Goal: Task Accomplishment & Management: Use online tool/utility

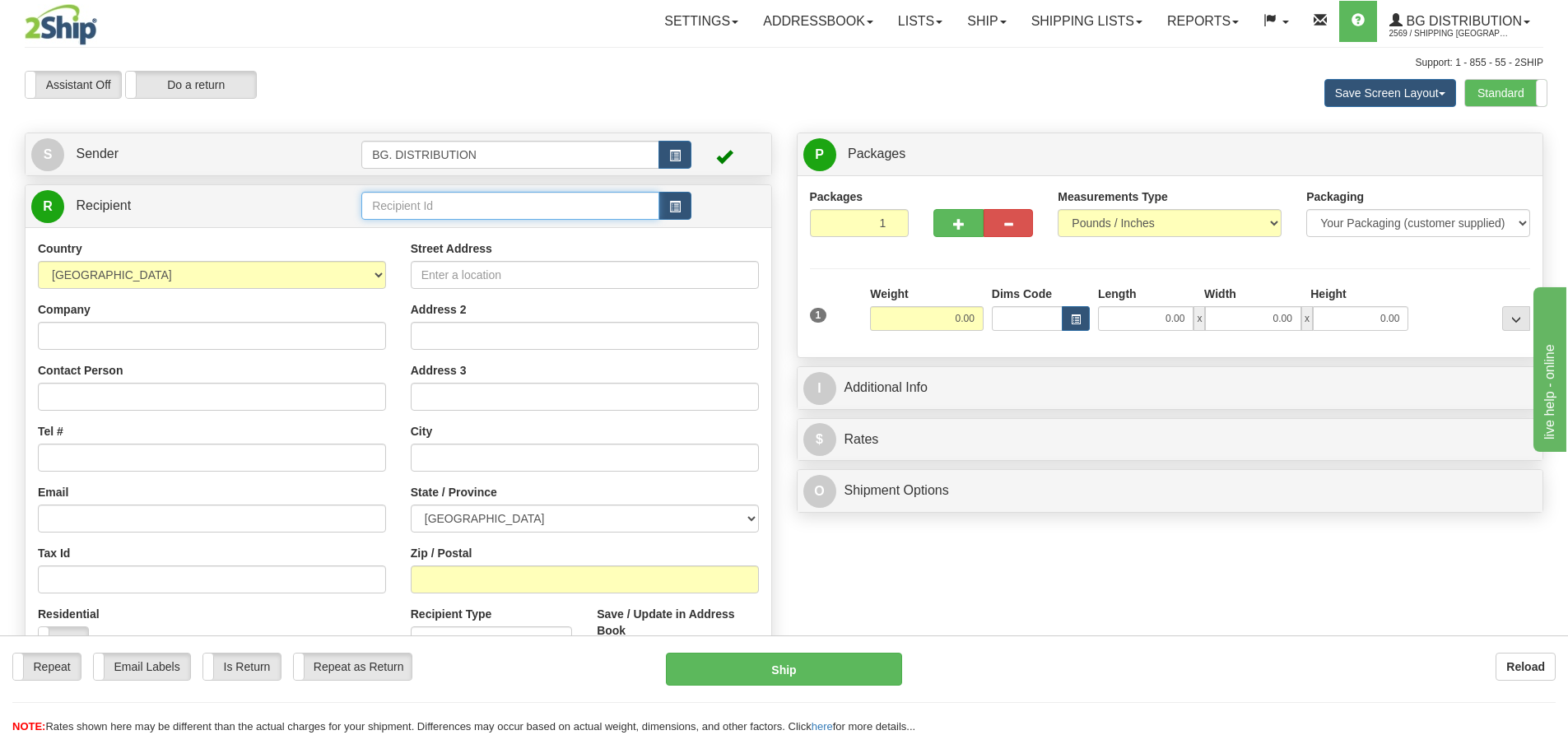
click at [511, 194] on input "text" at bounding box center [510, 206] width 298 height 28
type input "20144"
click button "Delete" at bounding box center [0, 0] width 0 height 0
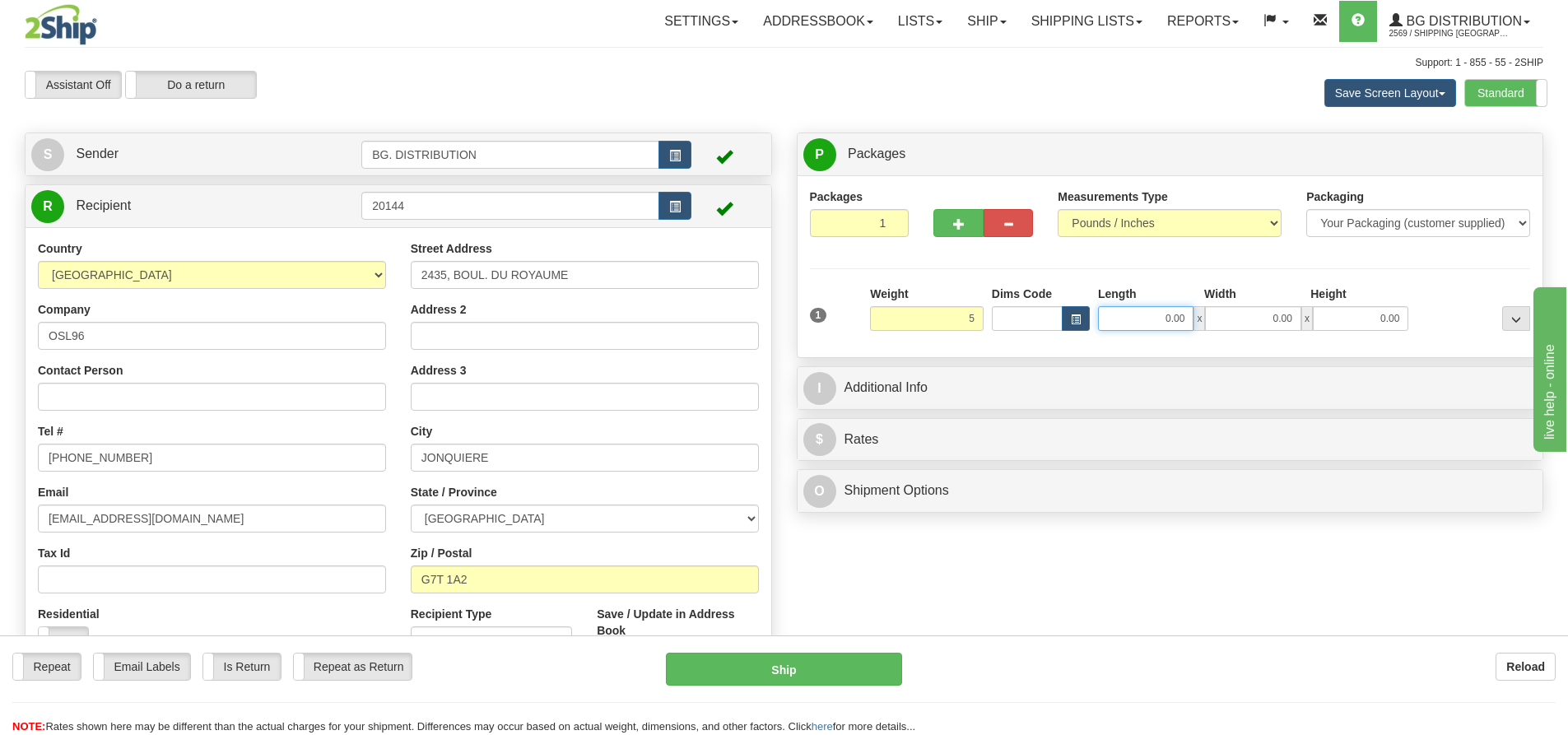
click at [1144, 318] on input "0.00" at bounding box center [1146, 318] width 96 height 25
type input "5.00"
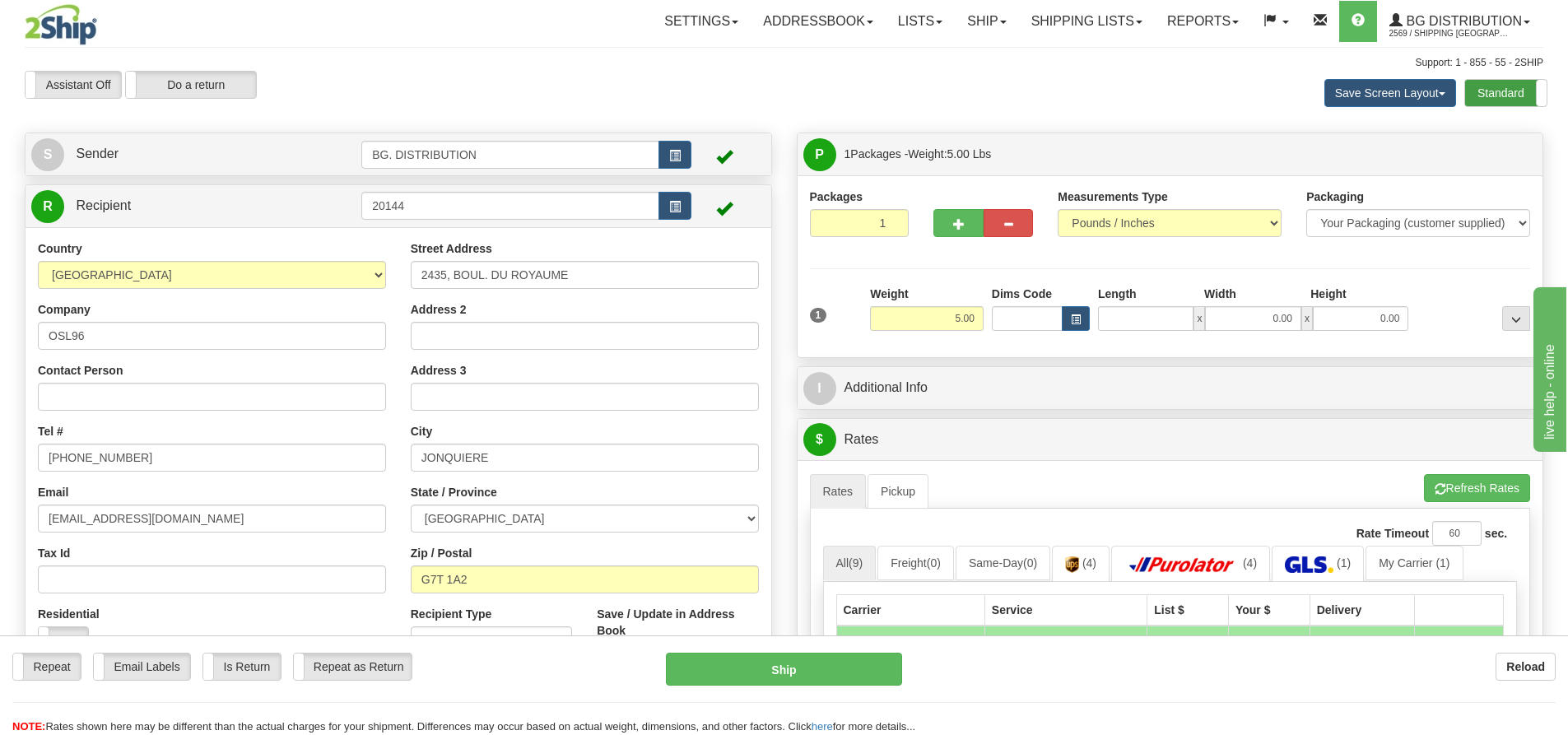
type input "0.00"
click at [1488, 85] on label "Standard" at bounding box center [1506, 93] width 81 height 27
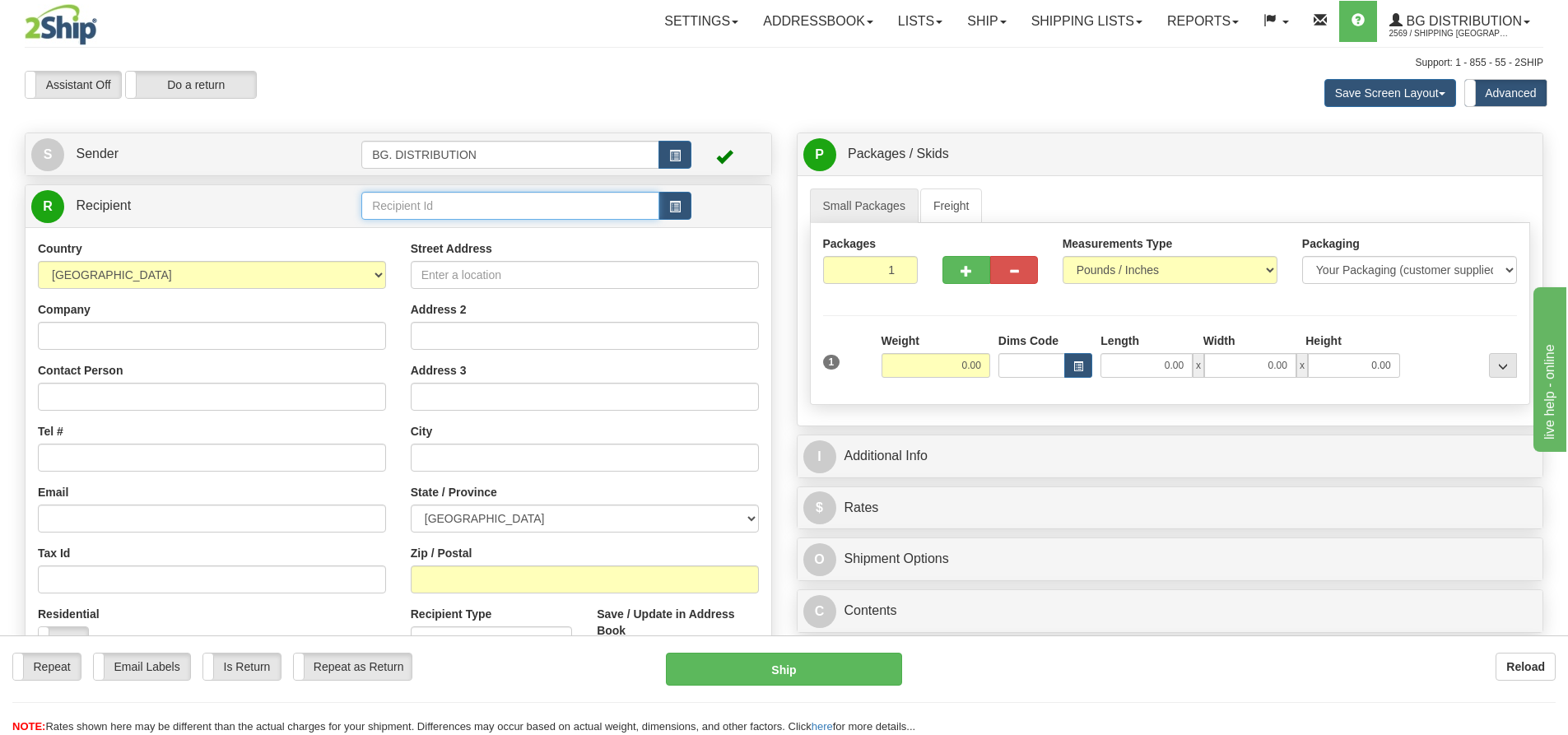
click at [510, 205] on input "text" at bounding box center [510, 206] width 298 height 28
type input "20144"
click button "Delete" at bounding box center [0, 0] width 0 height 0
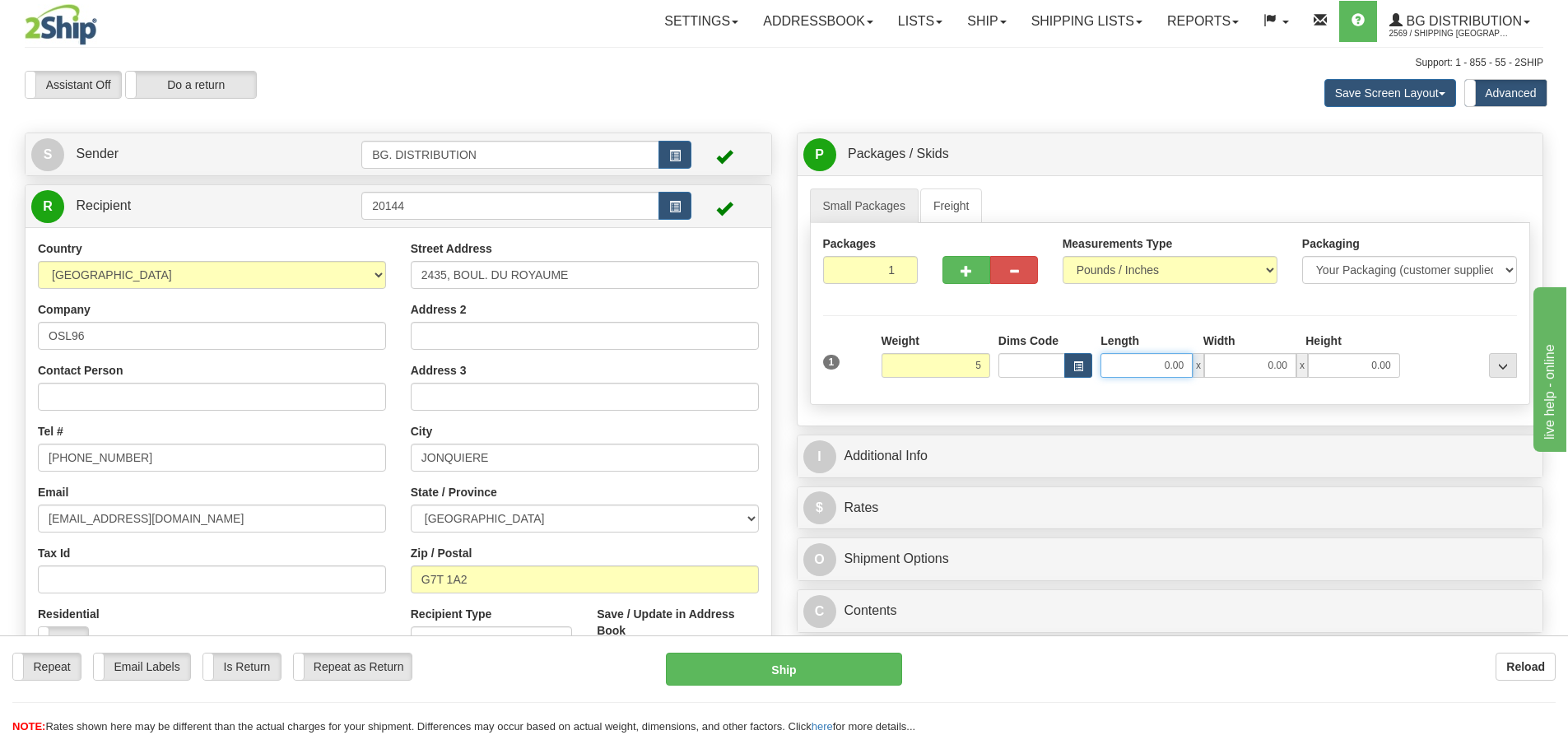
type input "5.00"
click at [1183, 361] on input "0.00" at bounding box center [1146, 365] width 92 height 25
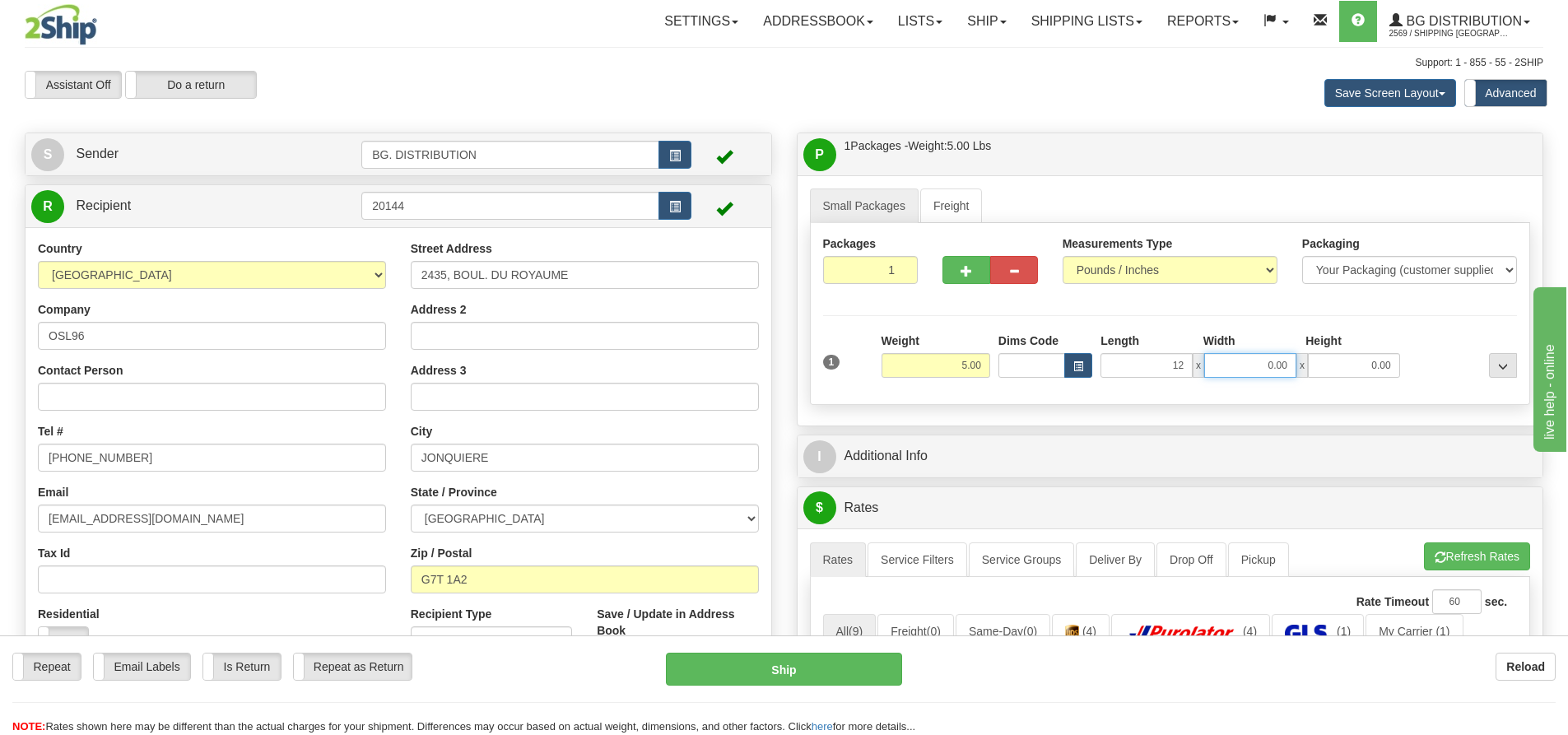
type input "12.00"
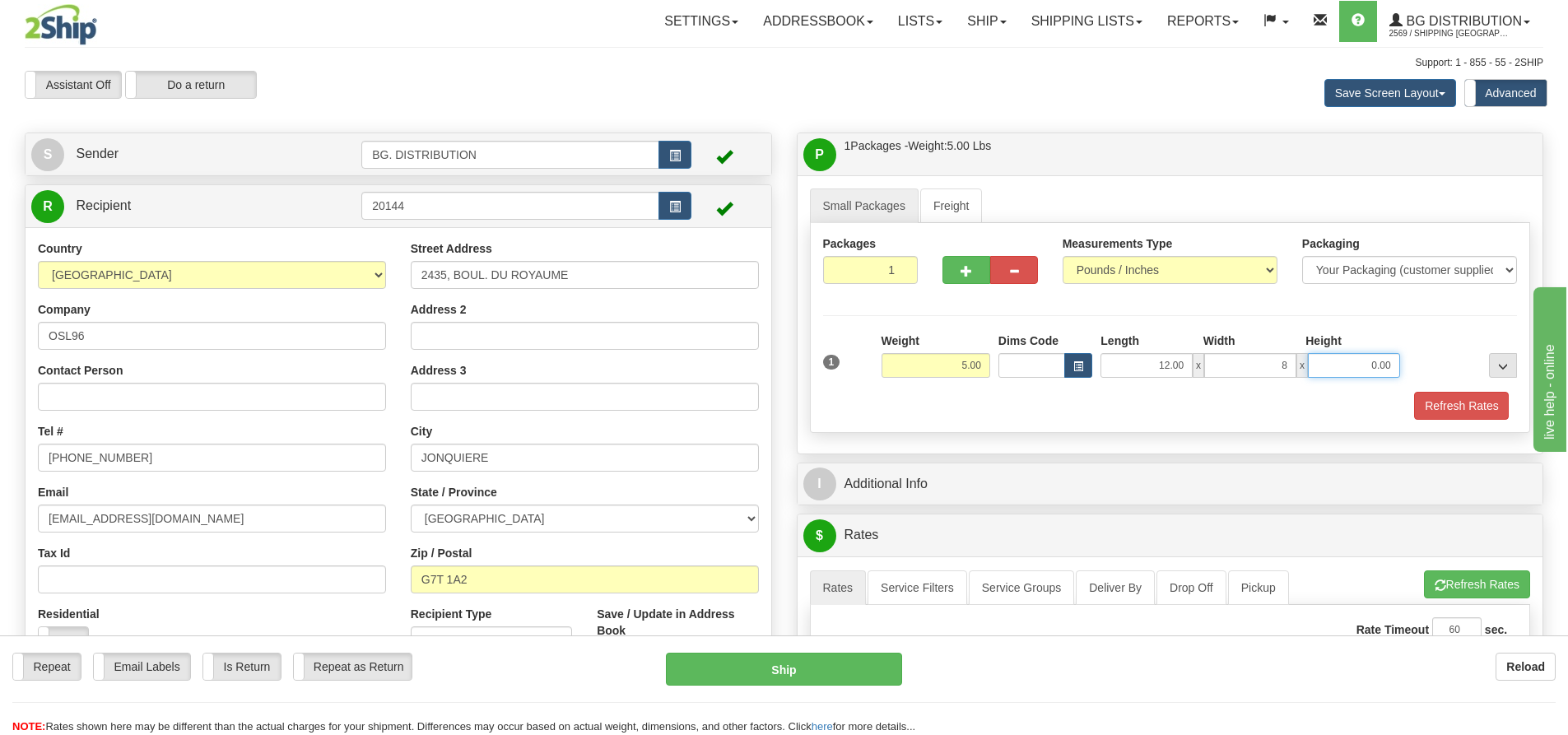
type input "8.00"
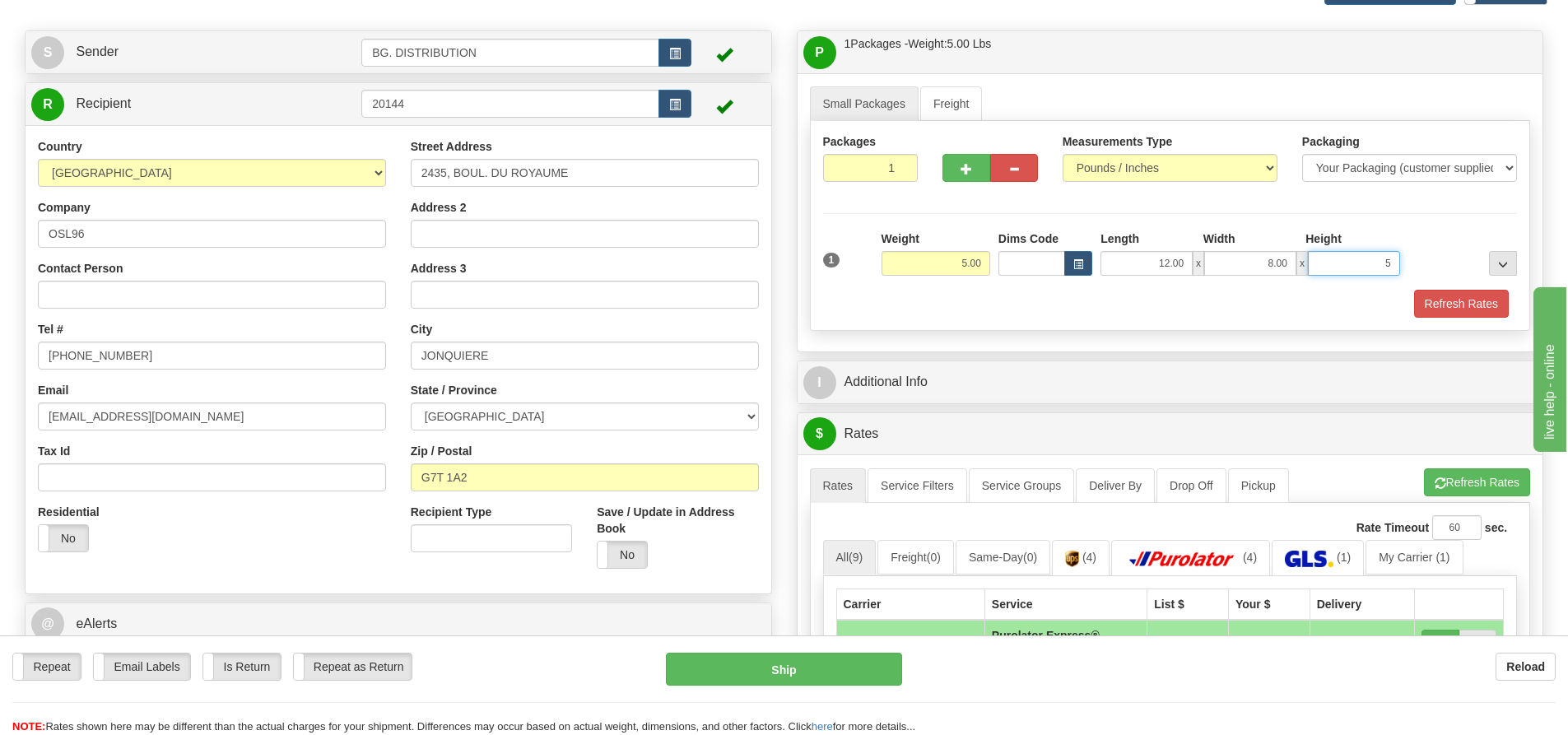
scroll to position [329, 0]
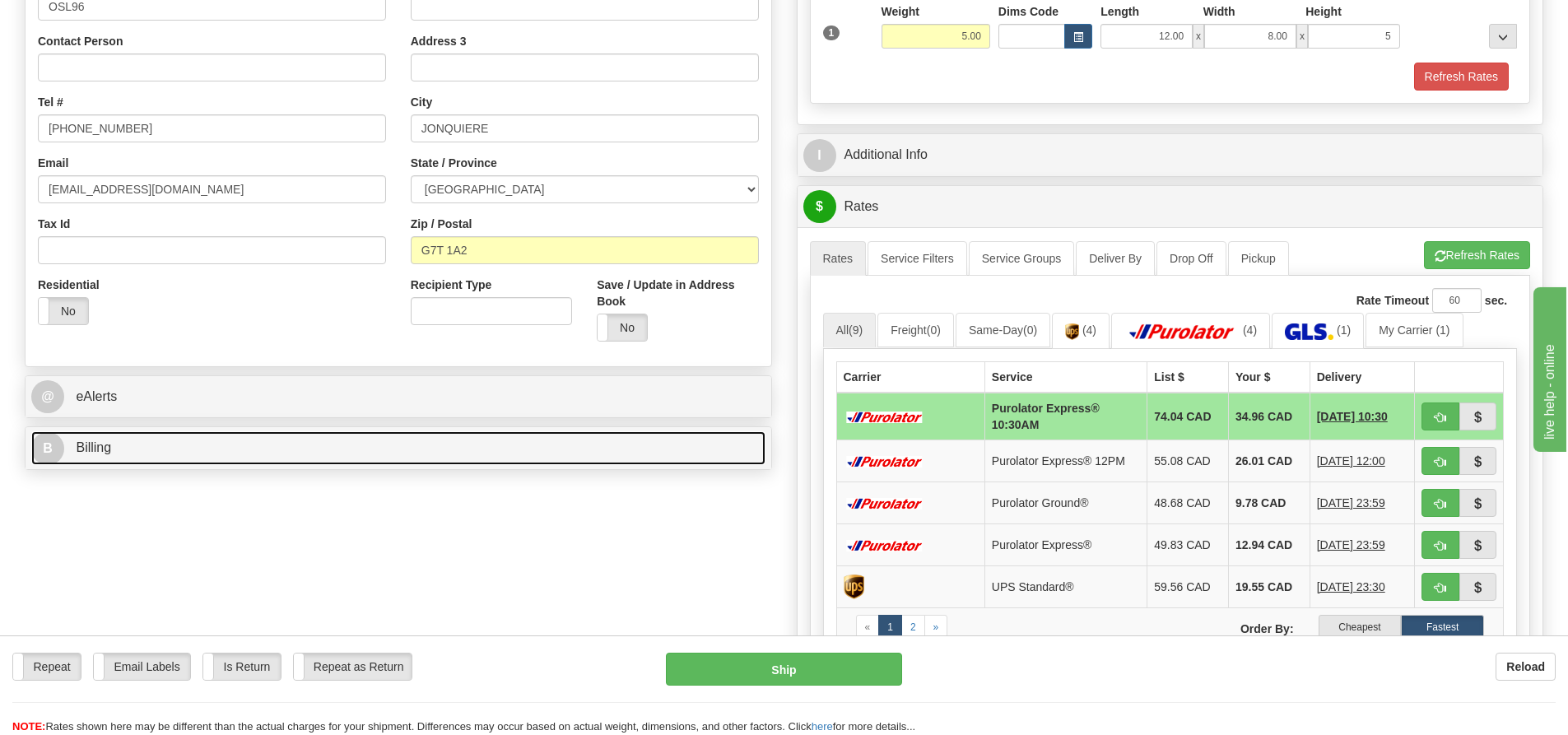
type input "5.00"
click at [51, 448] on span "B" at bounding box center [47, 448] width 33 height 33
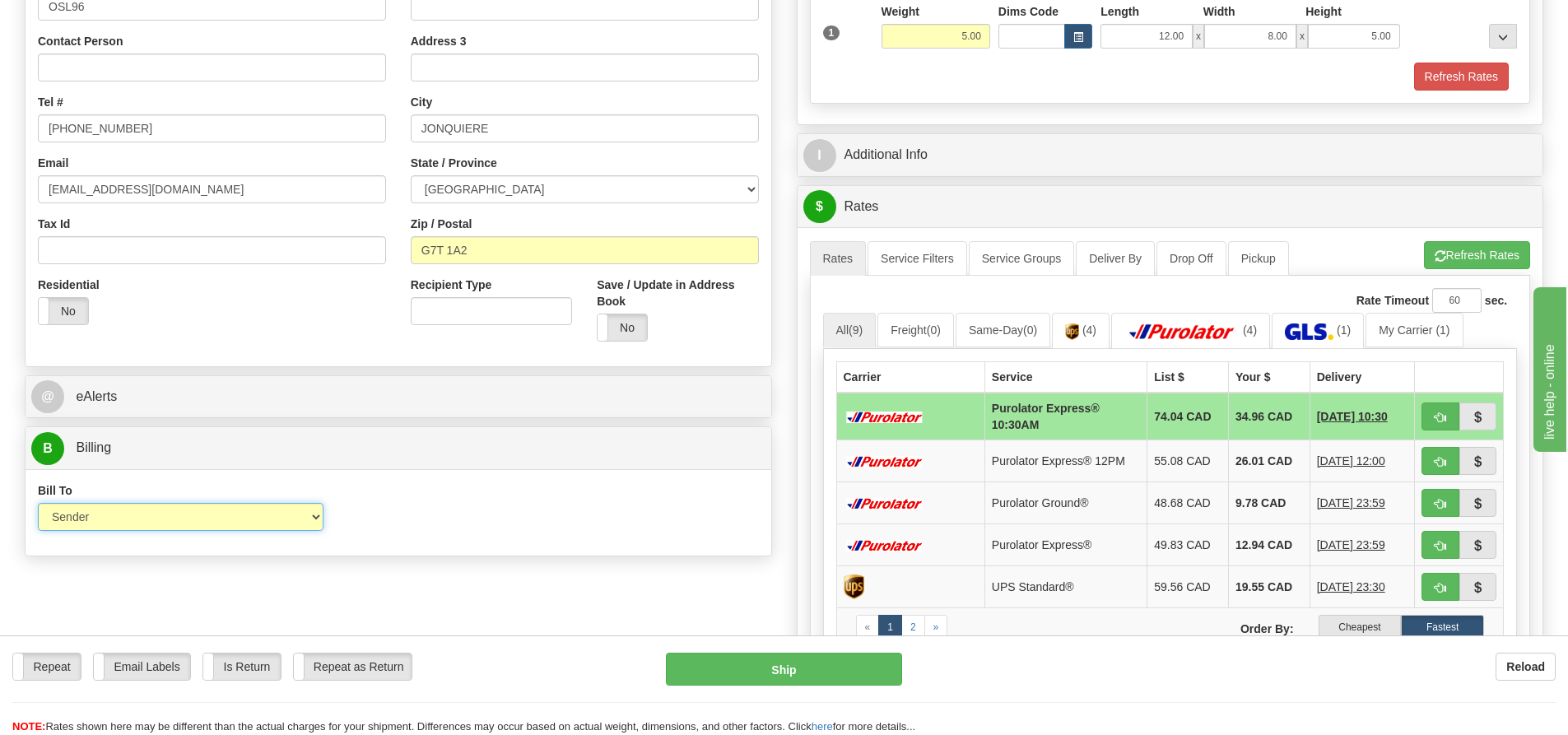
click at [102, 517] on select "Sender Recipient Third Party Collect" at bounding box center [180, 517] width 286 height 28
select select "2"
click at [38, 503] on select "Sender Recipient Third Party Collect" at bounding box center [180, 517] width 286 height 28
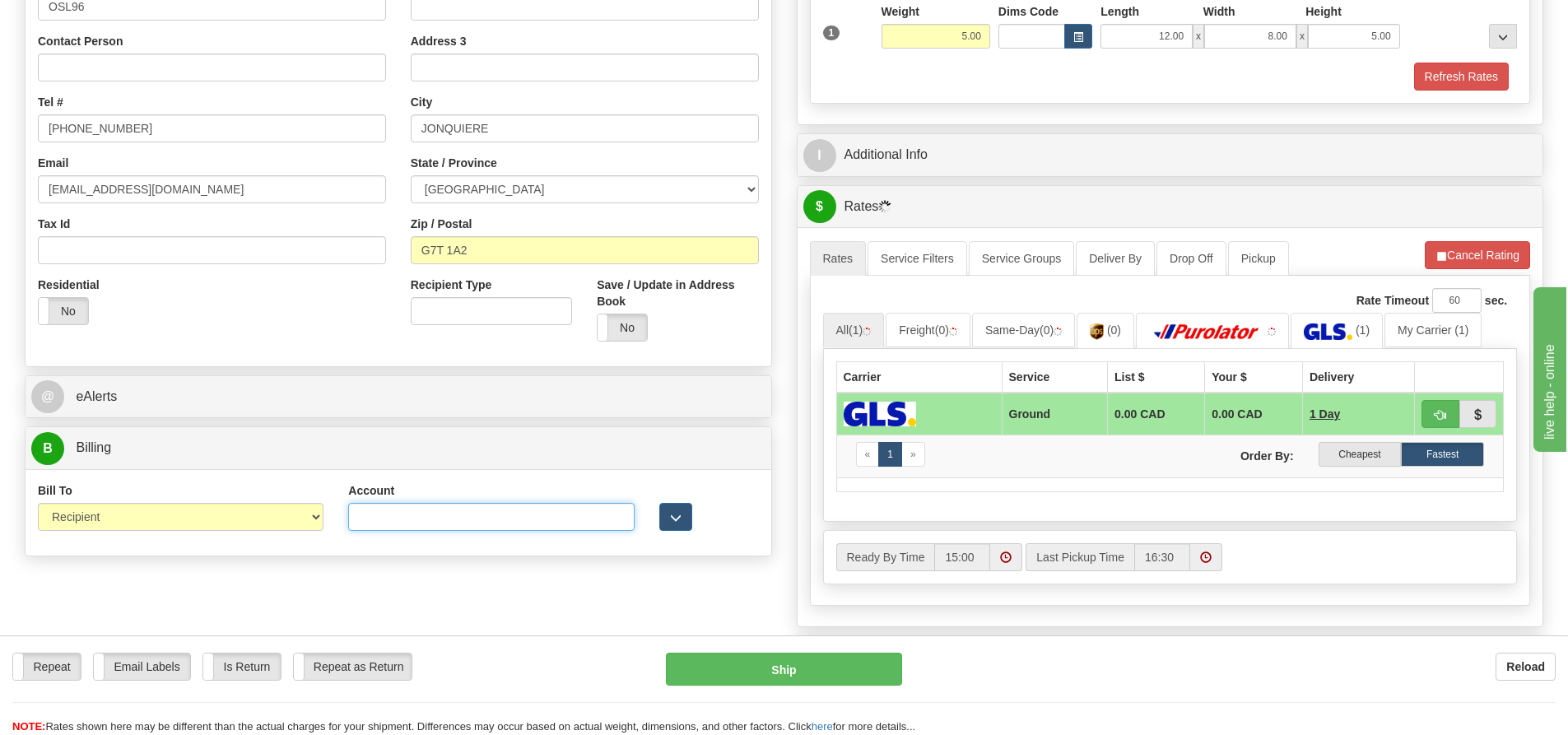
click at [528, 517] on input "Account" at bounding box center [491, 517] width 286 height 28
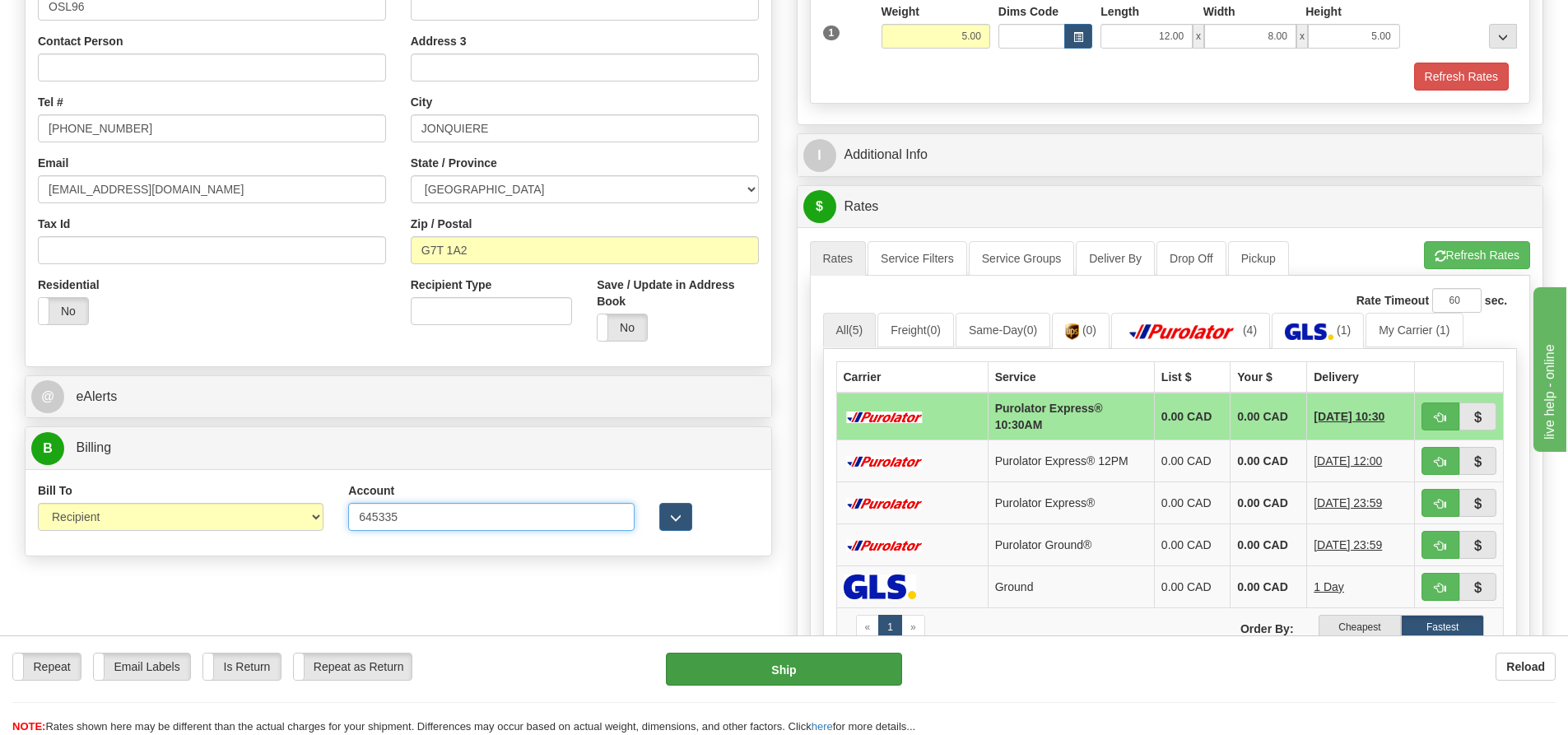
type input "645335"
click at [760, 662] on button "Ship" at bounding box center [784, 669] width 236 height 33
type input "201"
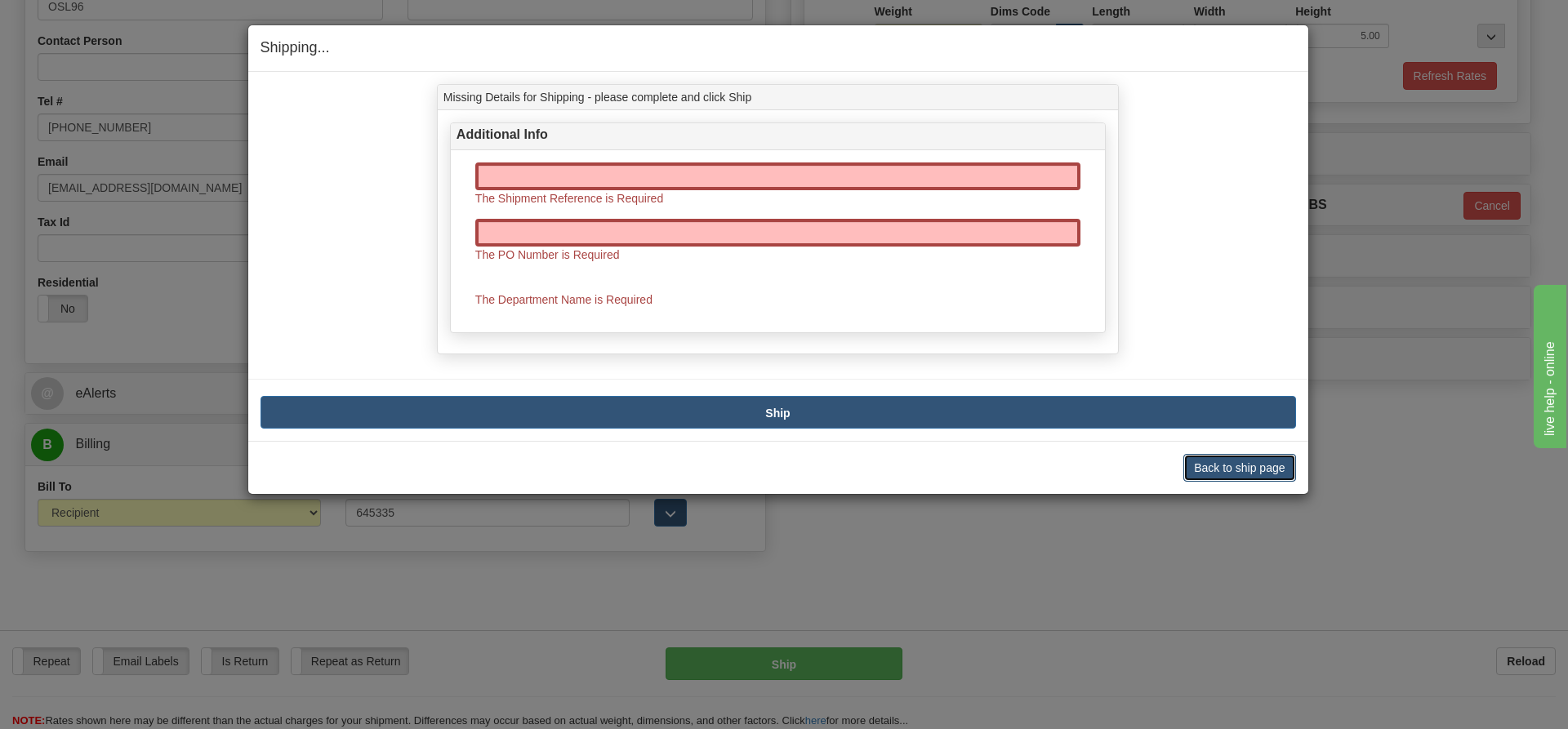
click at [1199, 464] on button "Back to ship page" at bounding box center [1240, 468] width 112 height 28
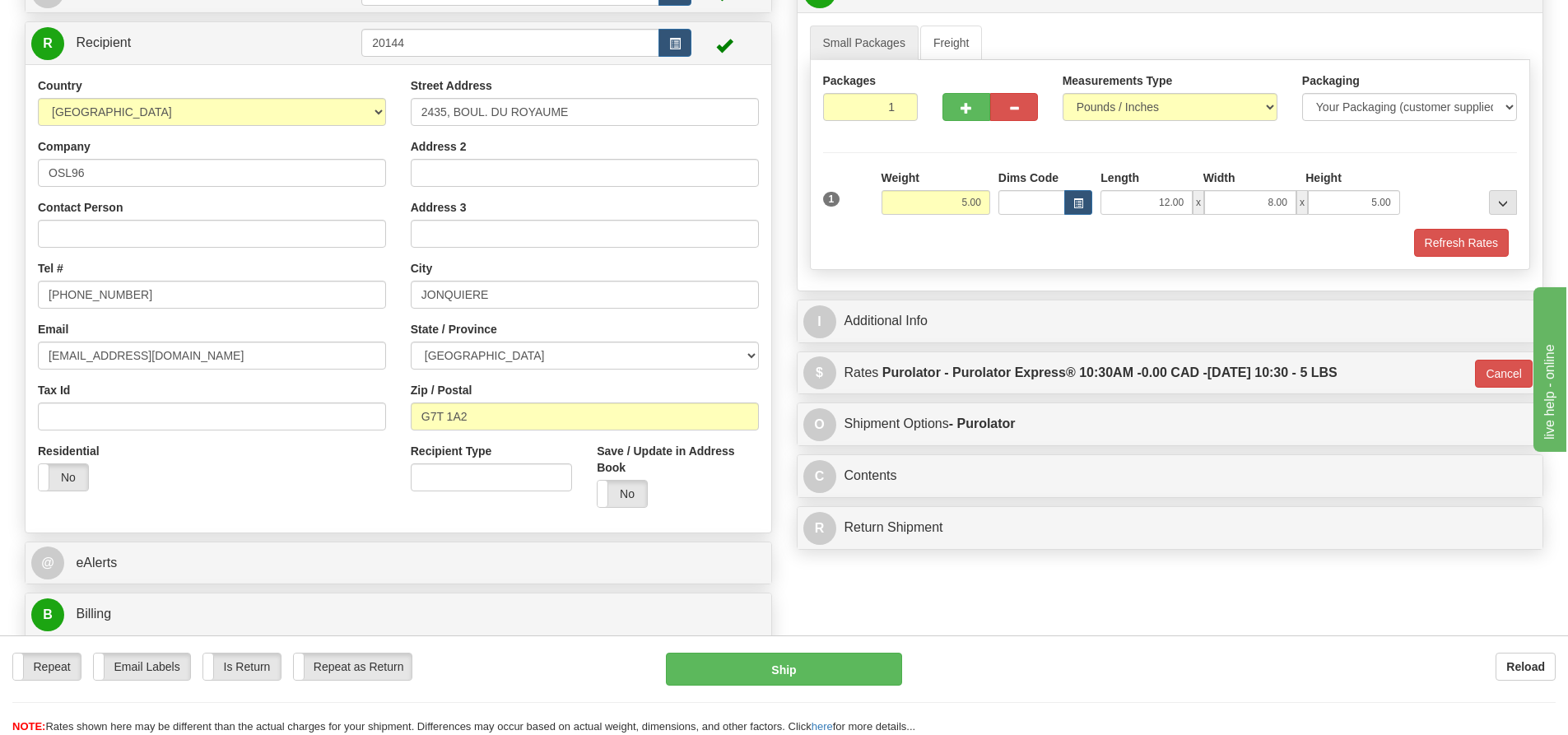
scroll to position [165, 0]
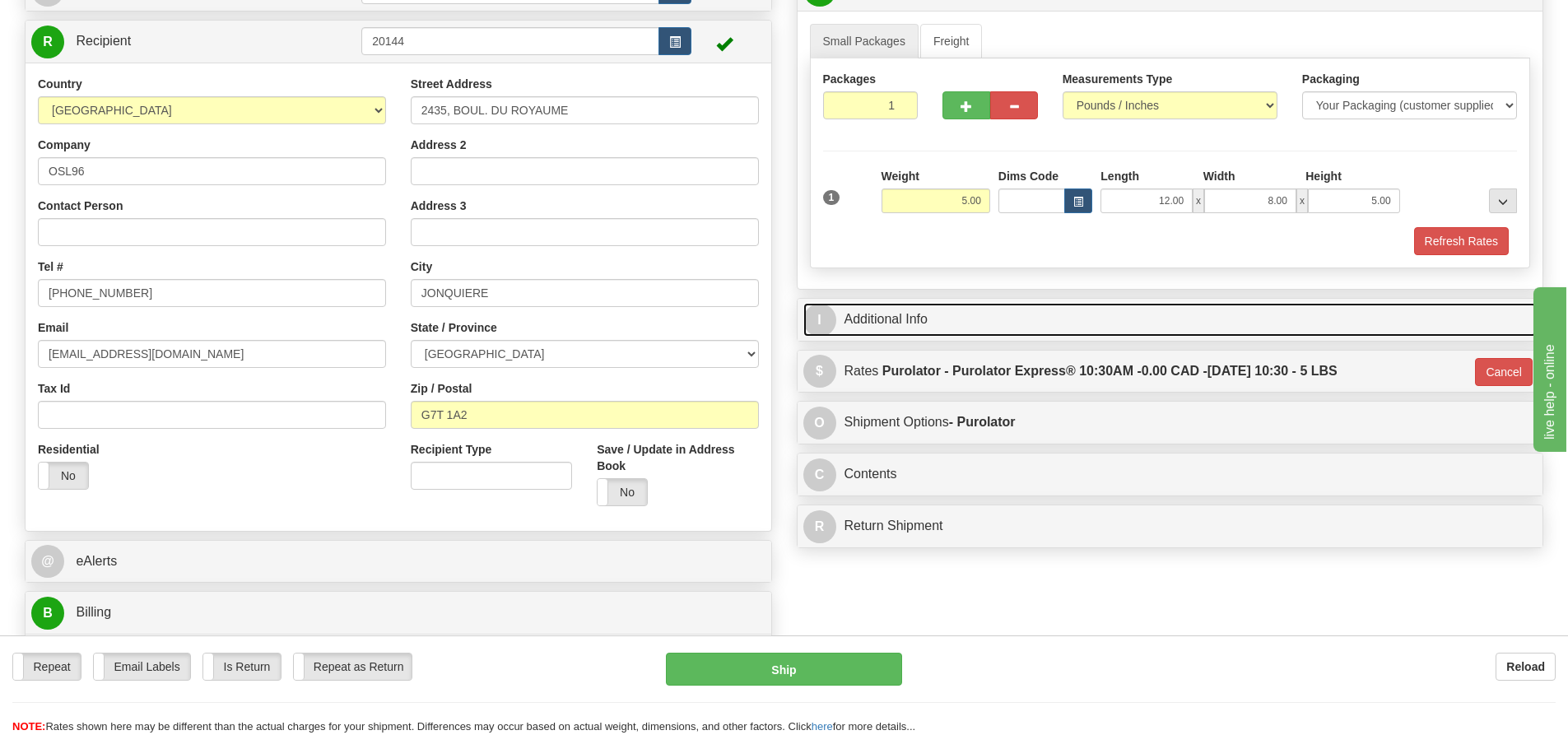
click at [821, 323] on span "I" at bounding box center [819, 319] width 33 height 33
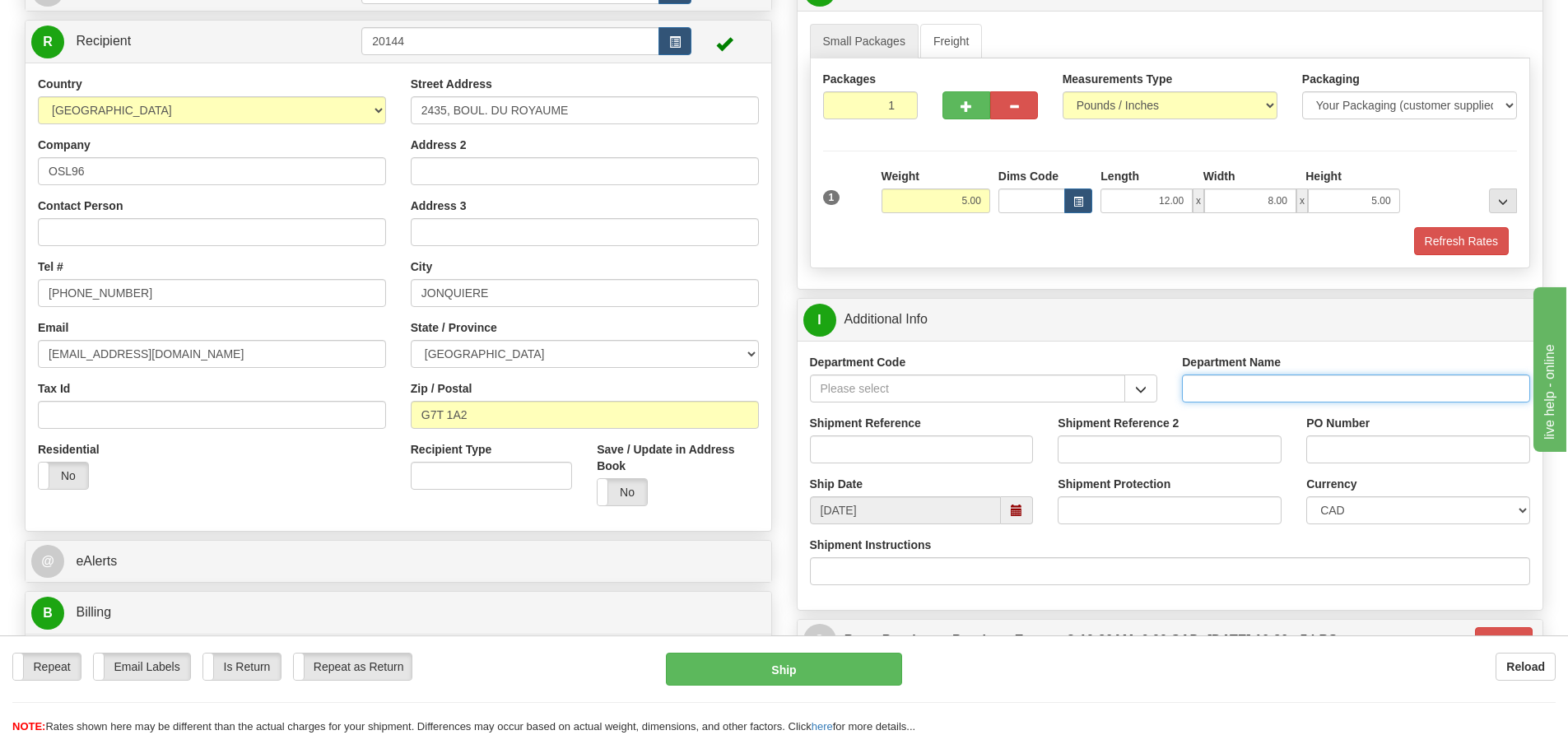
drag, startPoint x: 1196, startPoint y: 394, endPoint x: 1173, endPoint y: 397, distance: 23.2
click at [1200, 391] on input "Department Name" at bounding box center [1357, 389] width 348 height 28
type input "."
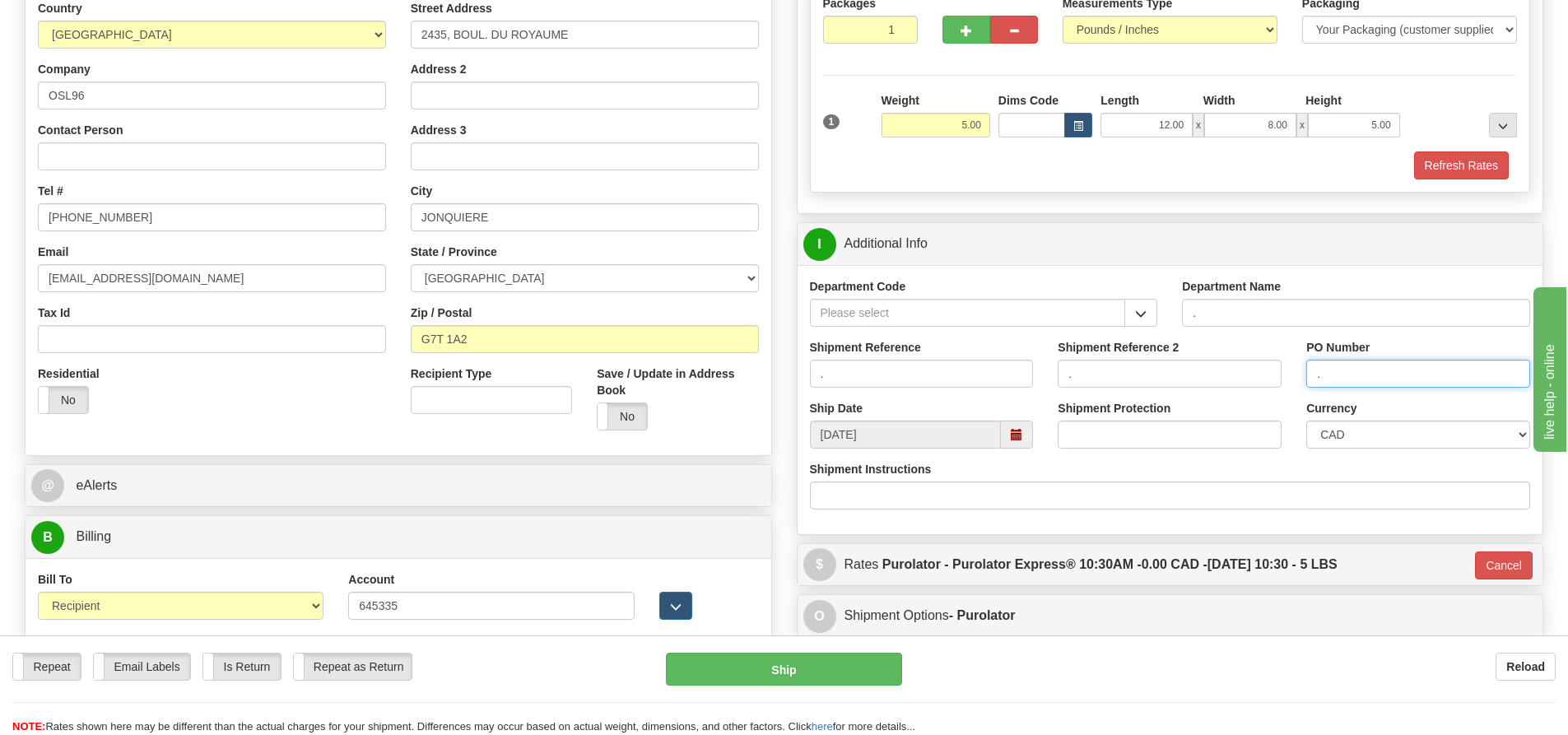
scroll to position [329, 0]
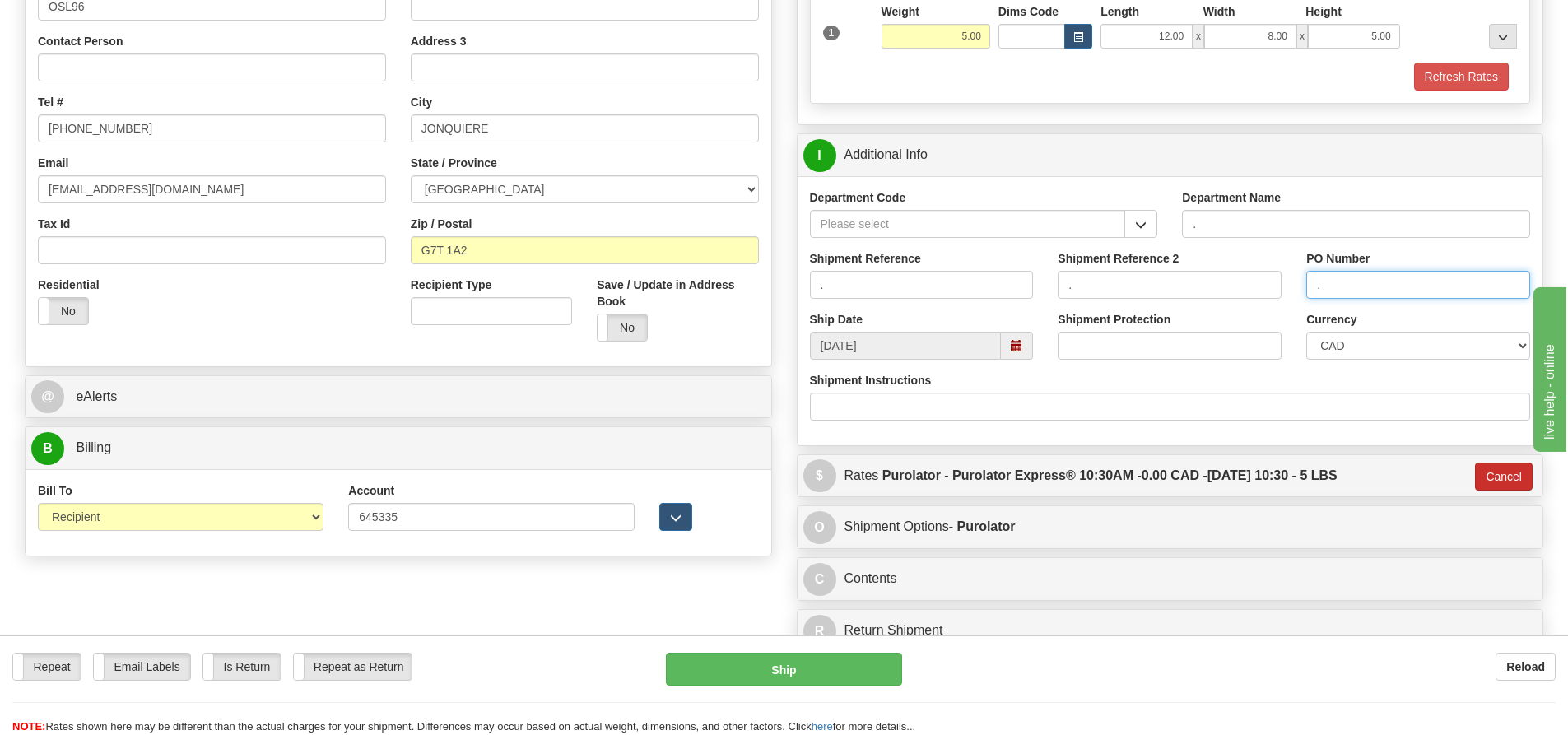
type input "."
click at [1505, 476] on button "Cancel" at bounding box center [1503, 477] width 57 height 28
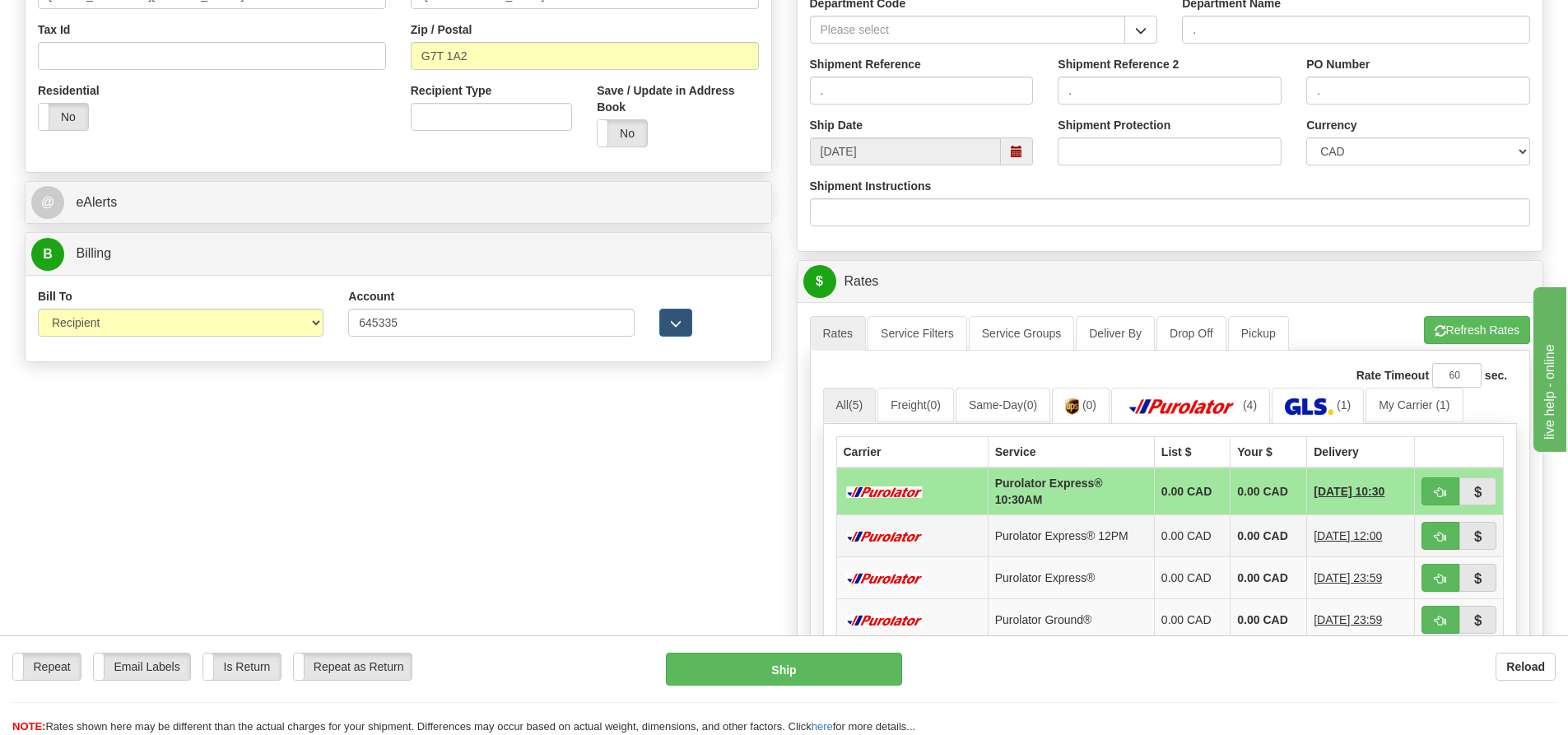
scroll to position [659, 0]
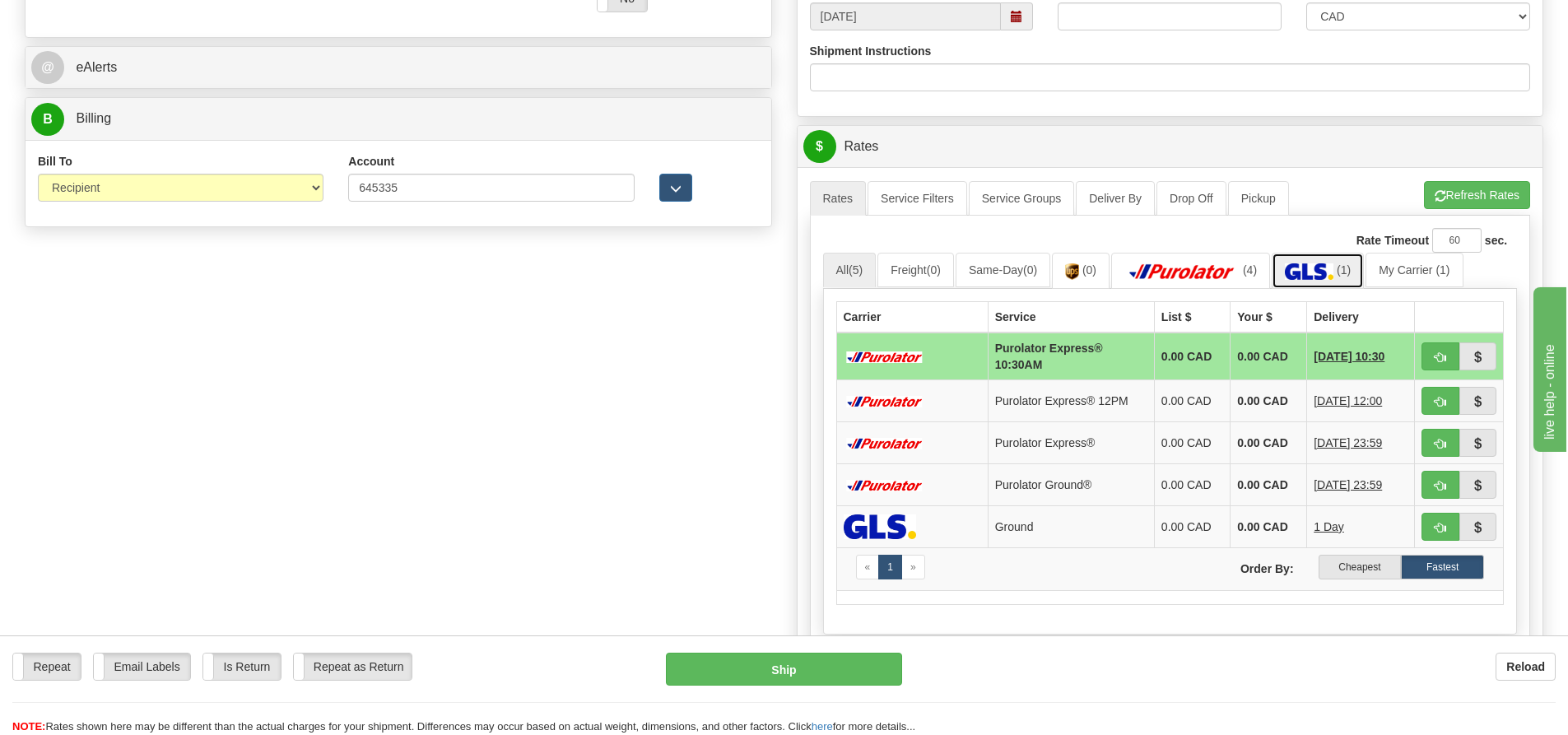
click at [1297, 271] on img at bounding box center [1309, 272] width 49 height 17
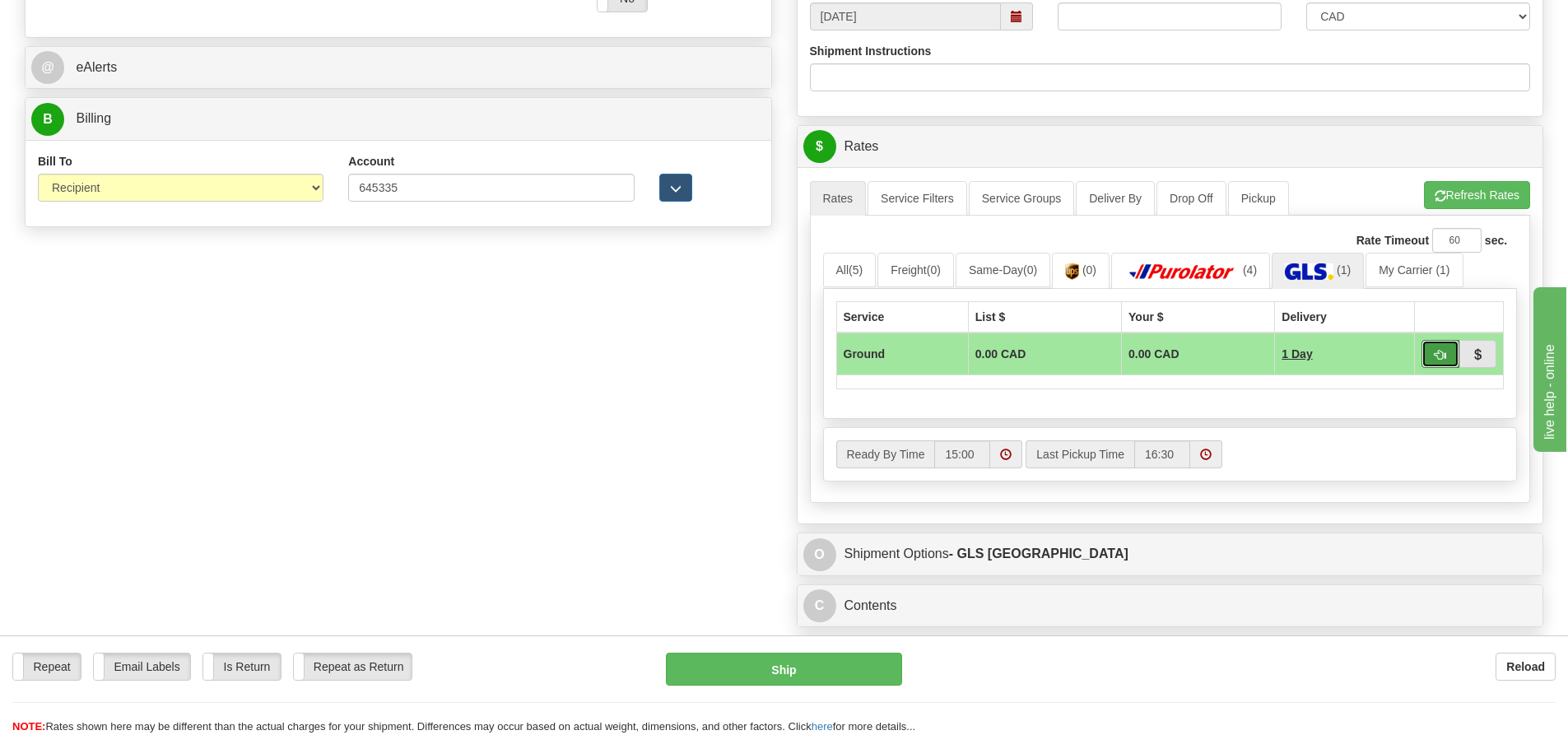
click at [1434, 348] on button "button" at bounding box center [1440, 354] width 38 height 28
type input "1"
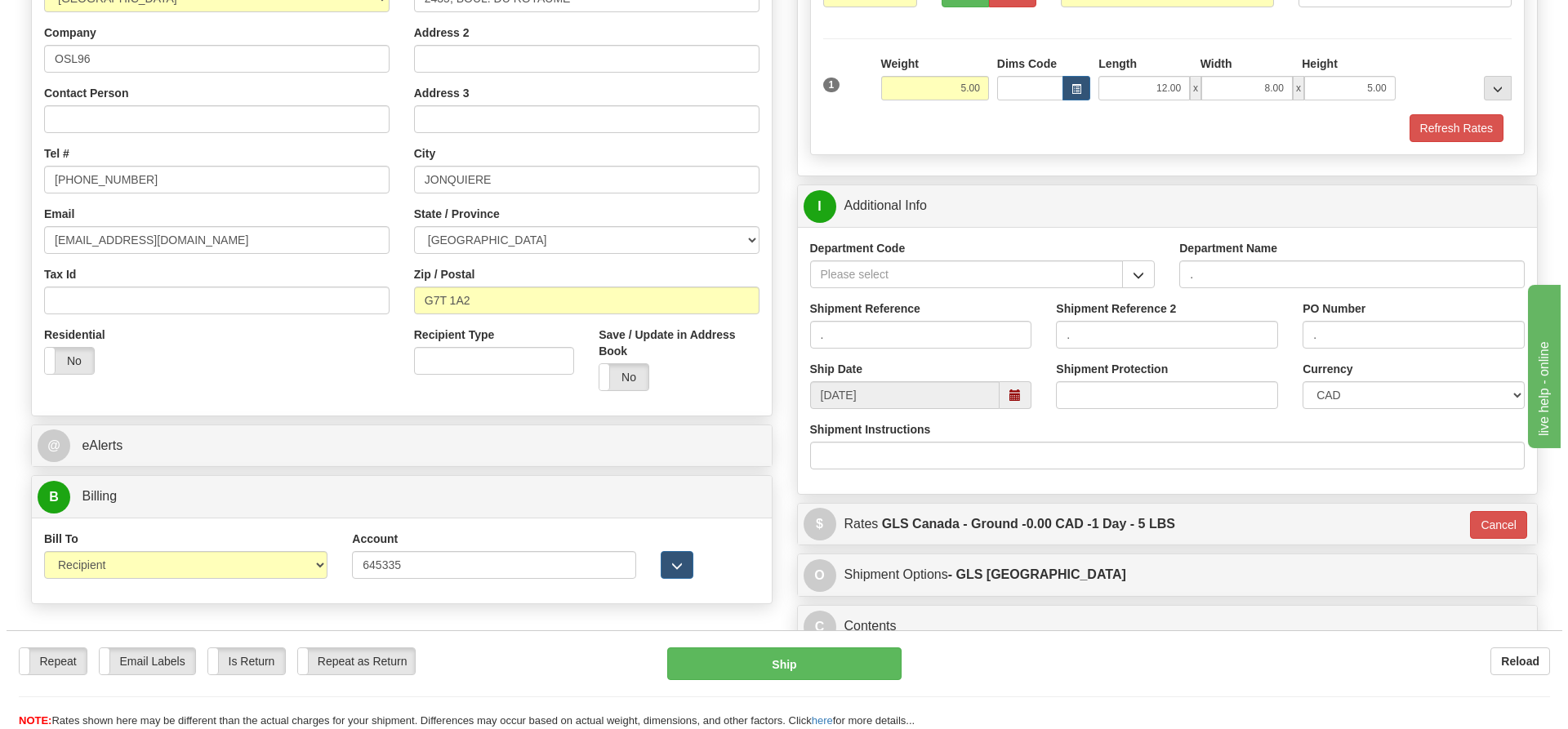
scroll to position [245, 0]
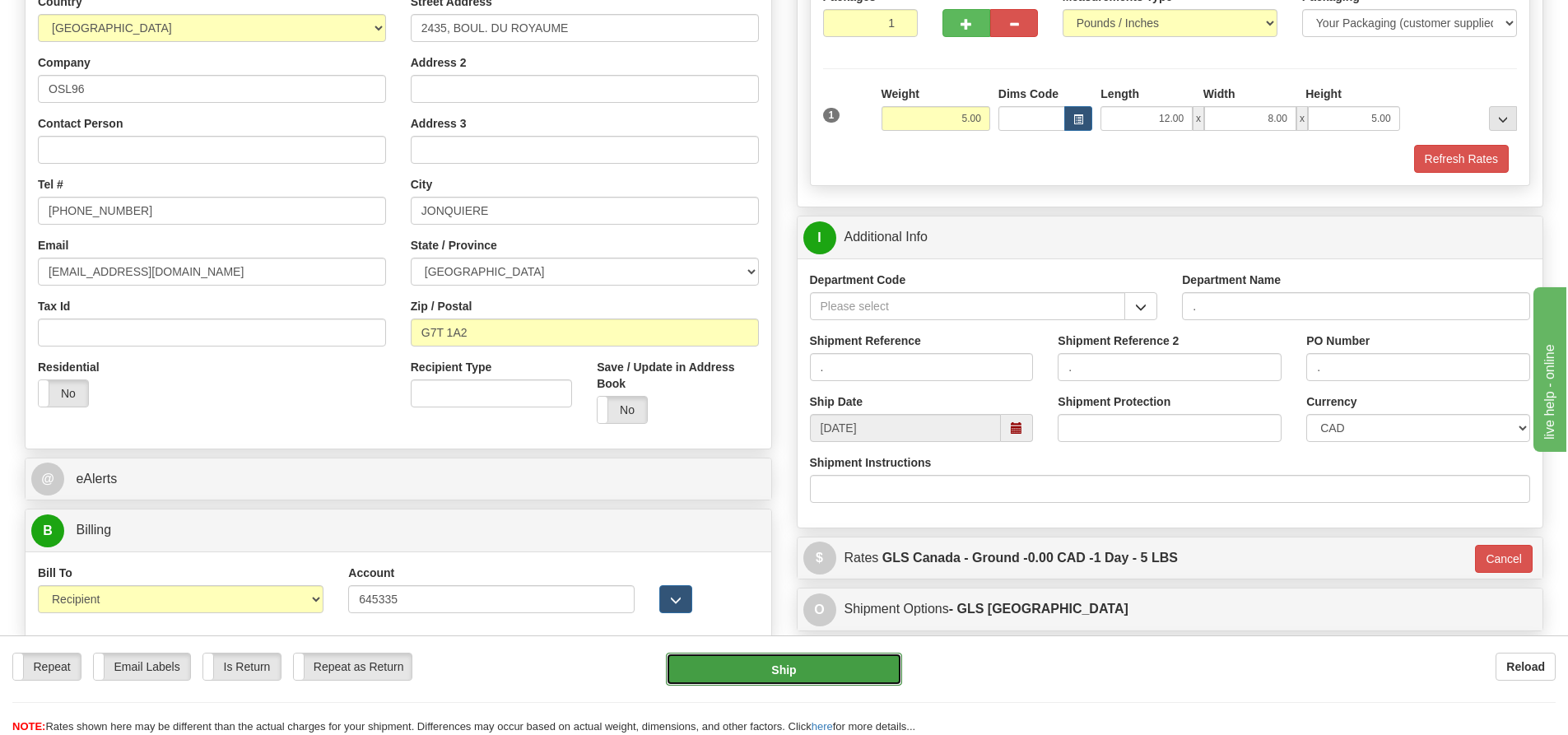
click at [801, 668] on button "Ship" at bounding box center [784, 669] width 236 height 33
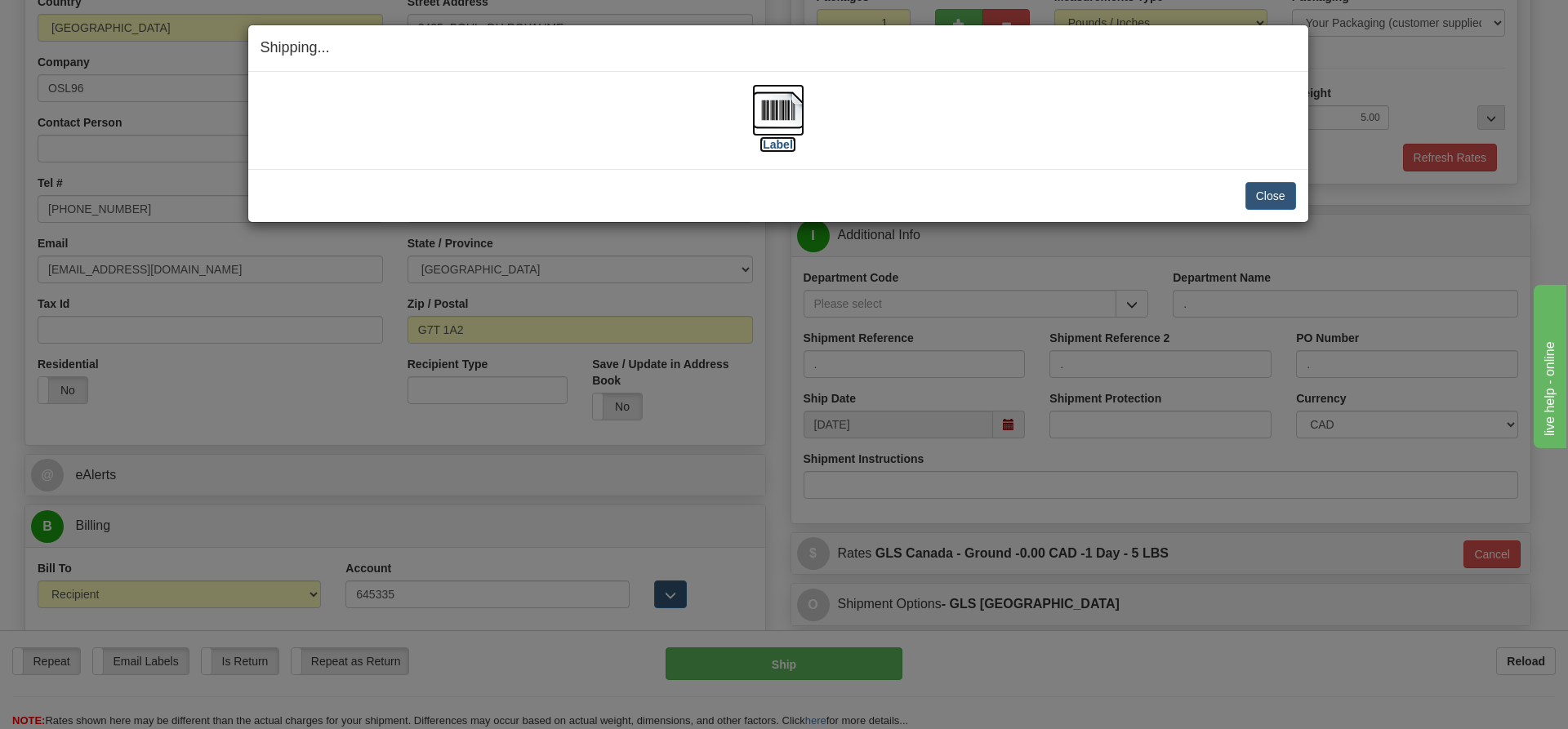
click at [779, 147] on label "[Label]" at bounding box center [778, 144] width 38 height 17
click at [1263, 191] on button "Close" at bounding box center [1271, 197] width 51 height 28
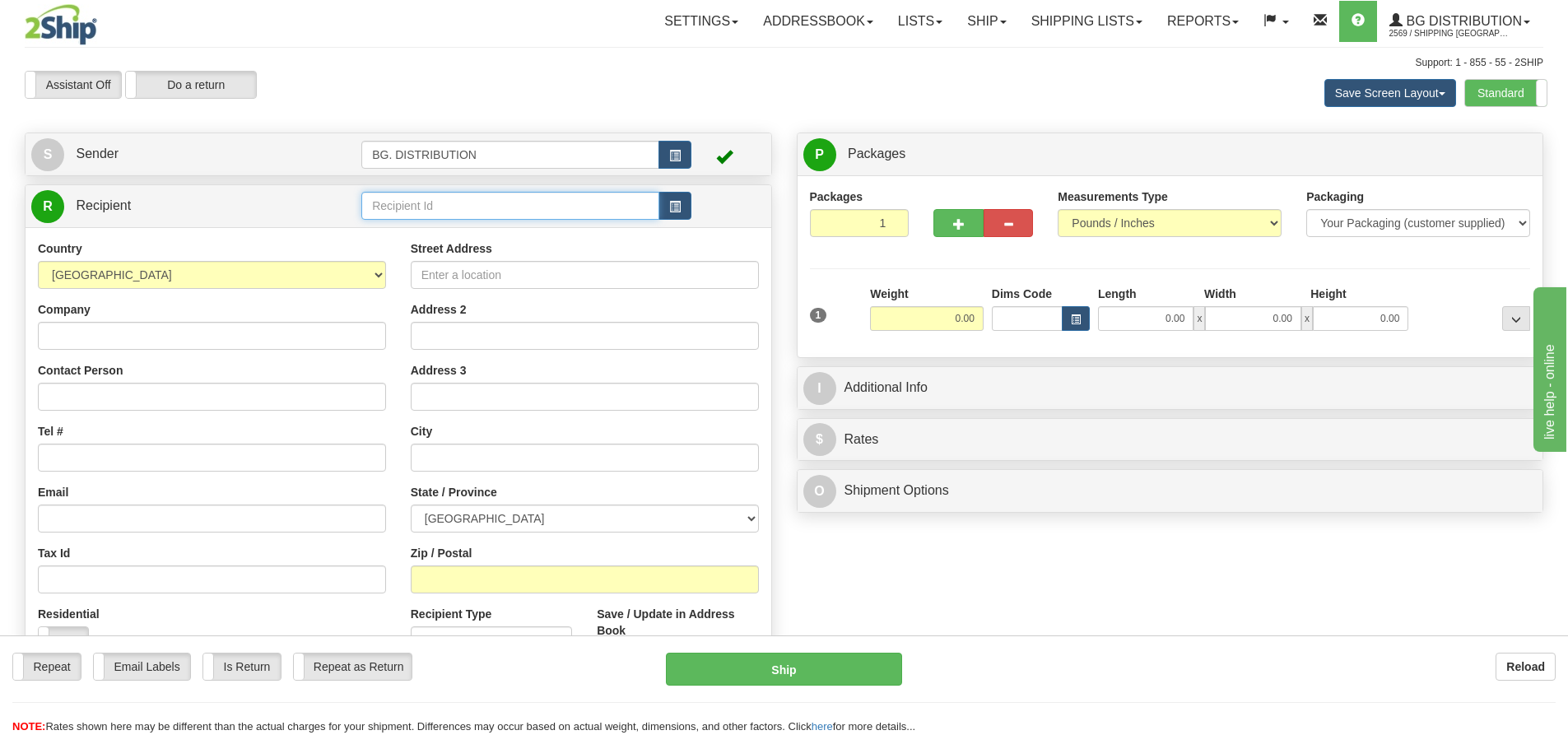
click at [486, 196] on input "text" at bounding box center [510, 206] width 298 height 28
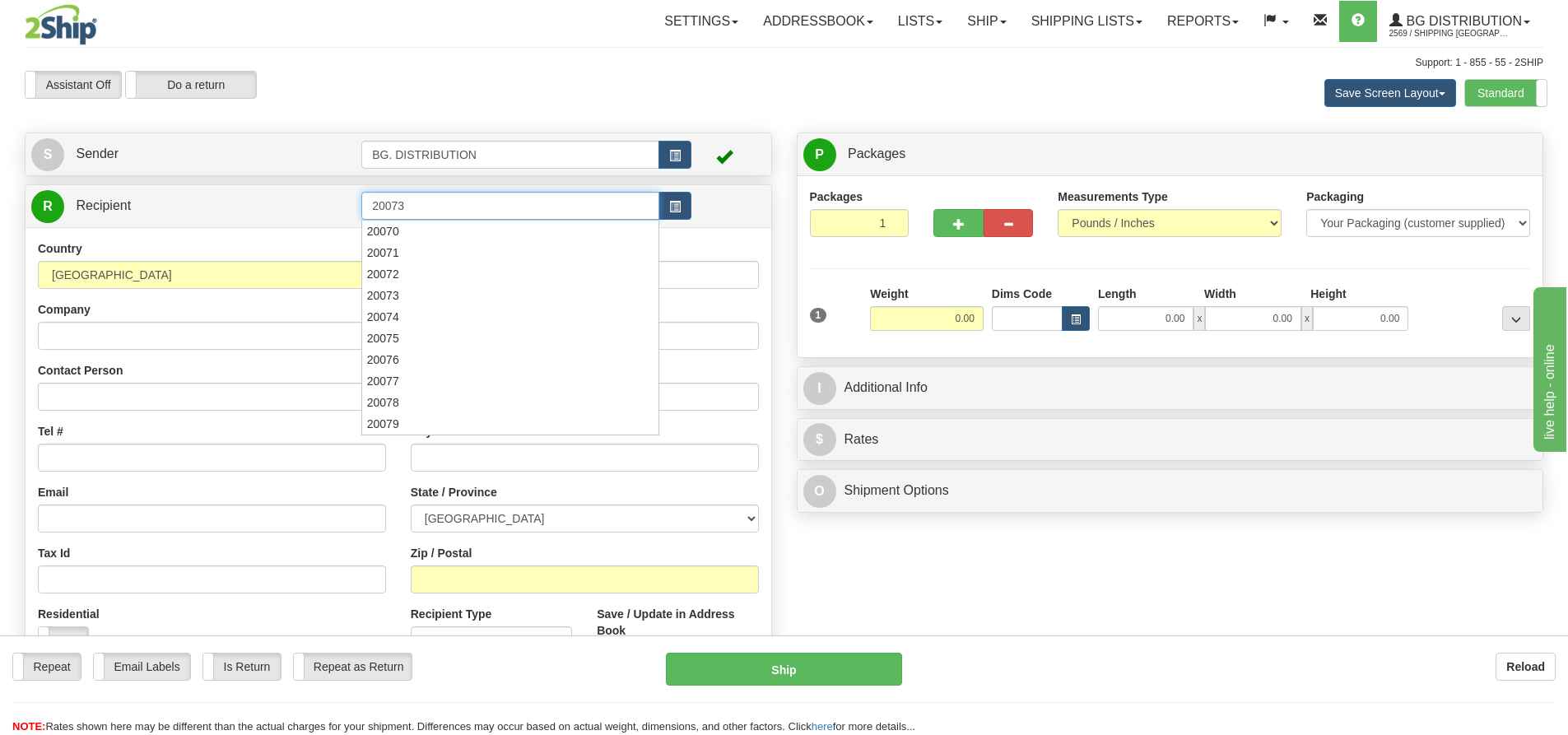
type input "20073"
click button "Delete" at bounding box center [0, 0] width 0 height 0
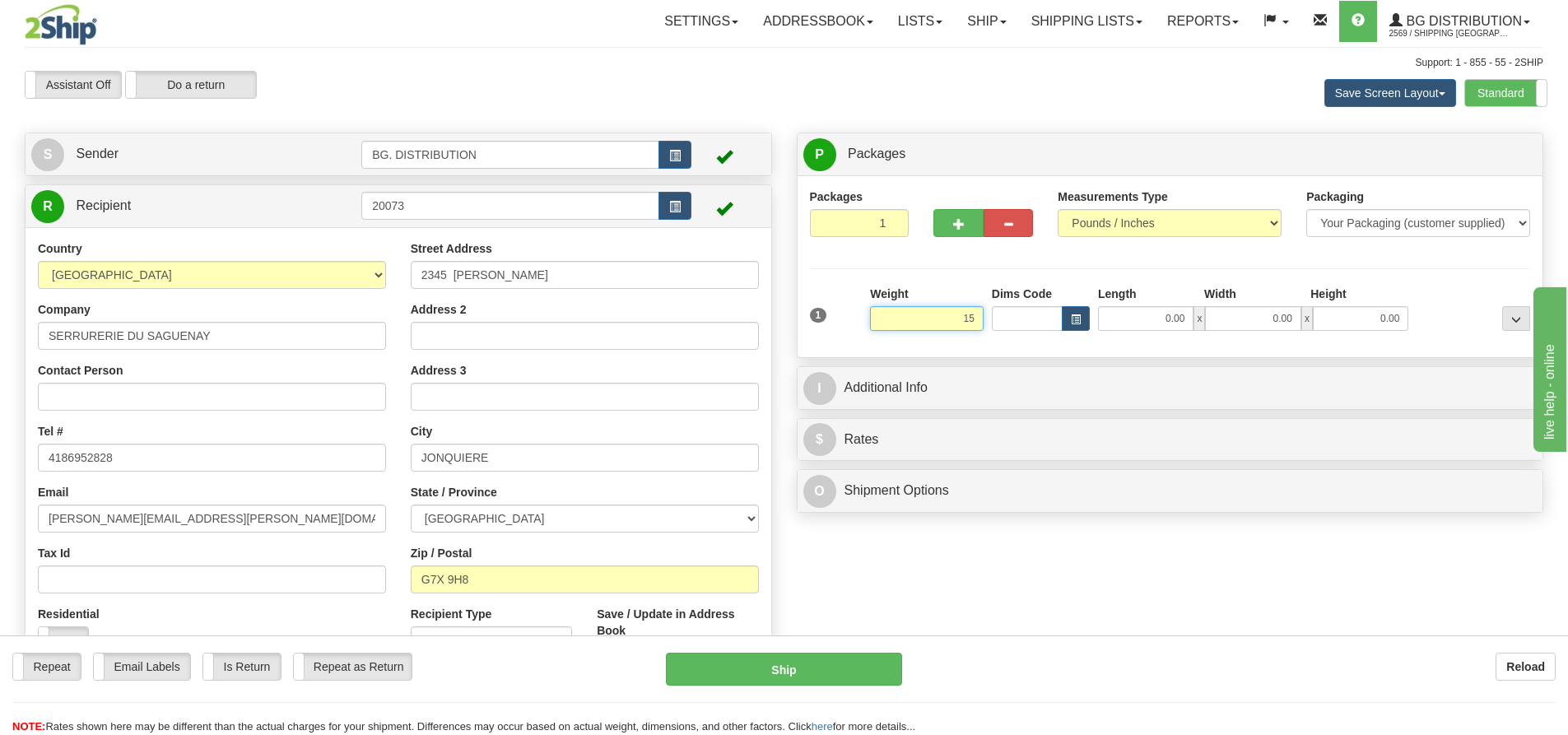
type input "15.00"
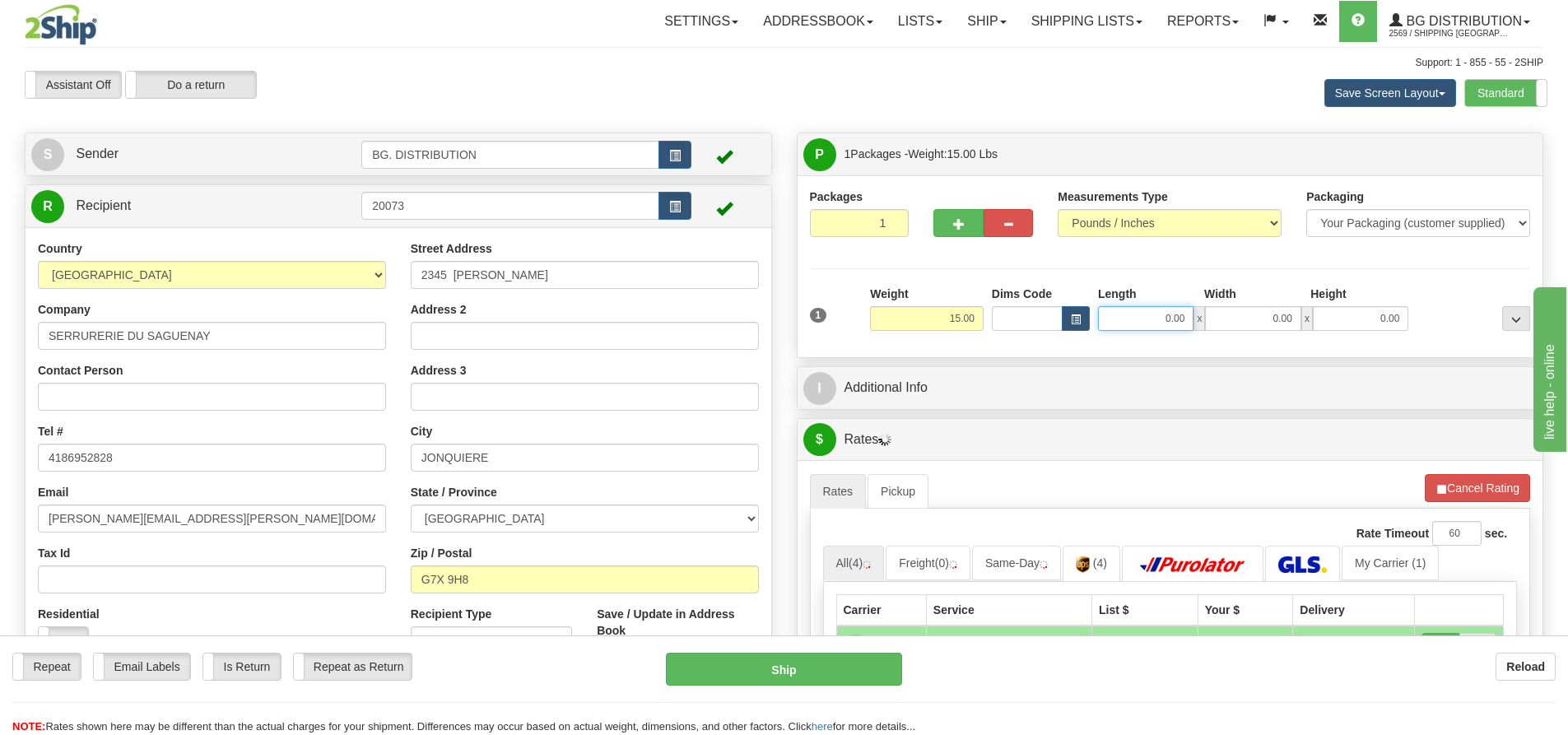
click at [1128, 315] on input "0.00" at bounding box center [1146, 318] width 96 height 25
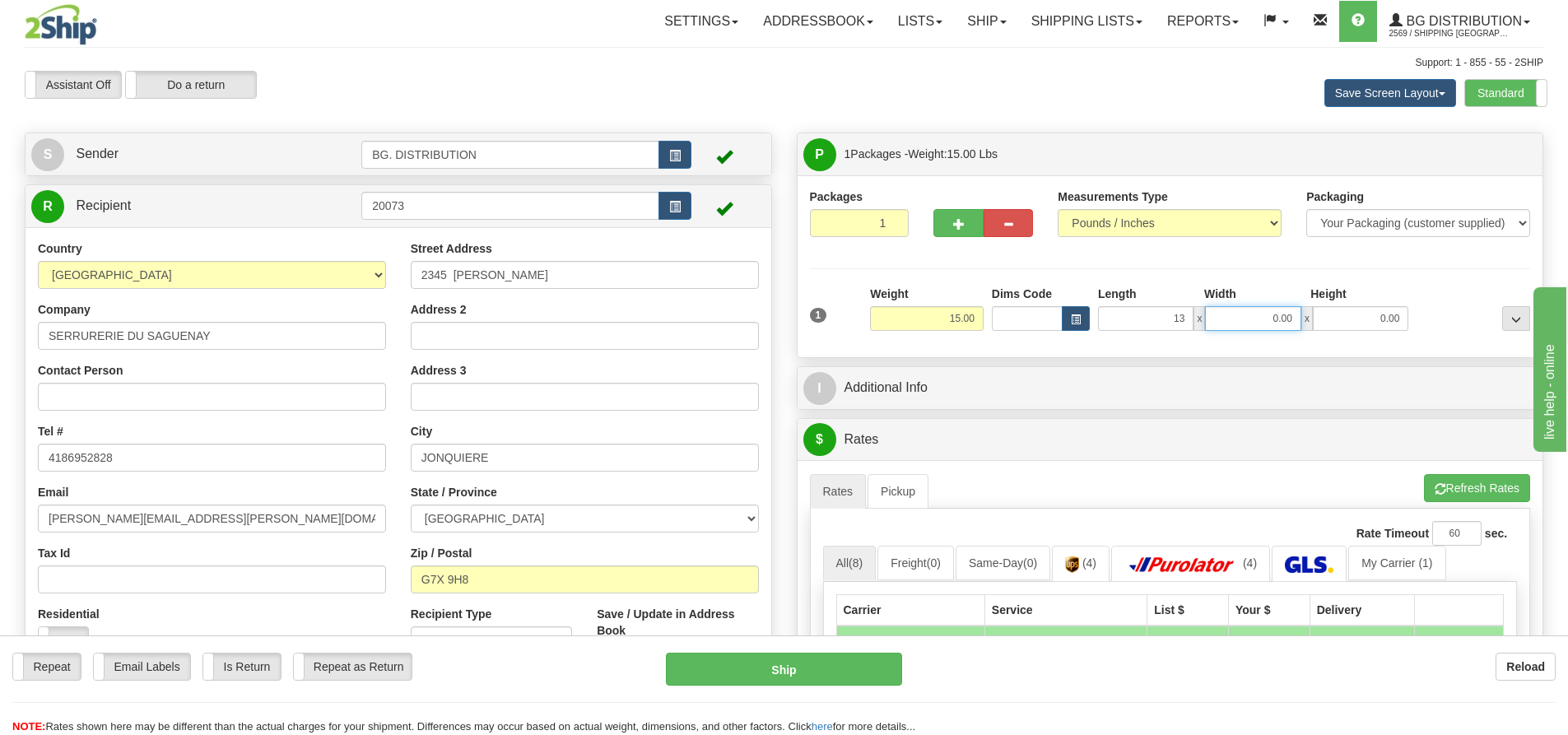
type input "13.00"
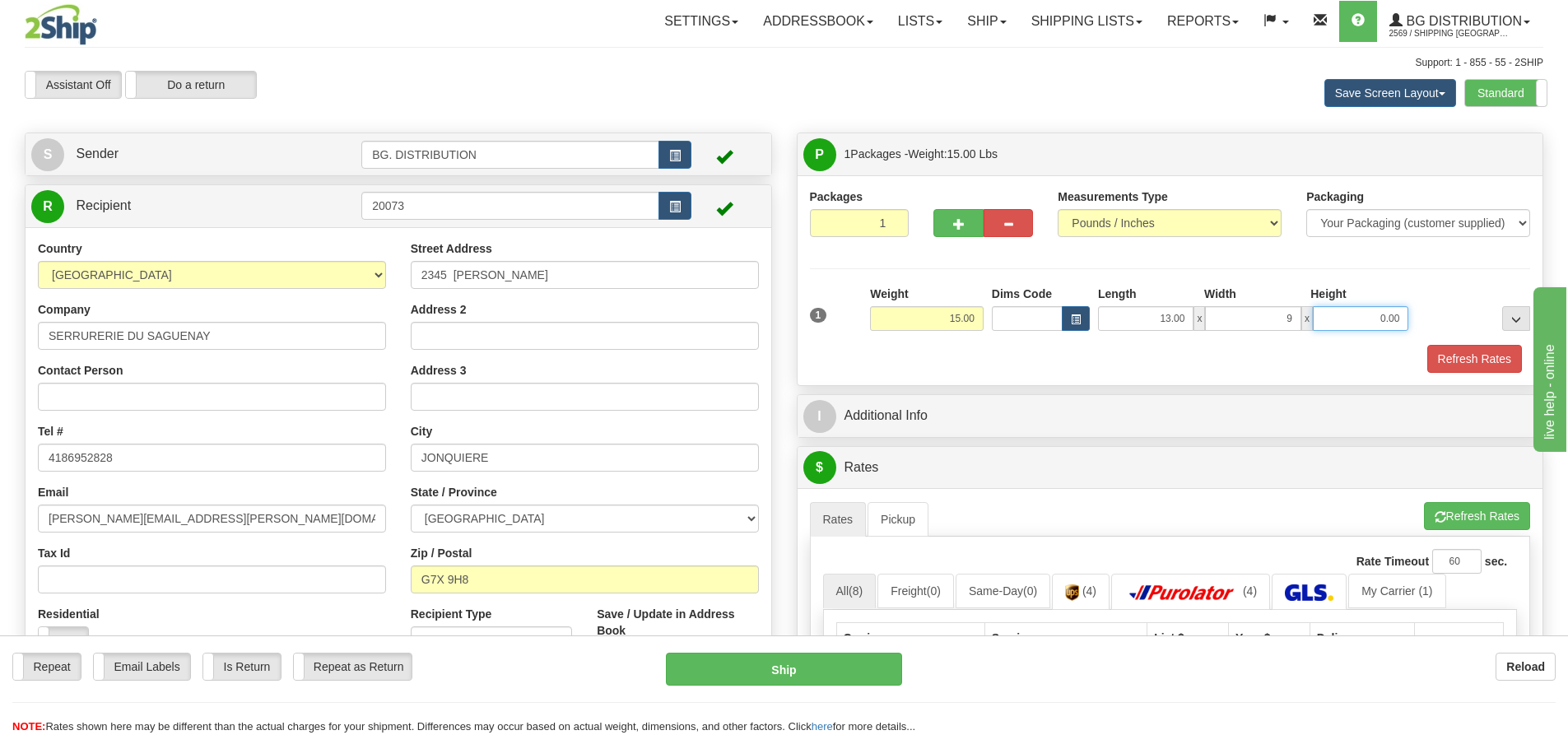
type input "9.00"
type input "16.00"
click at [1122, 359] on div "Refresh Rates" at bounding box center [1170, 359] width 730 height 28
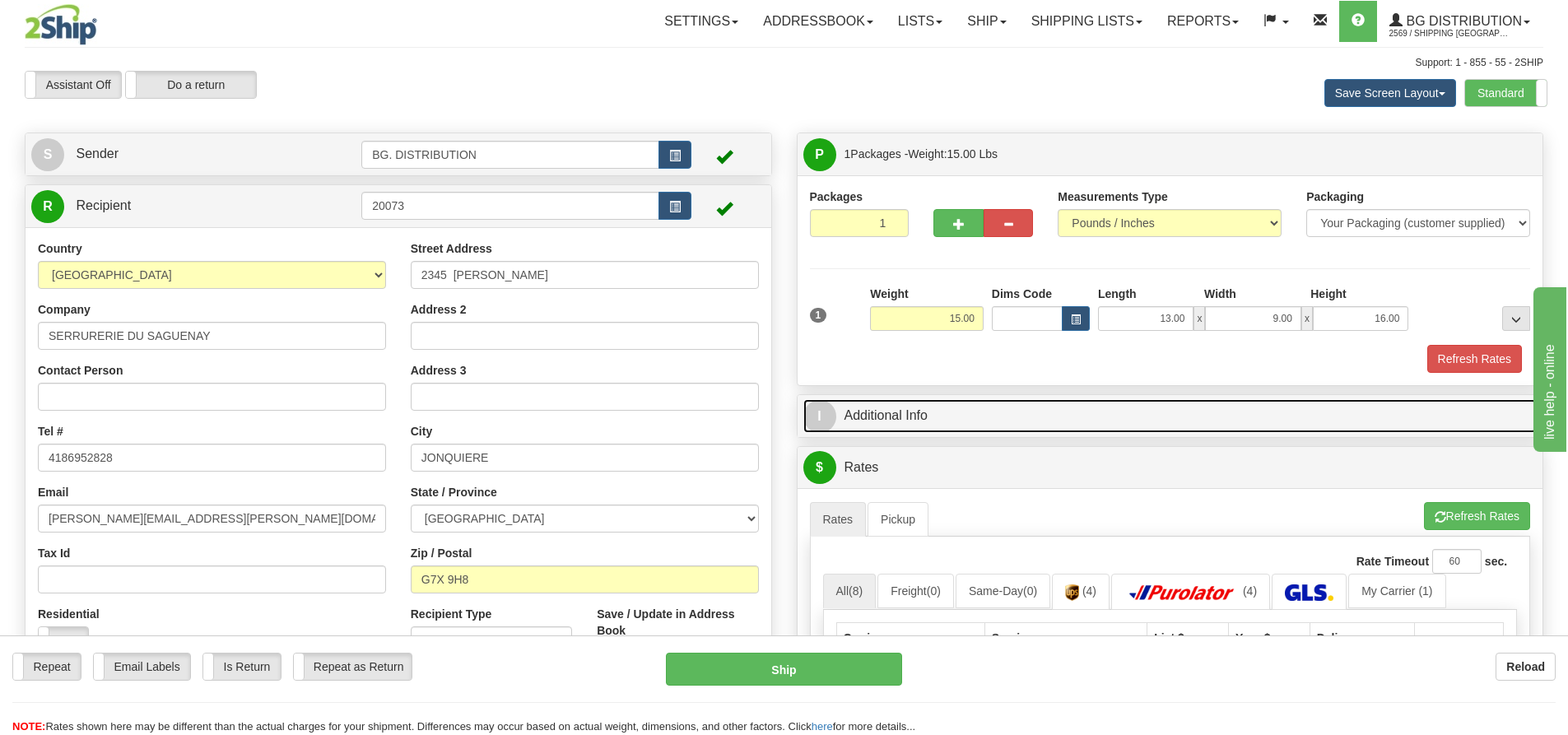
click at [826, 418] on span "I" at bounding box center [819, 416] width 33 height 33
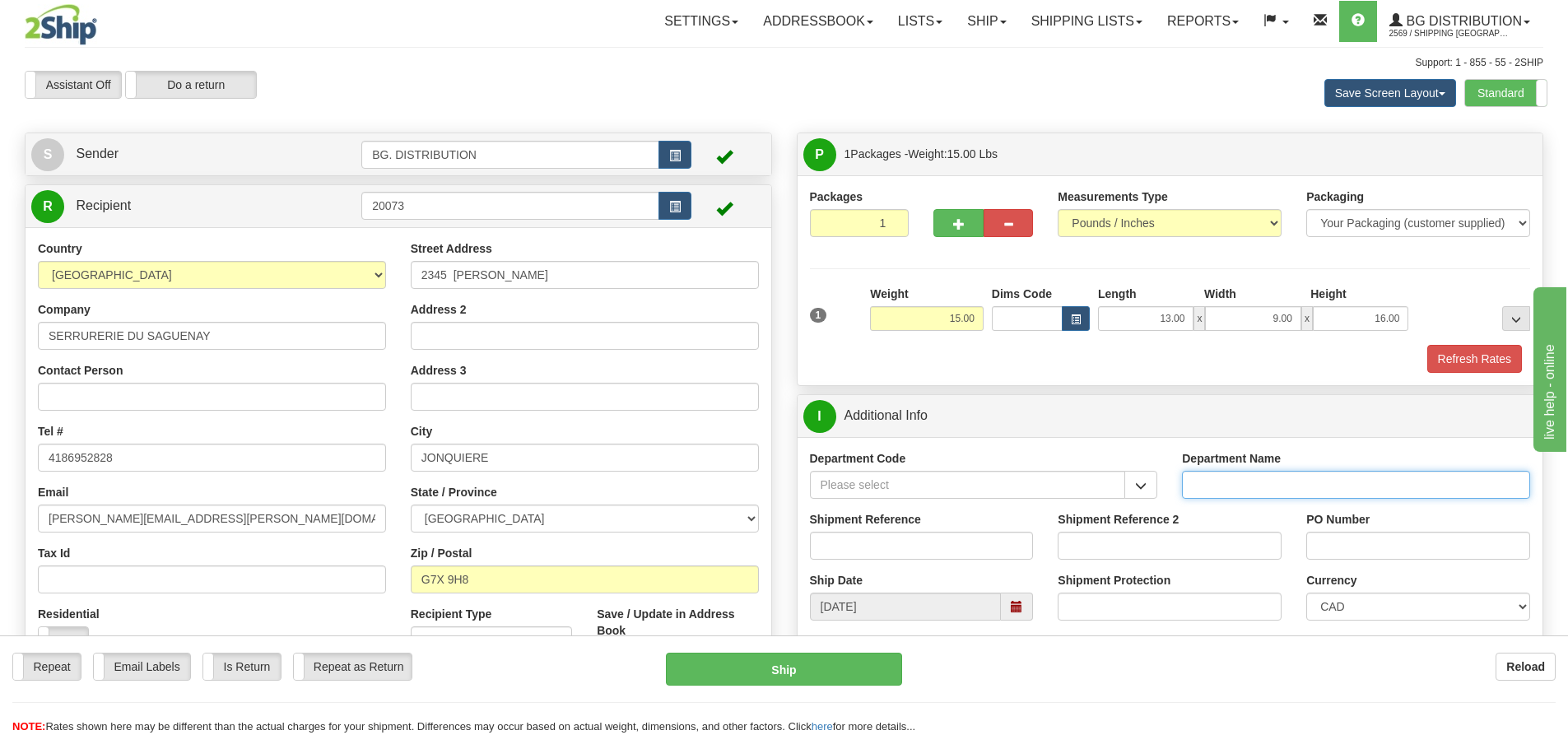
click at [1277, 484] on input "Department Name" at bounding box center [1357, 485] width 348 height 28
type input "."
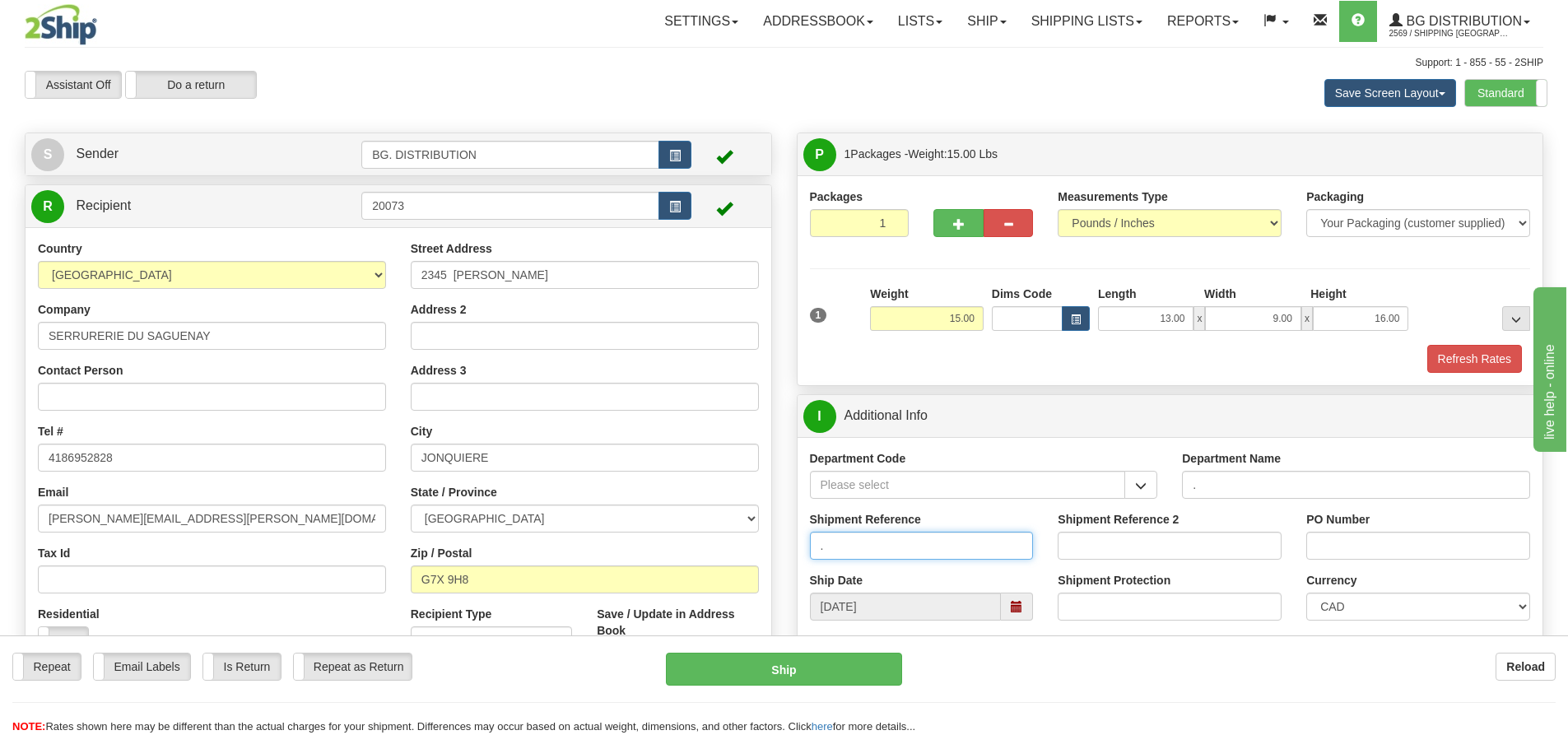
type input "."
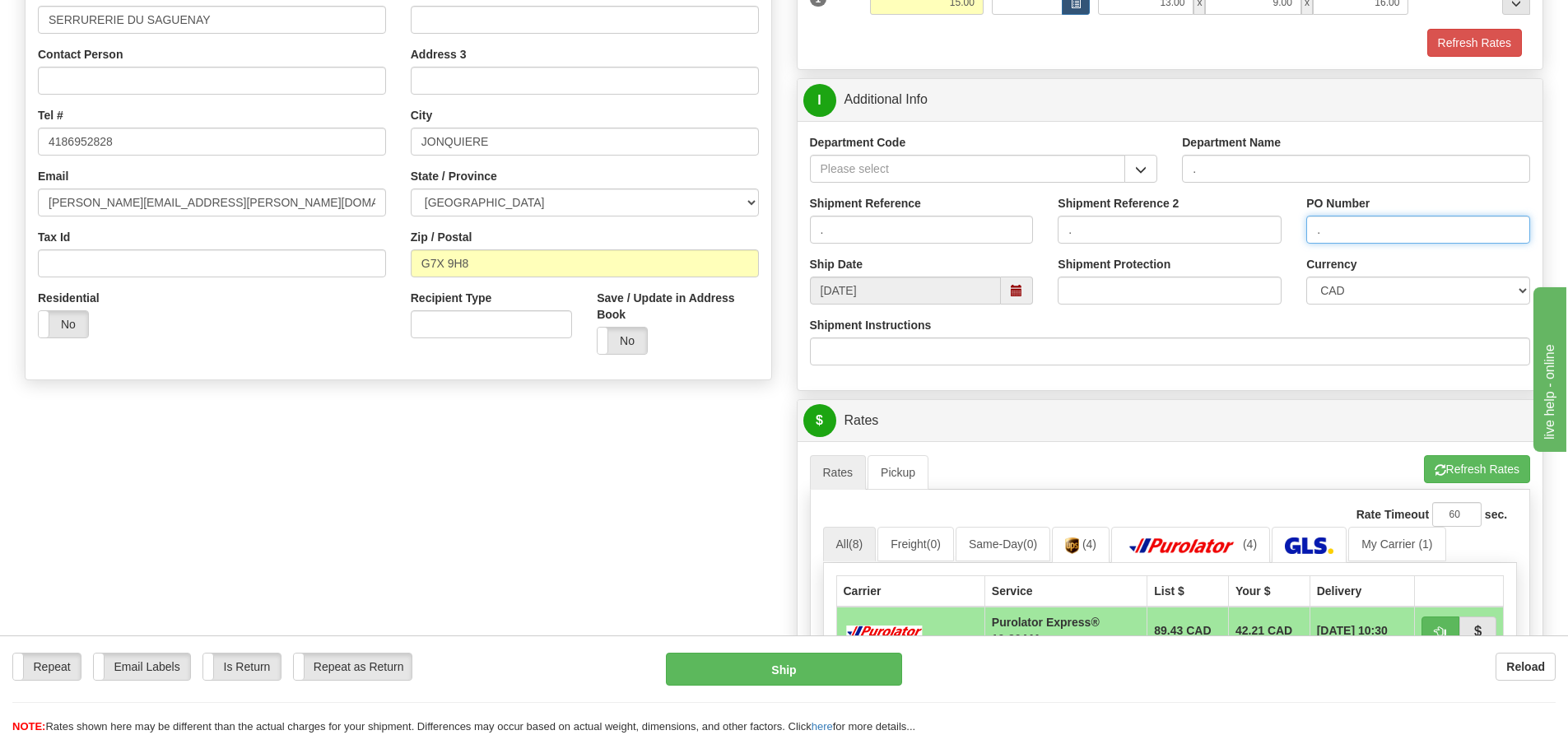
scroll to position [329, 0]
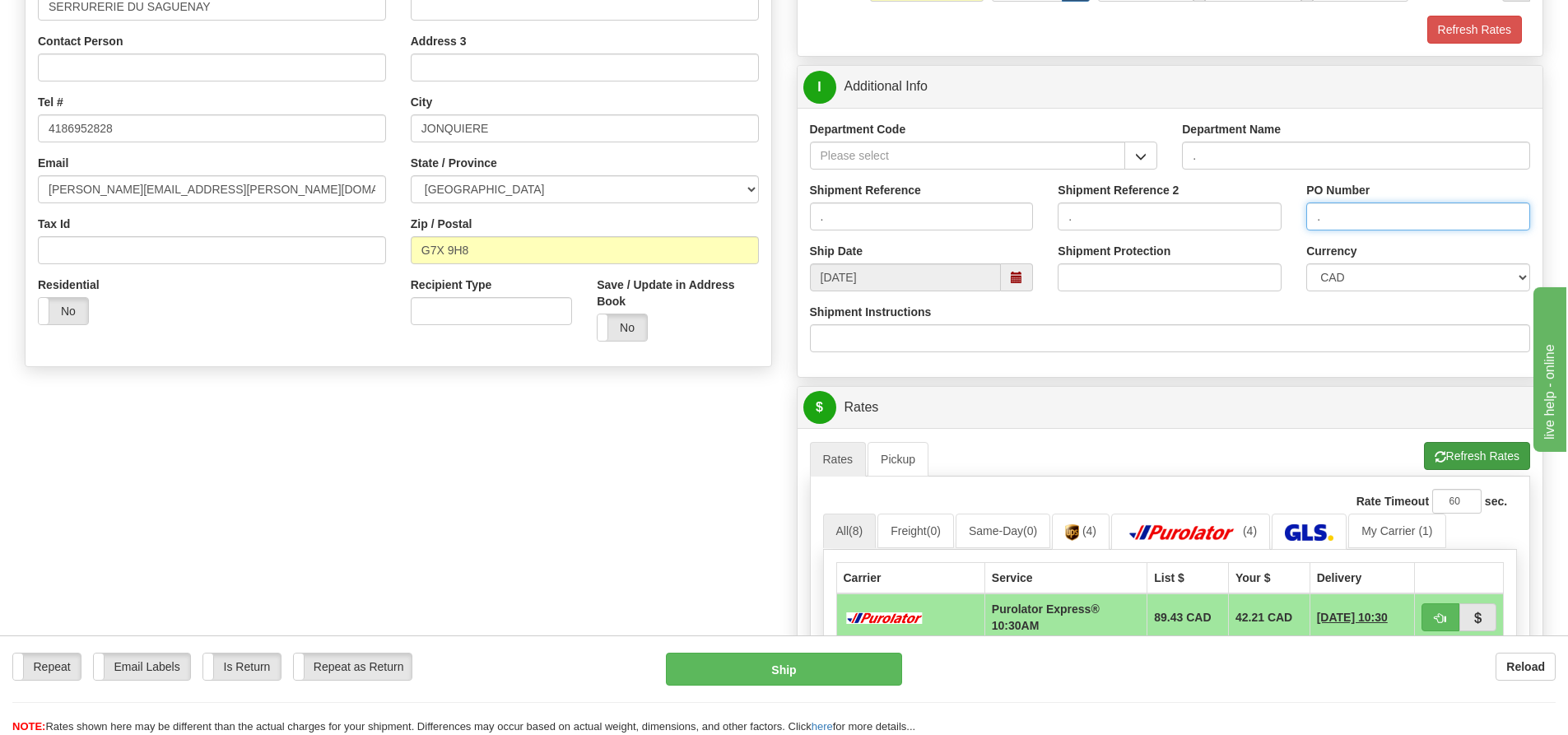
type input "."
click at [1447, 456] on button "Refresh Rates" at bounding box center [1477, 456] width 106 height 28
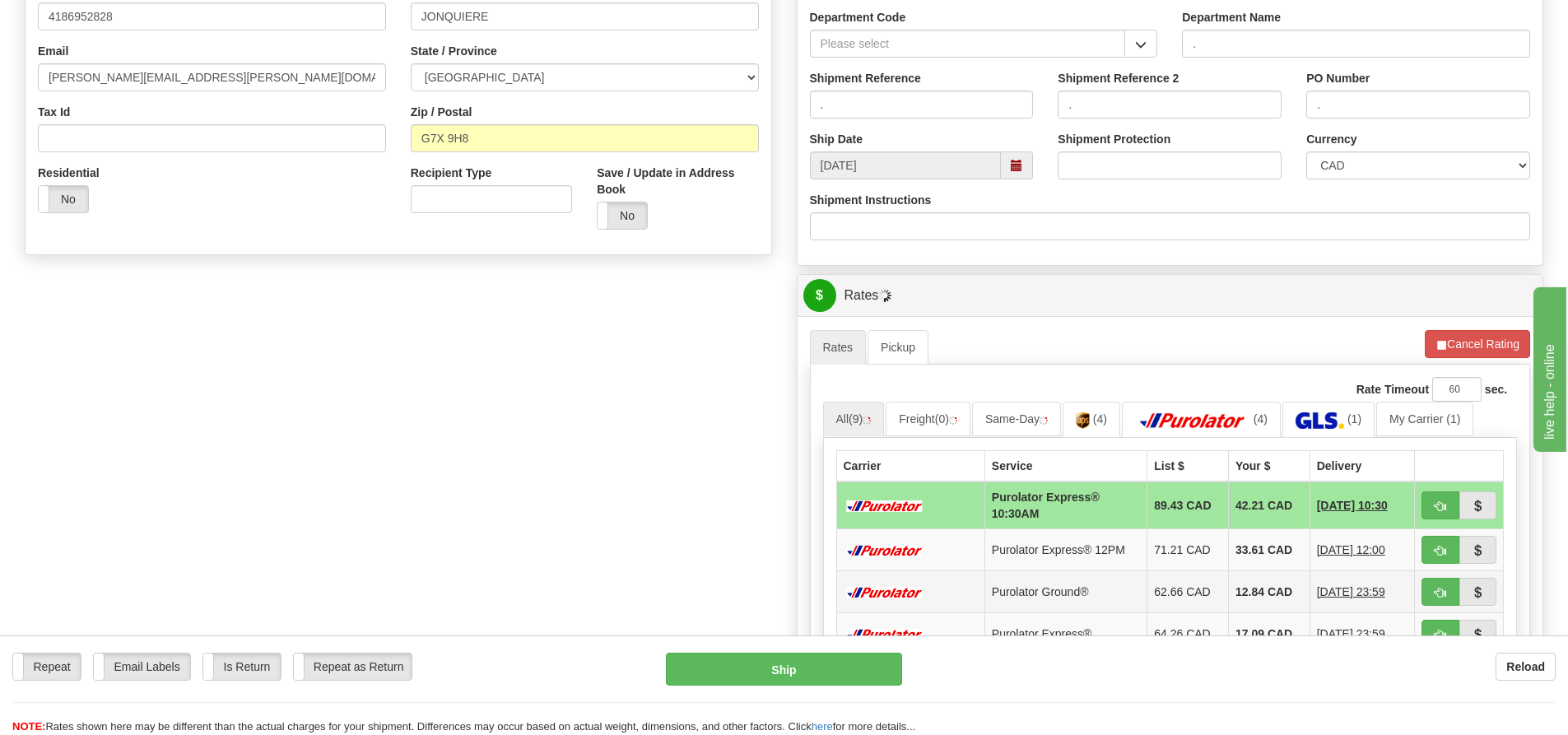
scroll to position [577, 0]
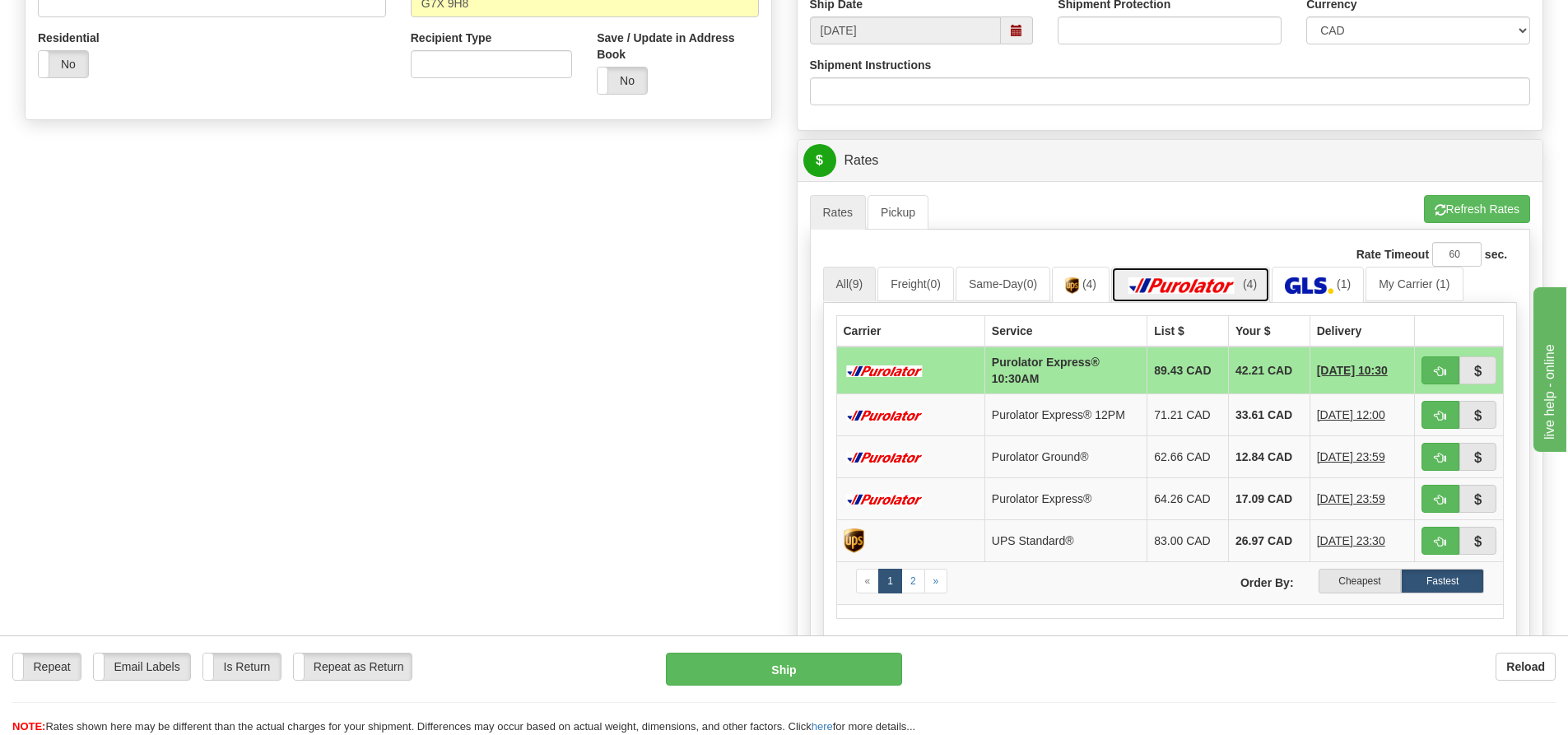
click at [1228, 289] on img at bounding box center [1182, 286] width 115 height 17
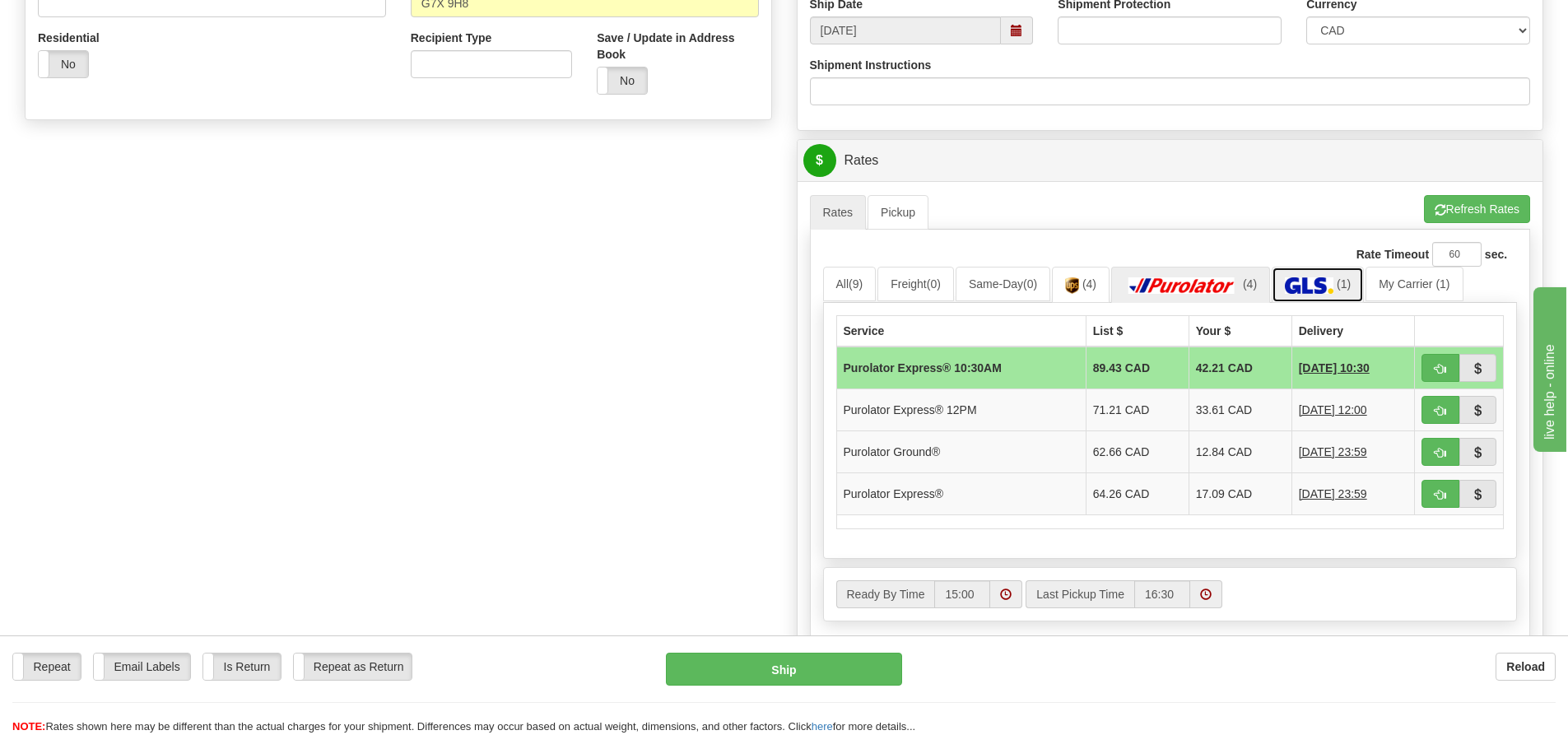
click at [1319, 295] on link "(1)" at bounding box center [1318, 285] width 92 height 35
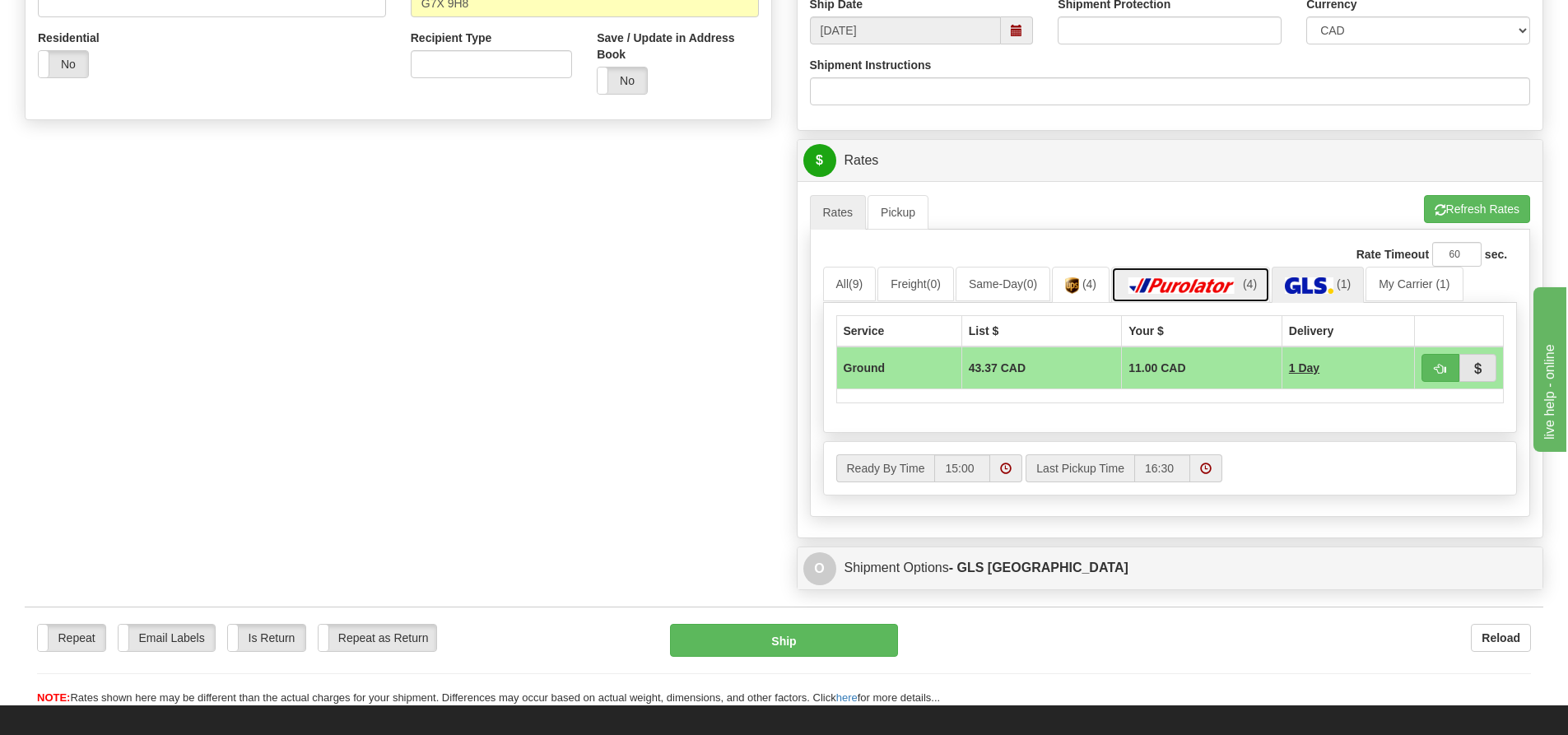
click at [1224, 290] on img at bounding box center [1182, 286] width 115 height 17
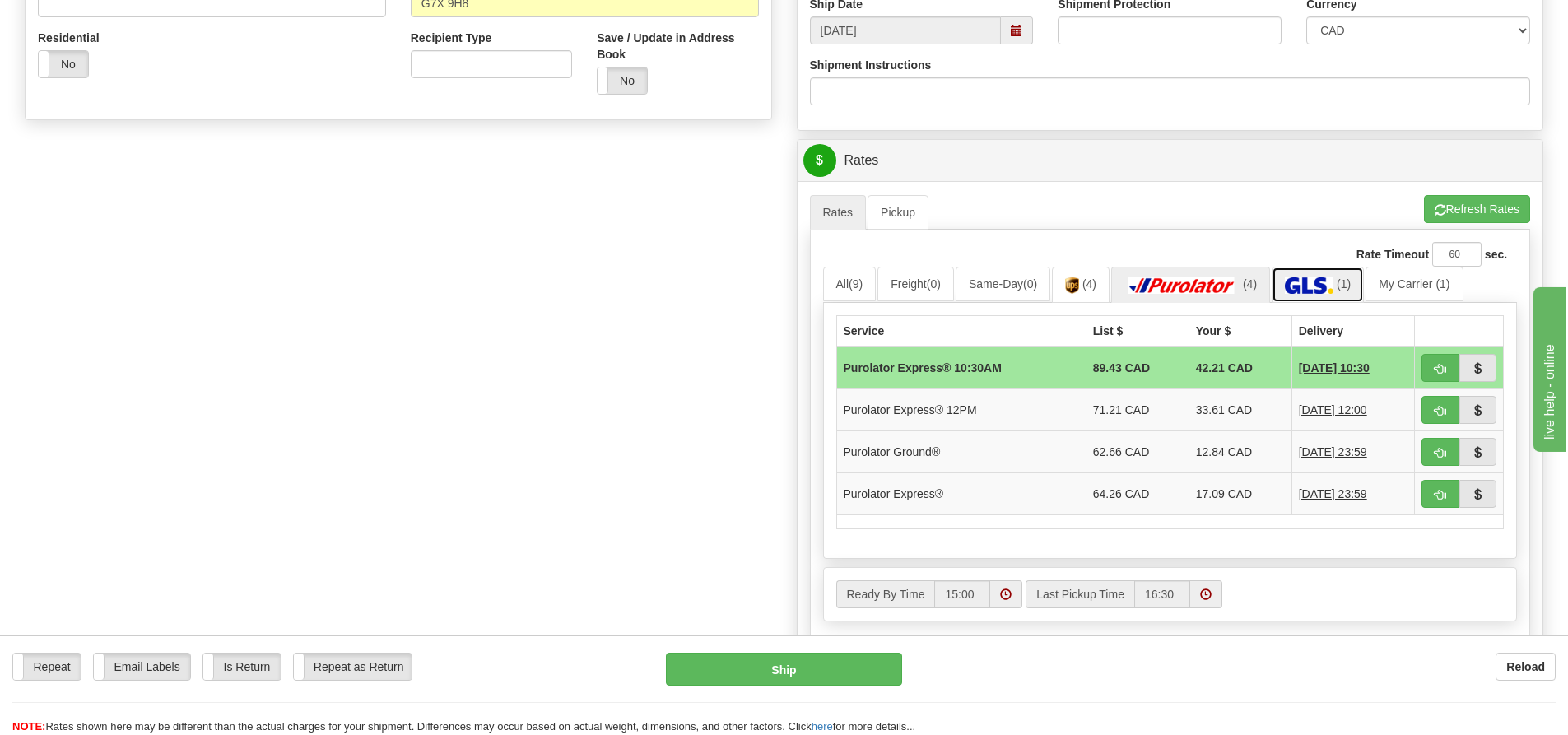
click at [1327, 279] on img at bounding box center [1309, 286] width 49 height 17
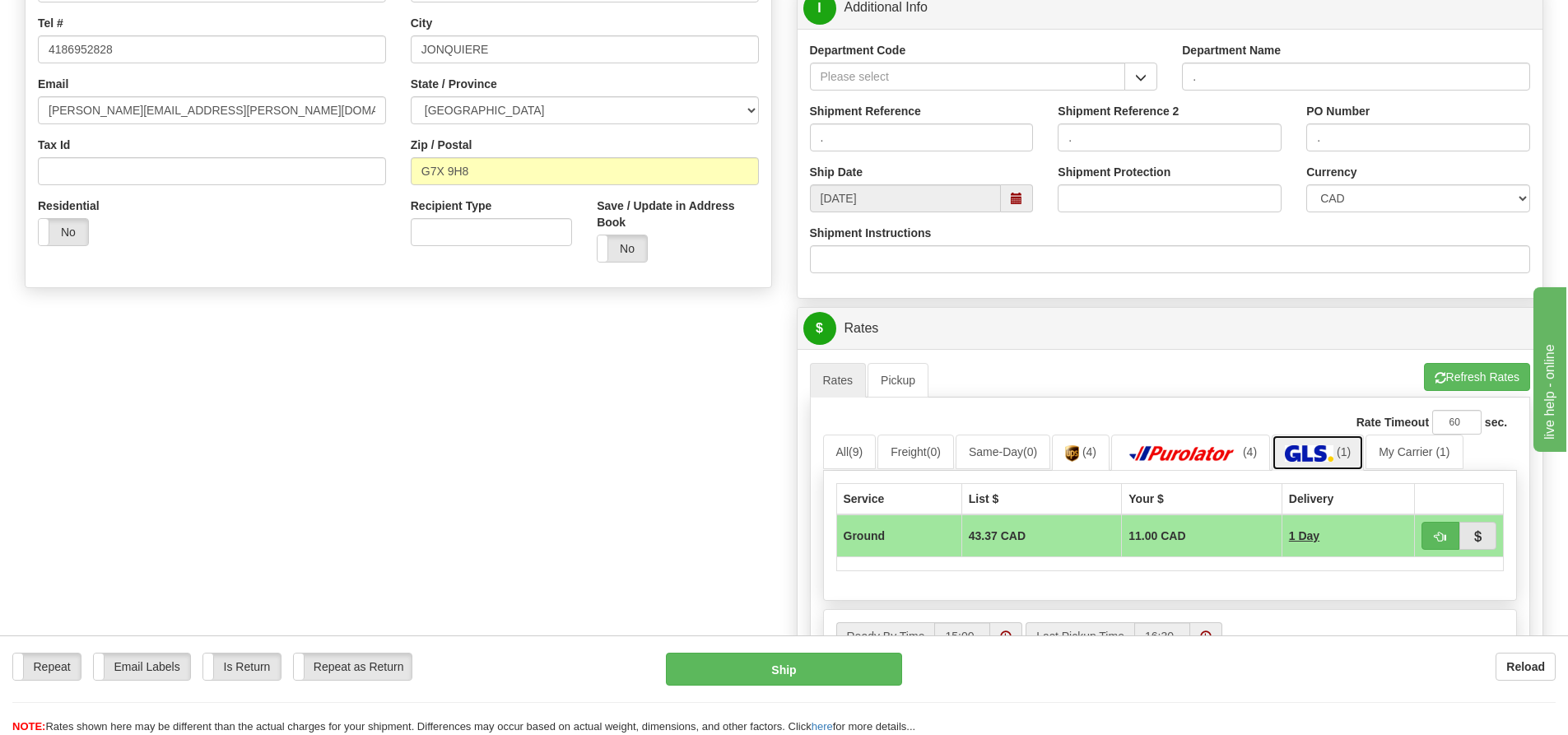
scroll to position [411, 0]
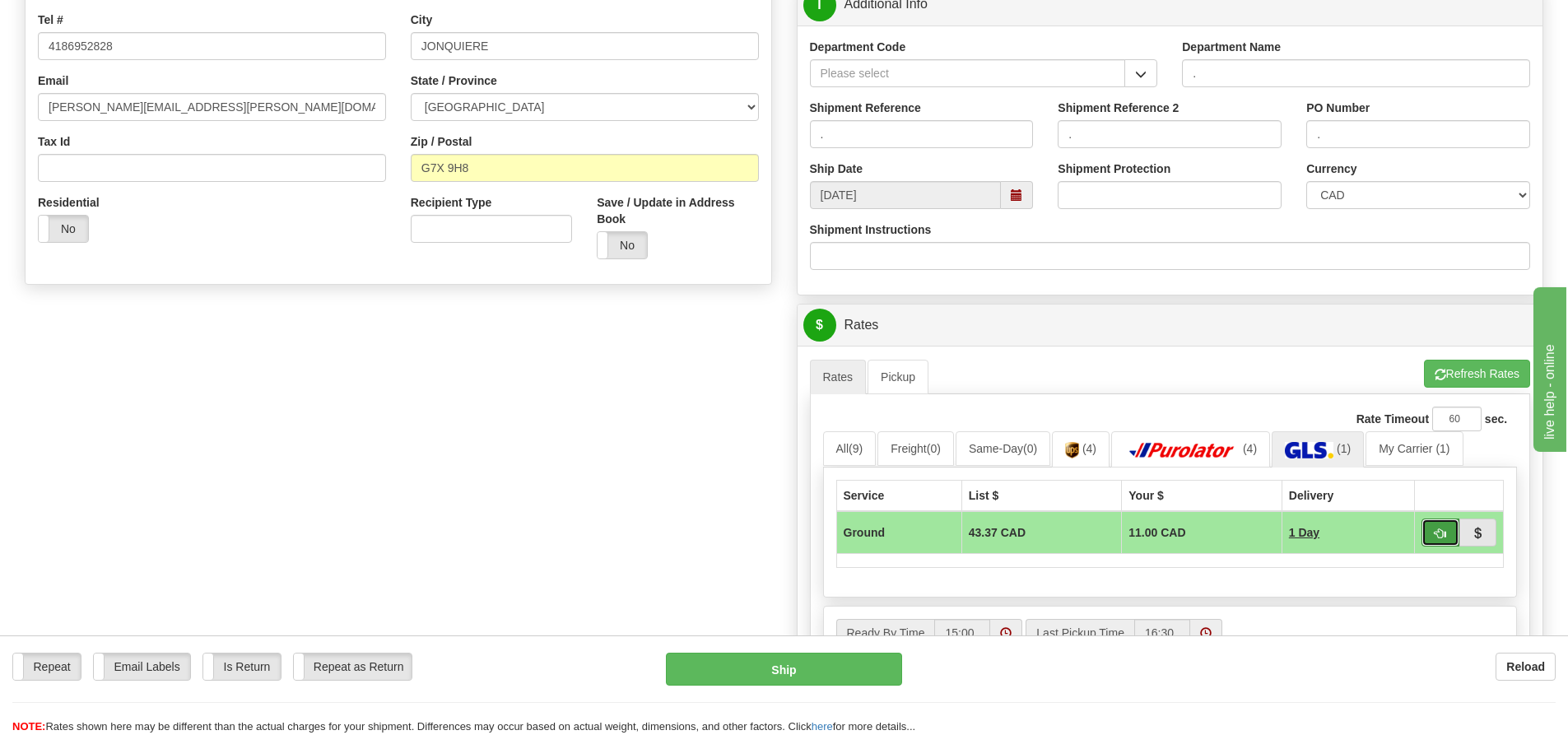
click at [1427, 530] on button "button" at bounding box center [1440, 532] width 38 height 28
type input "1"
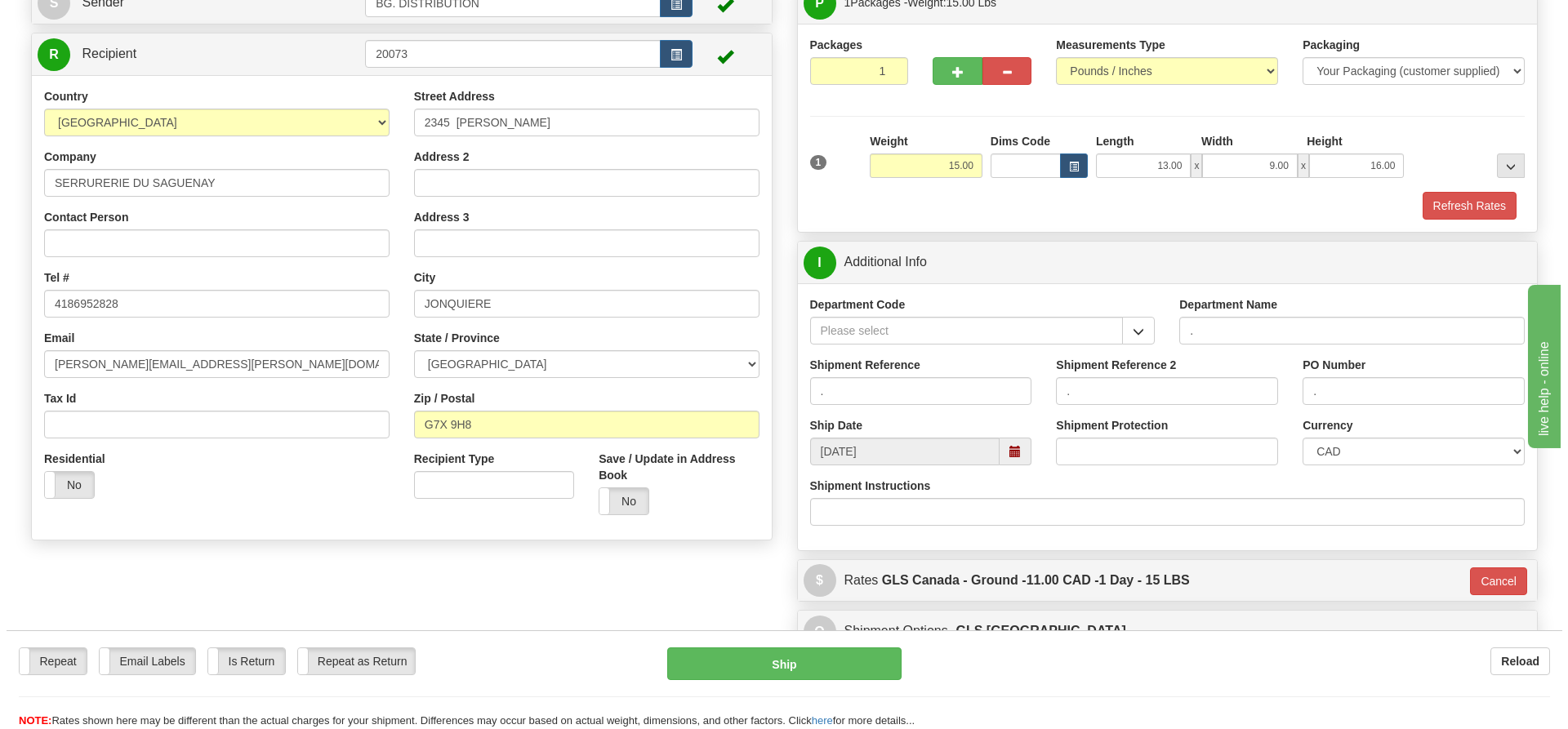
scroll to position [245, 0]
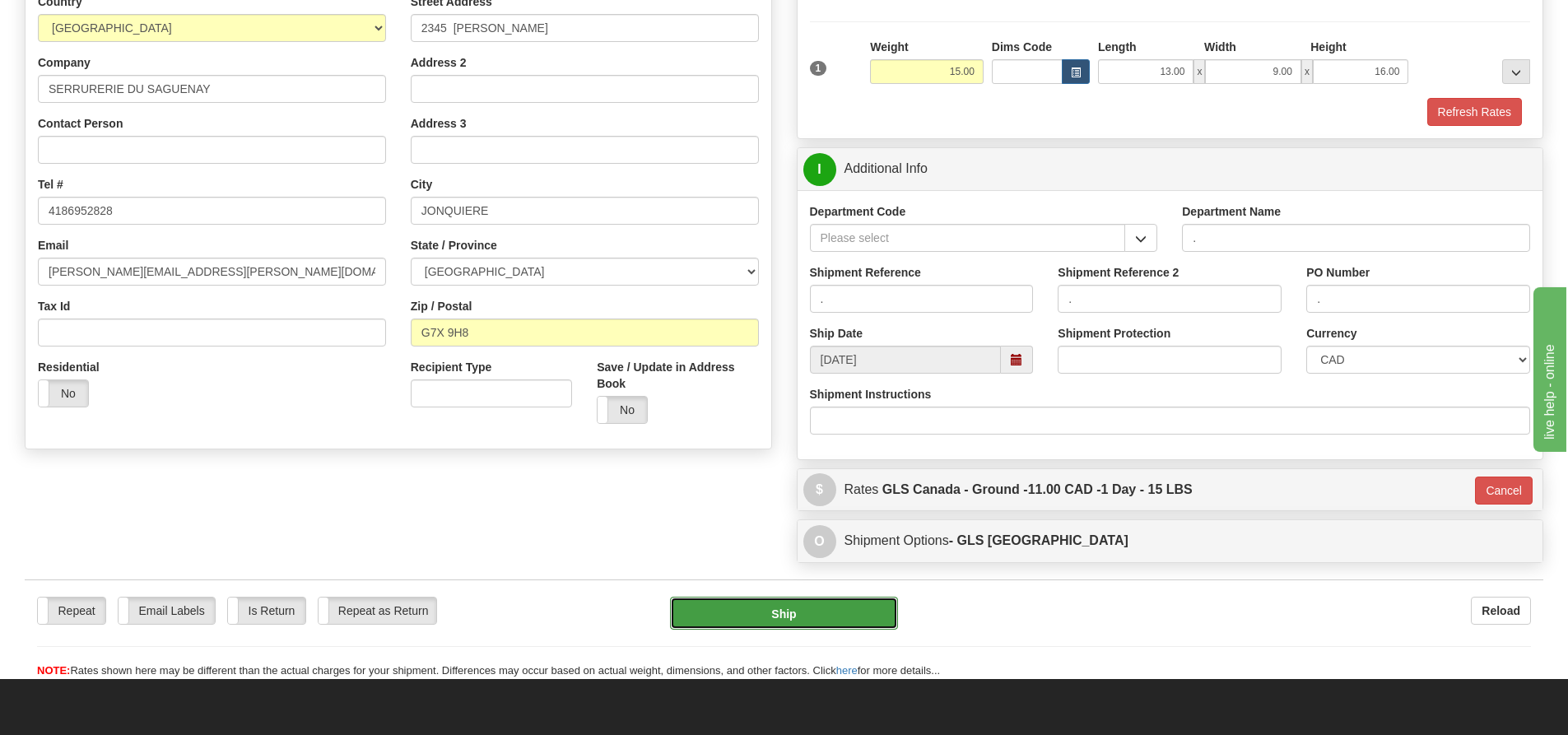
click at [782, 618] on button "Ship" at bounding box center [784, 613] width 228 height 33
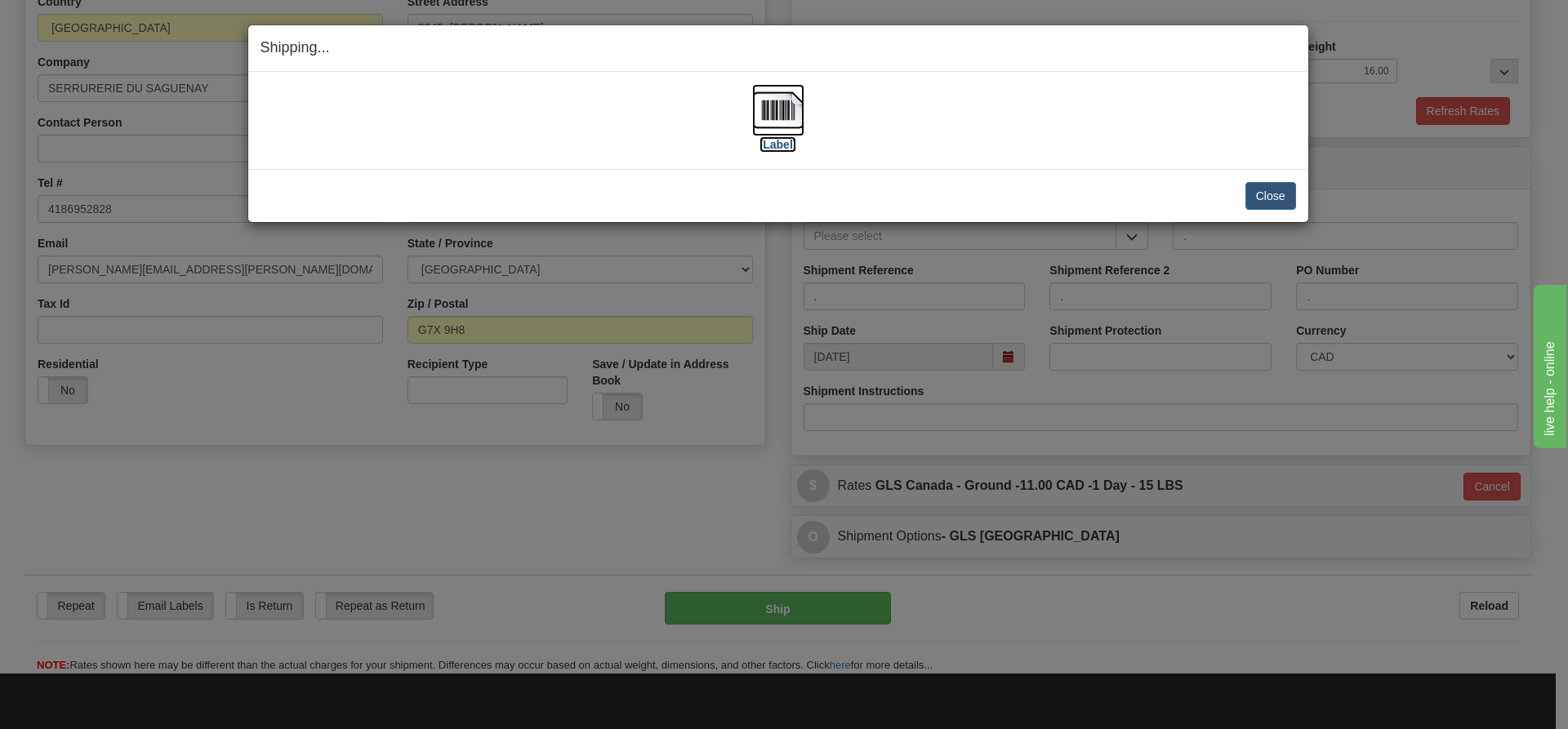
click at [784, 147] on label "[Label]" at bounding box center [778, 144] width 38 height 17
click at [1248, 196] on button "Close" at bounding box center [1271, 197] width 51 height 28
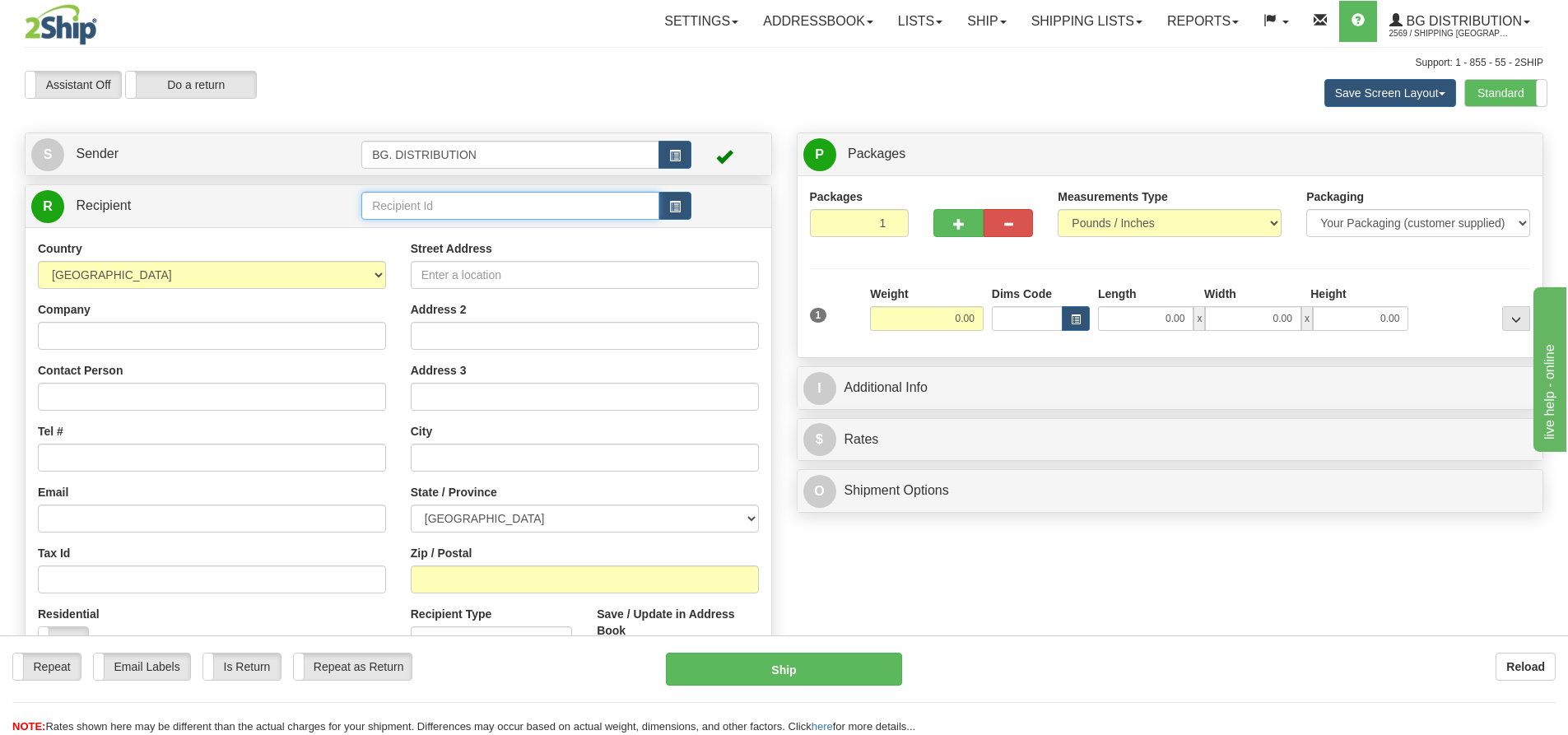
click at [576, 203] on input "text" at bounding box center [510, 206] width 298 height 28
type input "20174"
click button "Delete" at bounding box center [0, 0] width 0 height 0
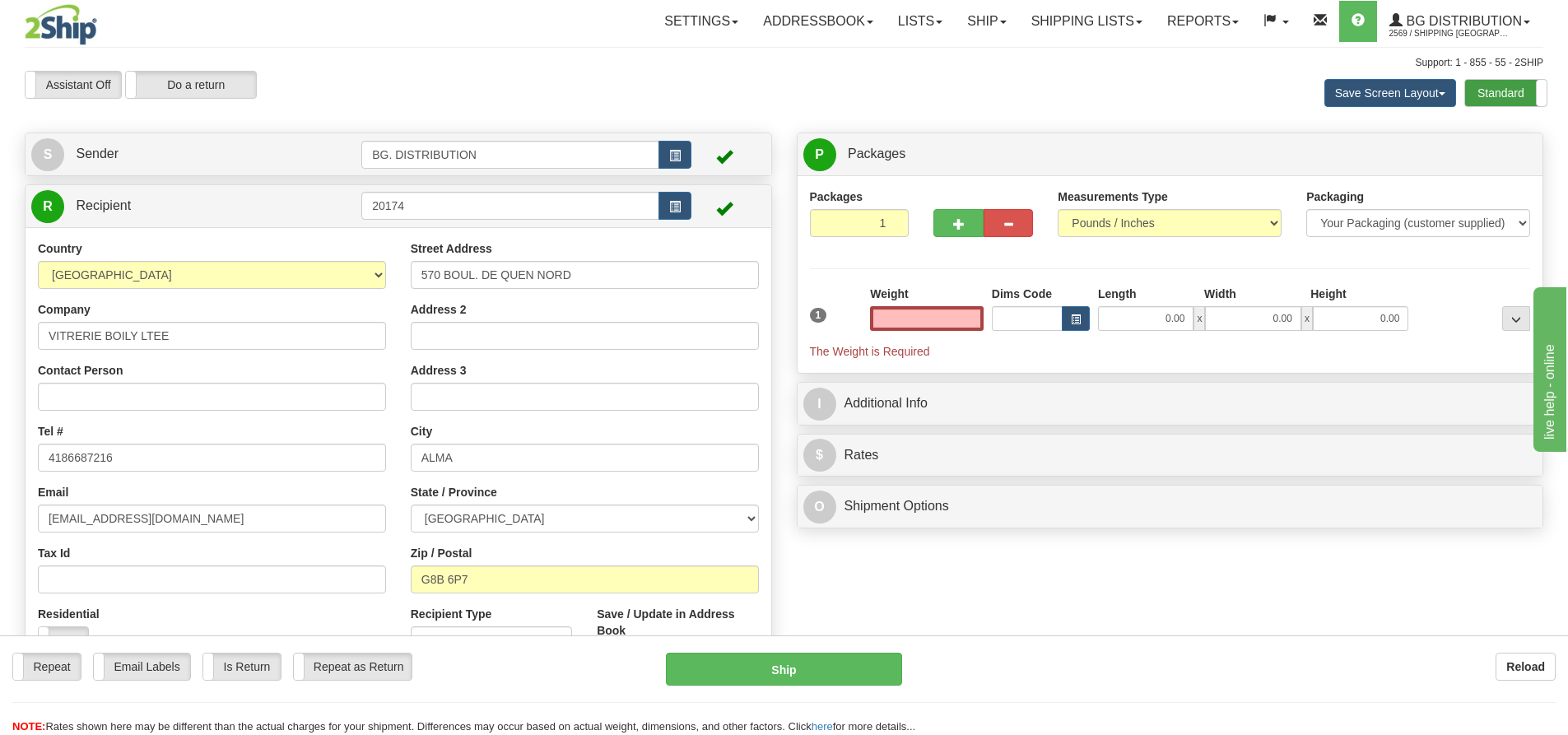
type input "0.00"
click at [1511, 91] on label "Standard" at bounding box center [1506, 93] width 81 height 27
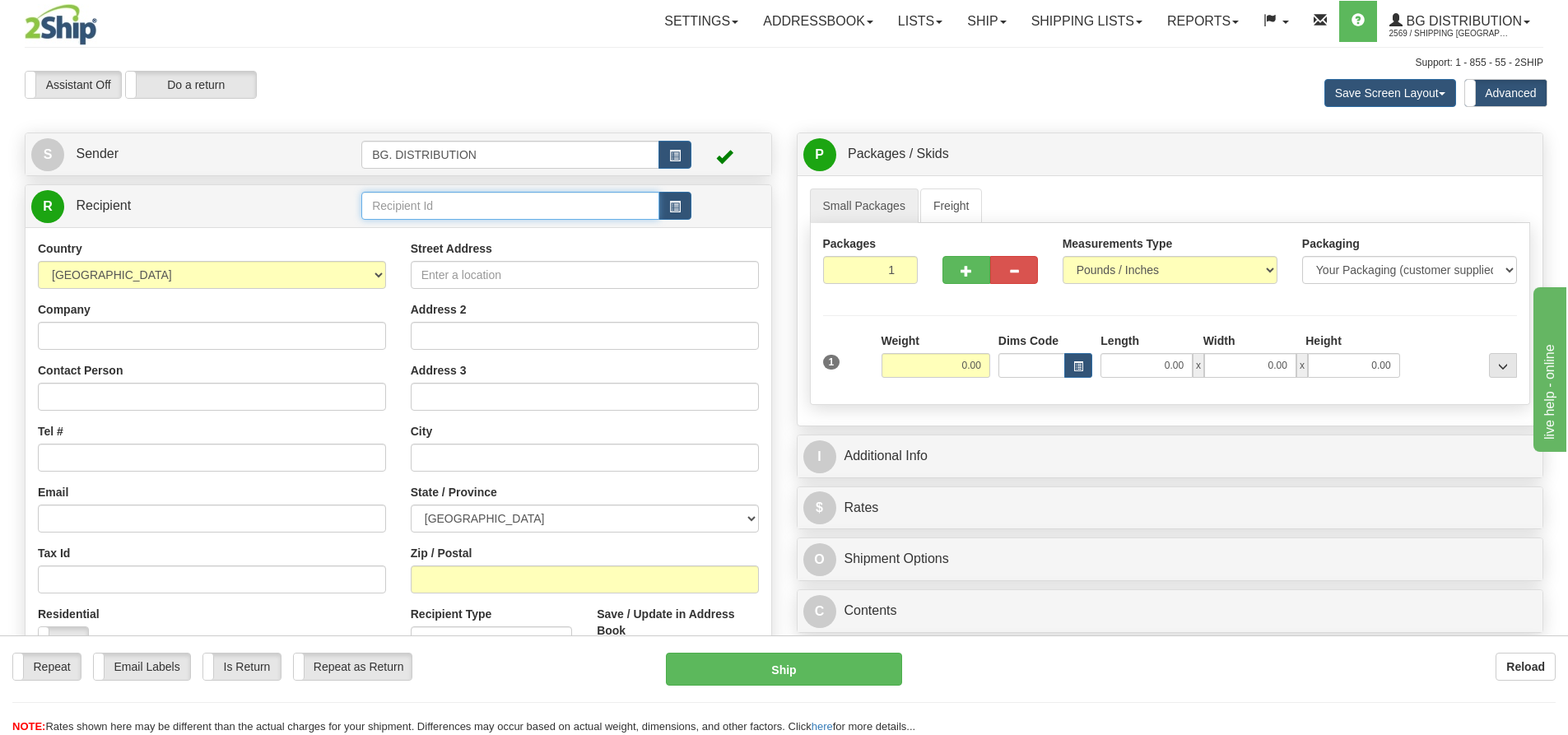
click at [493, 211] on input "text" at bounding box center [510, 206] width 298 height 28
type input "20174"
click button "Delete" at bounding box center [0, 0] width 0 height 0
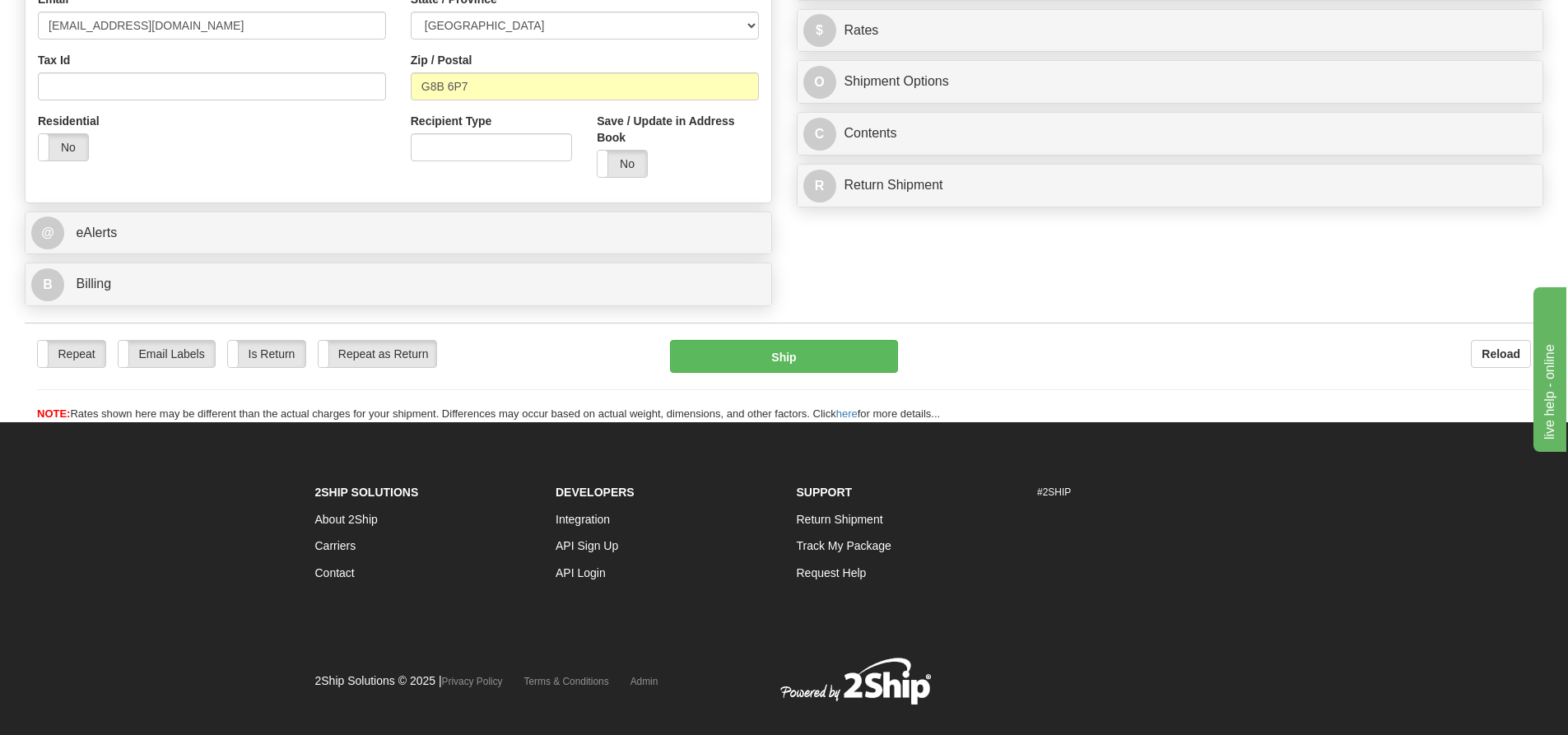
scroll to position [494, 0]
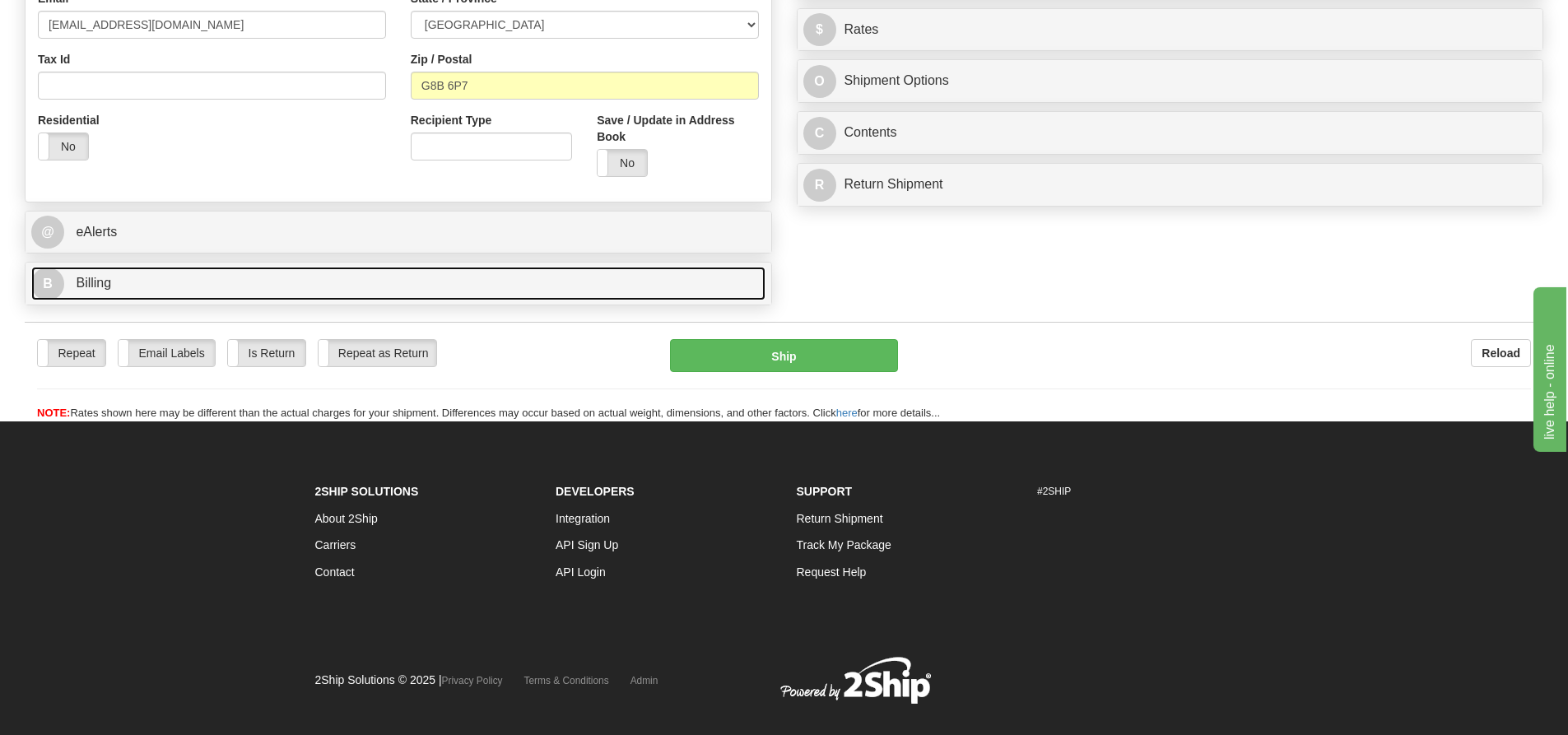
type input "0.00"
drag, startPoint x: 54, startPoint y: 286, endPoint x: 78, endPoint y: 295, distance: 25.6
click at [52, 286] on span "B" at bounding box center [47, 284] width 33 height 33
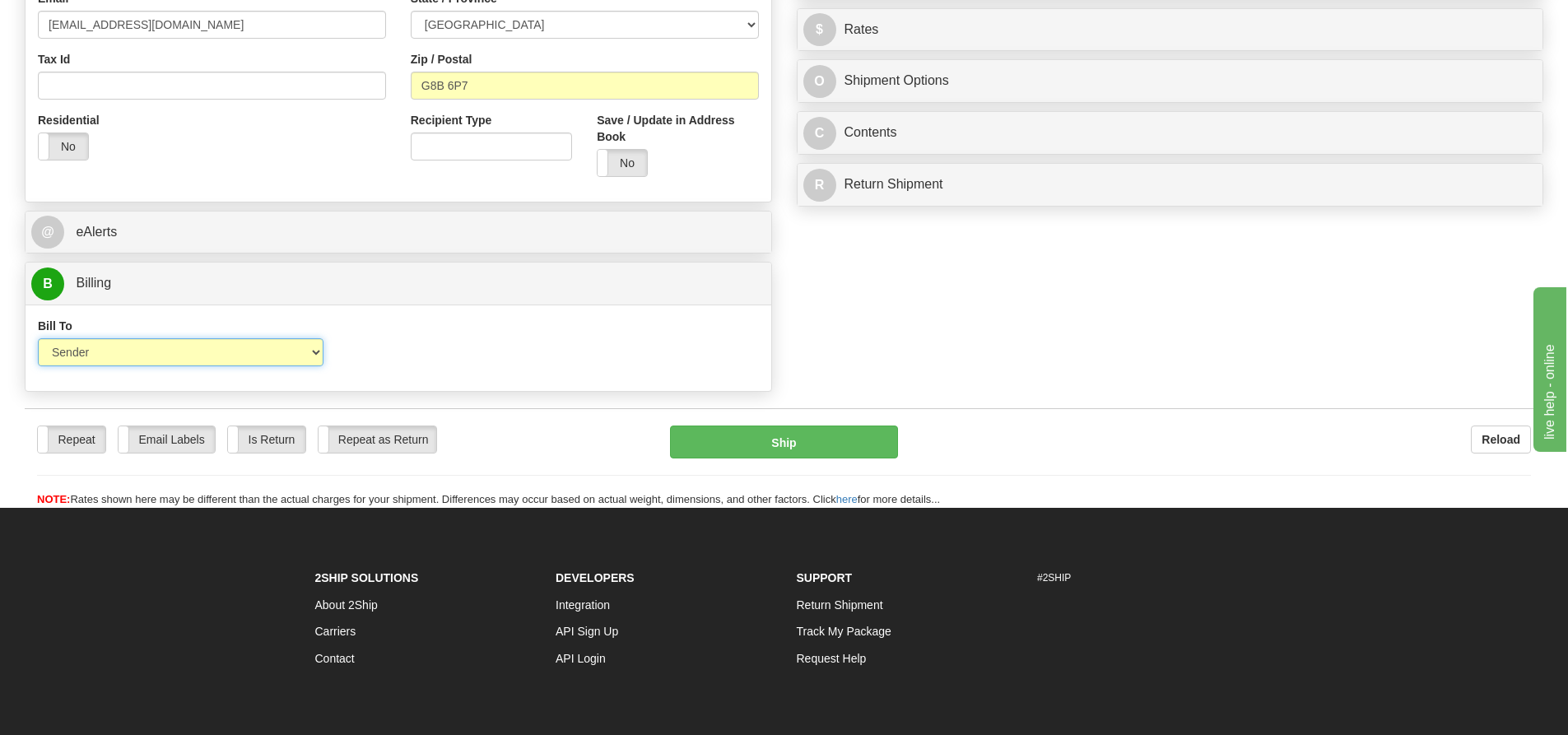
click at [164, 346] on select "Sender Recipient Third Party Collect" at bounding box center [180, 353] width 286 height 28
select select "2"
click at [38, 339] on select "Sender Recipient Third Party Collect" at bounding box center [180, 353] width 286 height 28
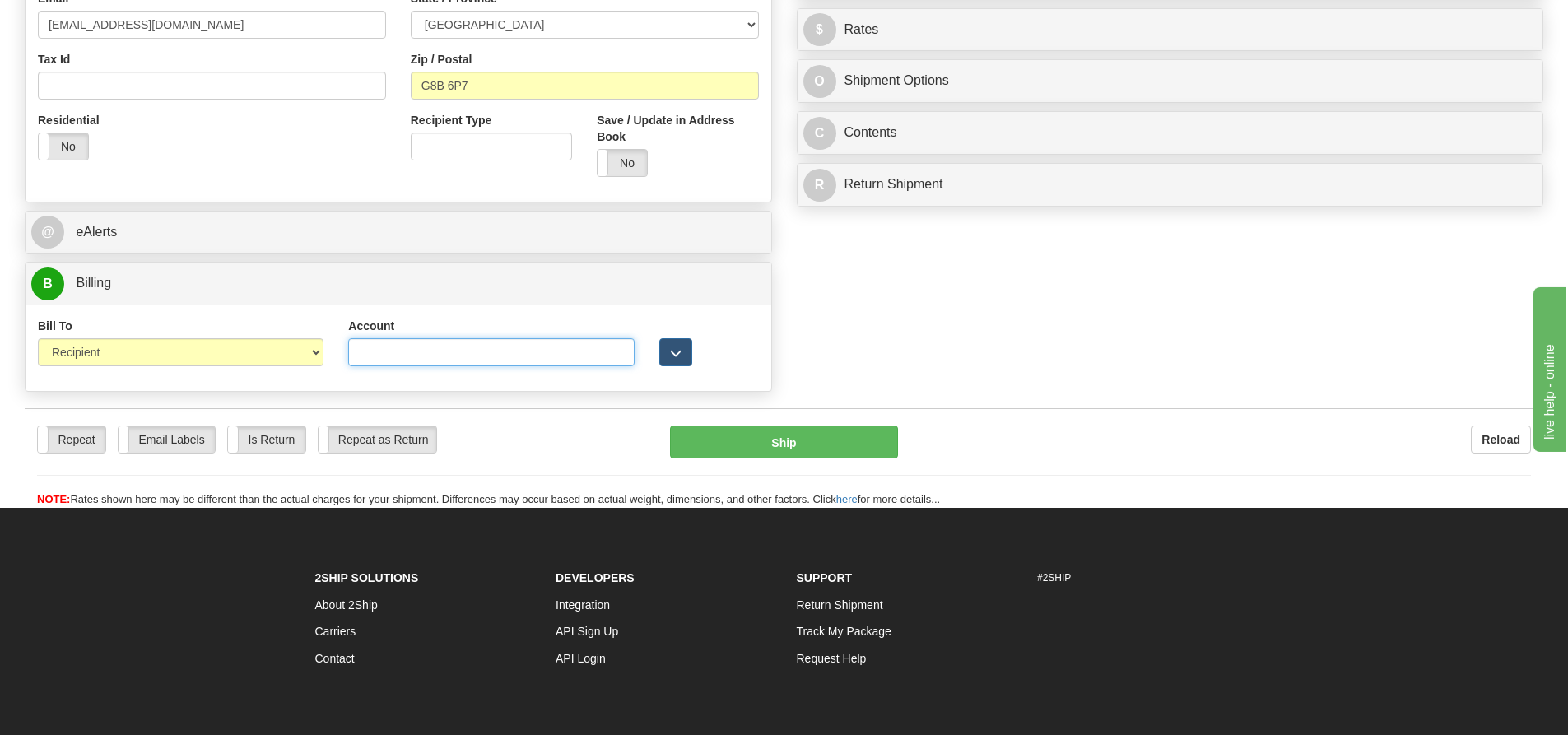
click at [506, 358] on input "Account" at bounding box center [491, 353] width 286 height 28
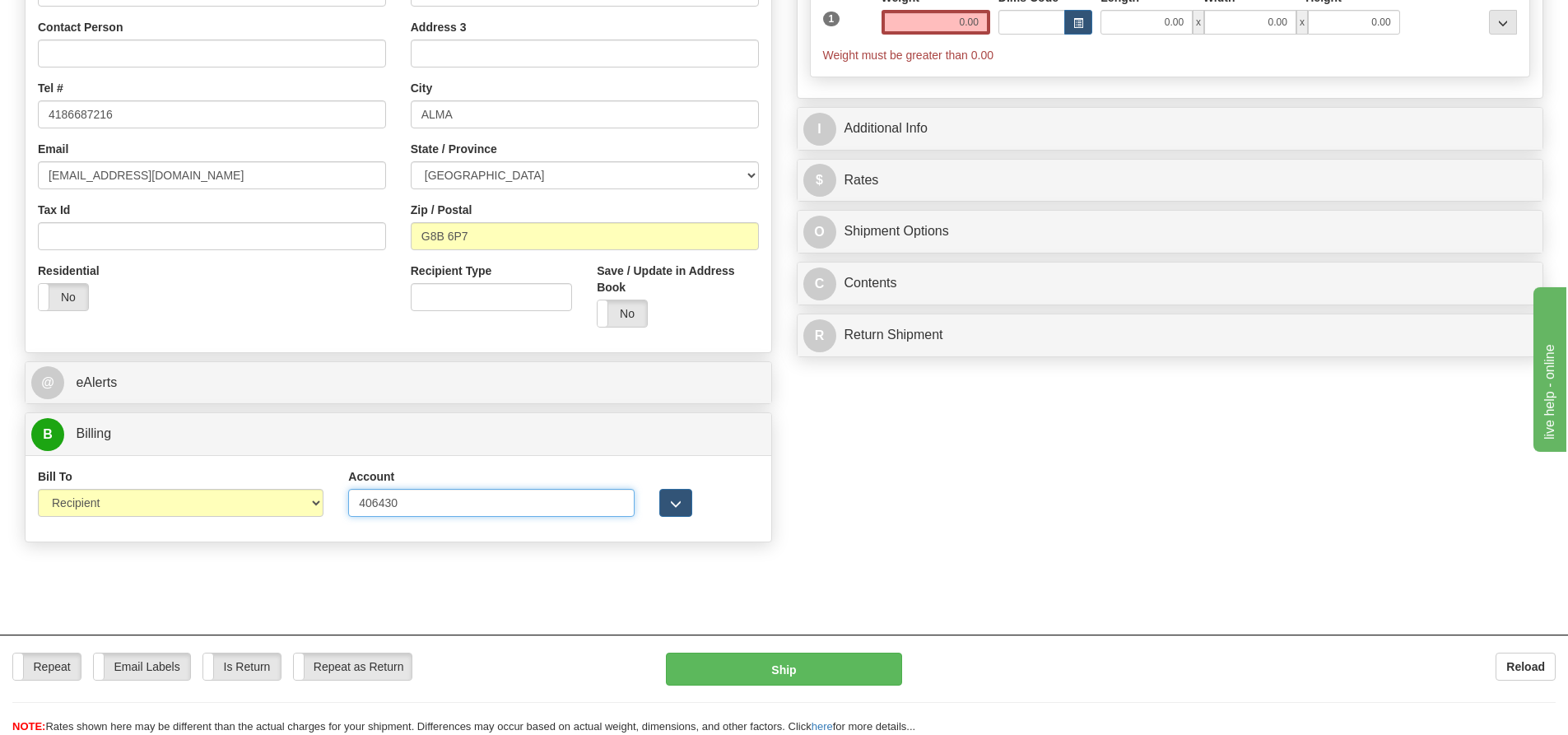
scroll to position [82, 0]
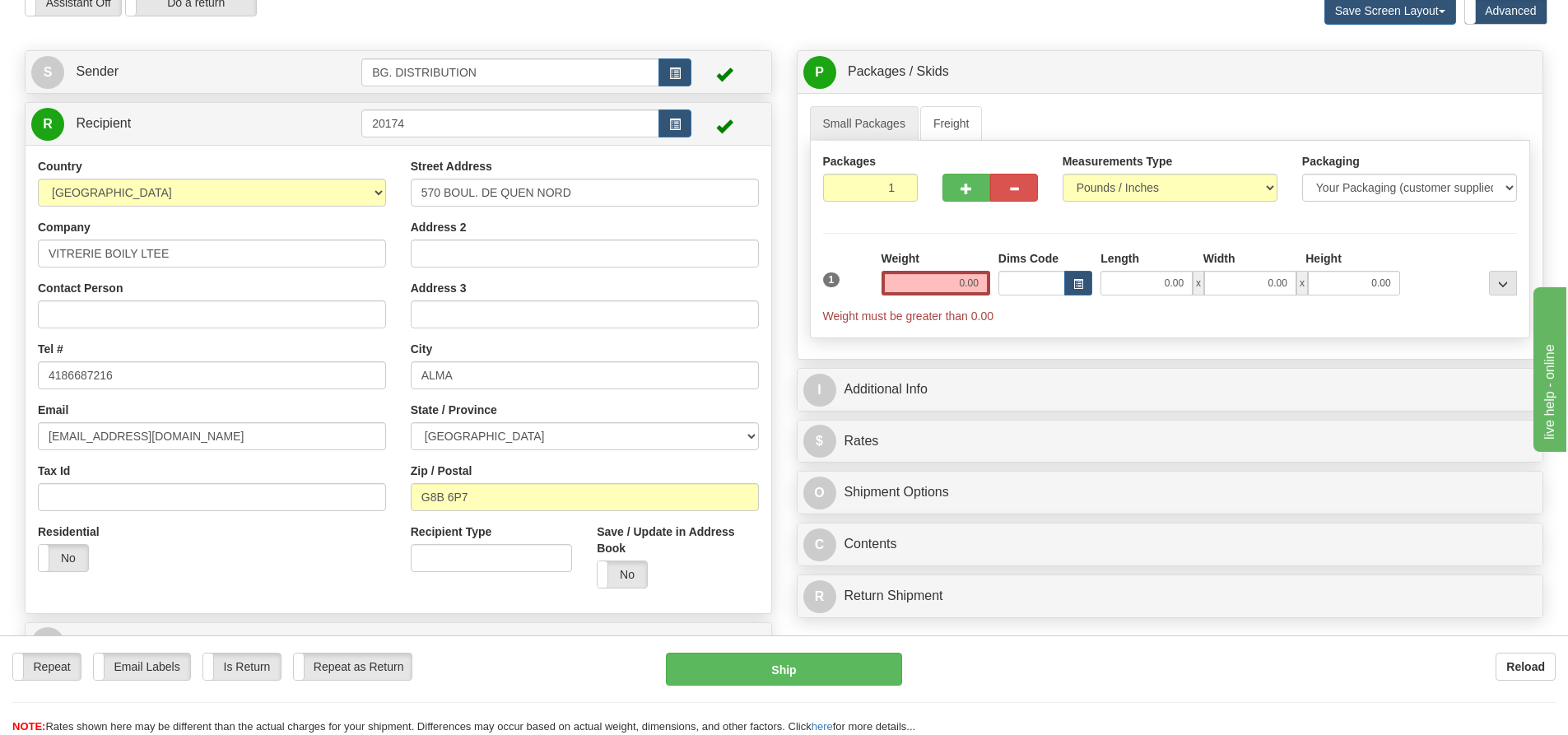
type input "406430"
drag, startPoint x: 973, startPoint y: 286, endPoint x: 922, endPoint y: 283, distance: 51.1
click at [971, 283] on input "0.00" at bounding box center [936, 283] width 109 height 25
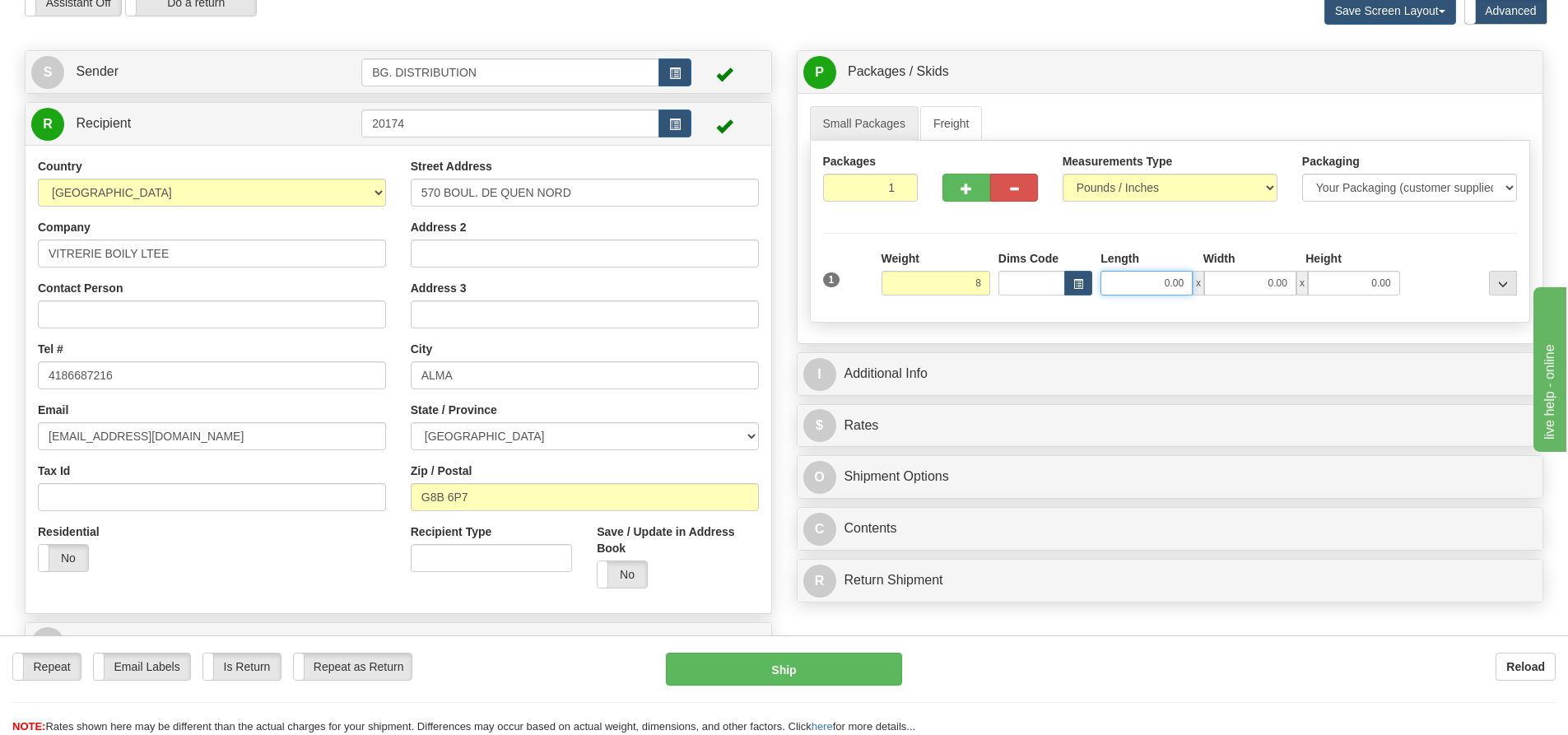
type input "8.00"
click at [1144, 285] on input "0.00" at bounding box center [1146, 283] width 92 height 25
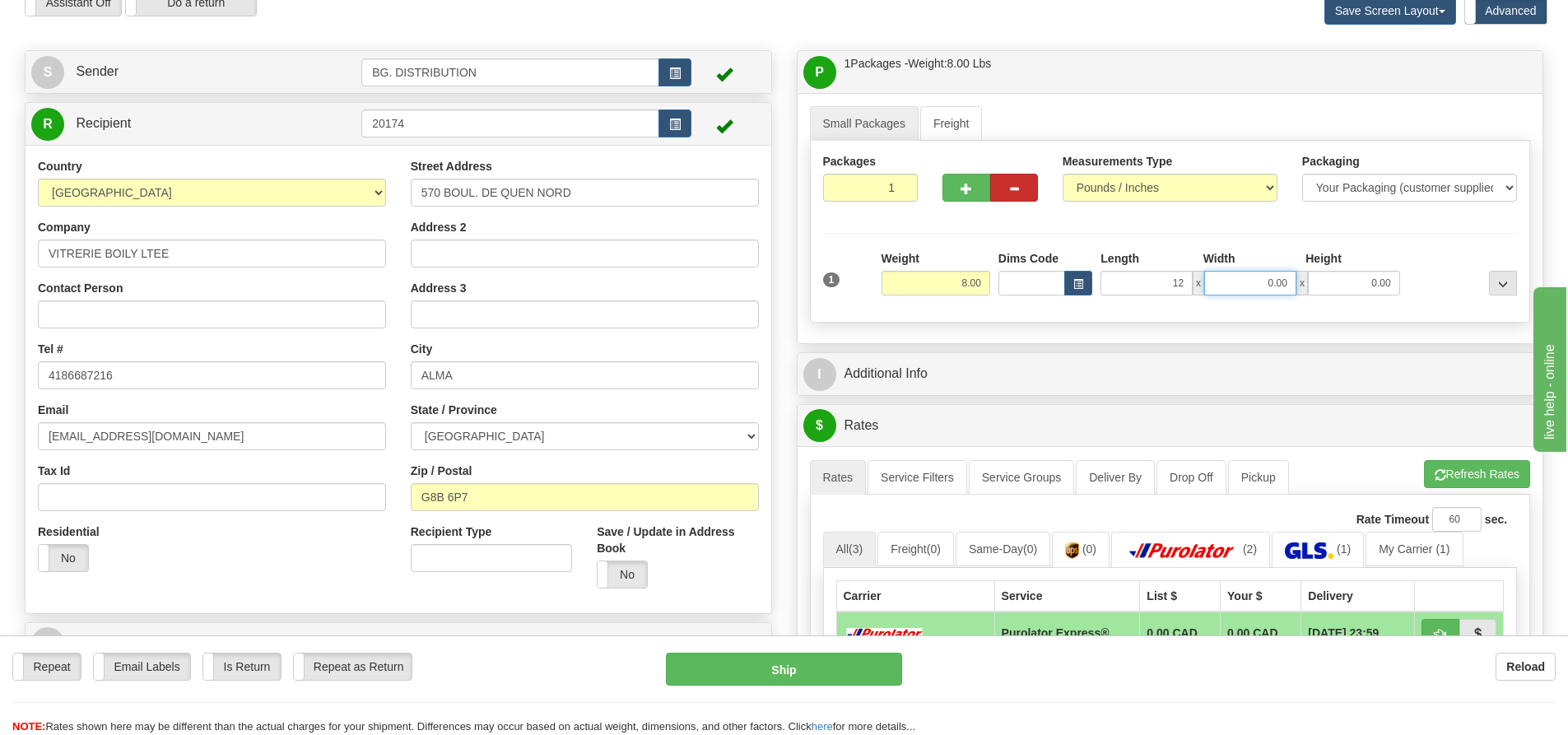
type input "12.00"
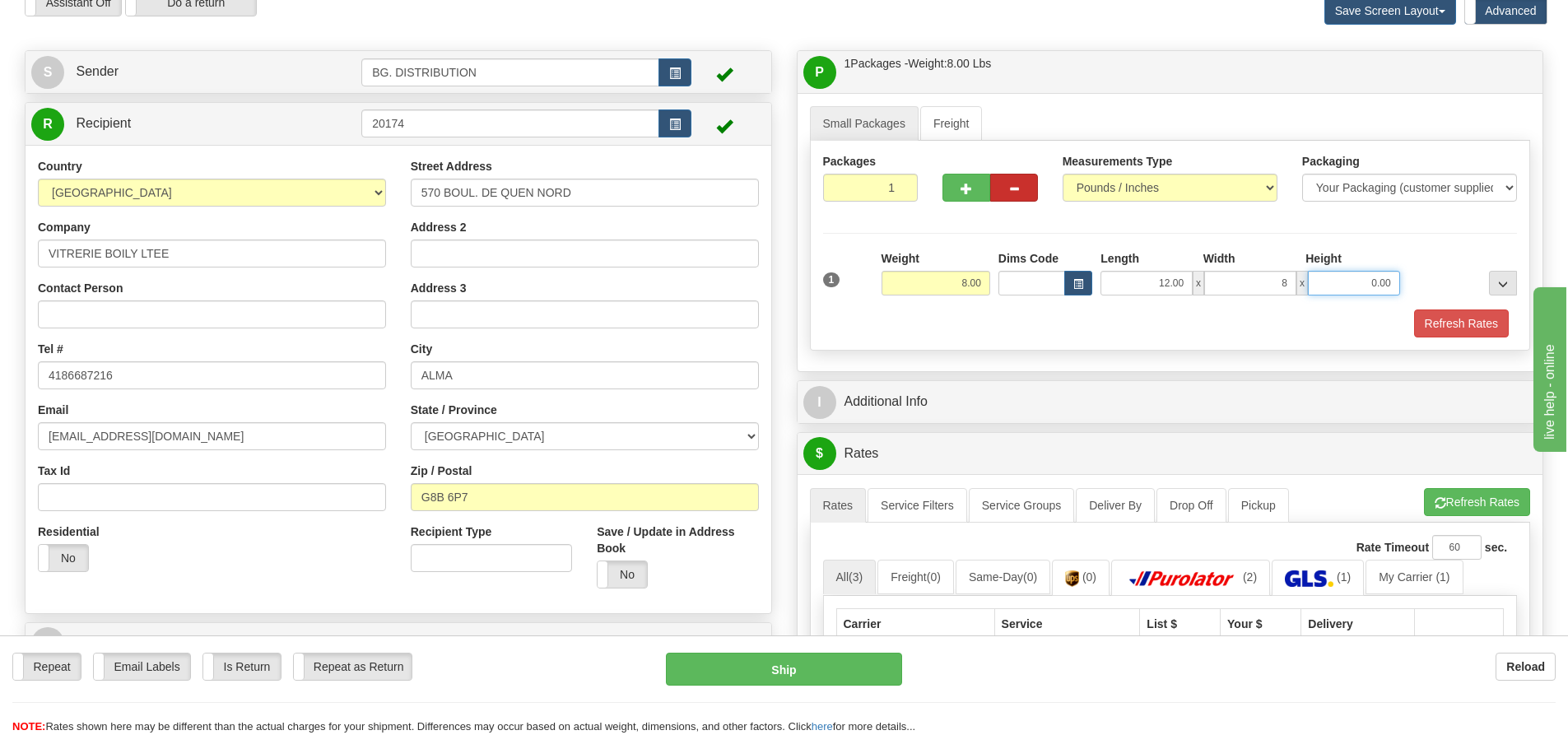
type input "8.00"
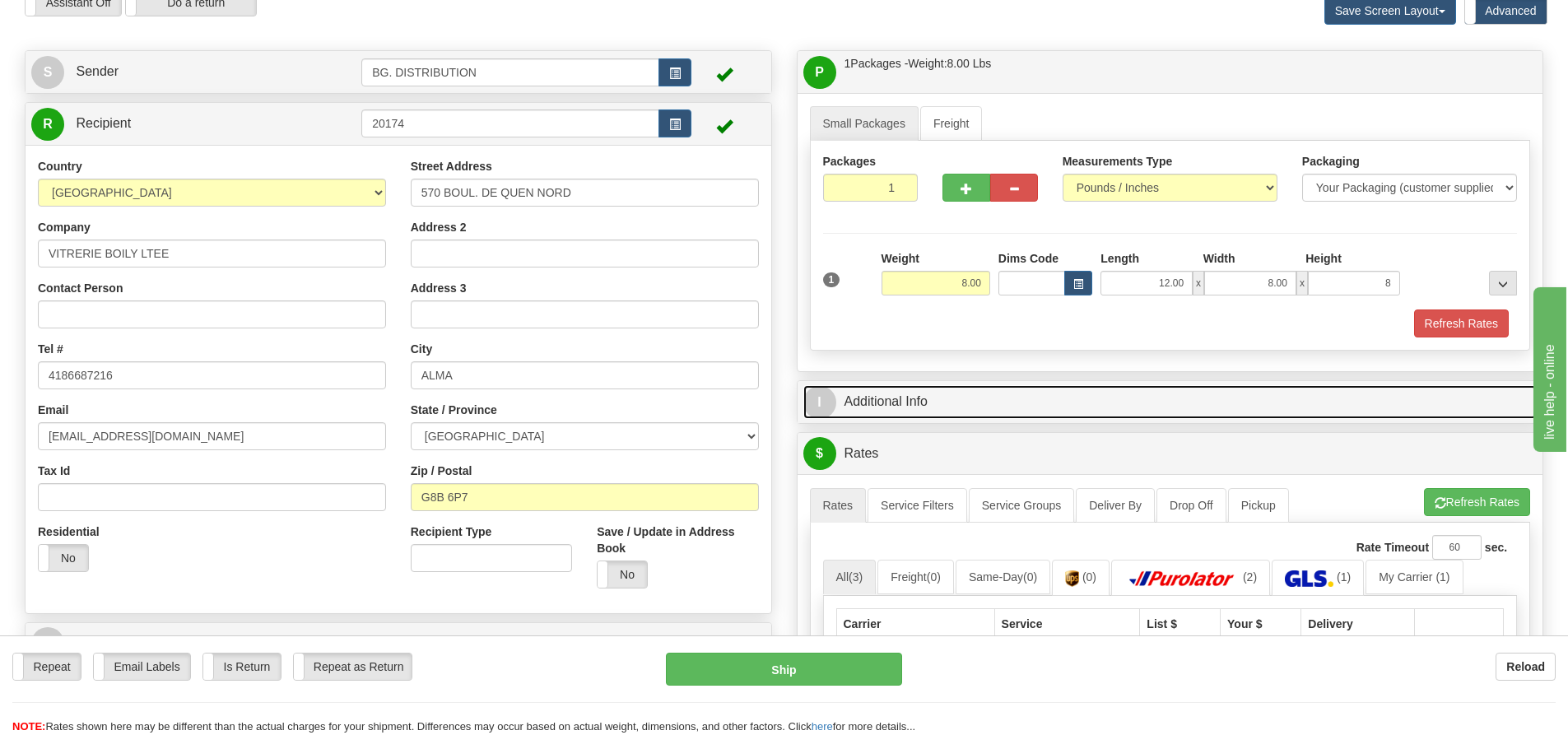
type input "8.00"
click at [832, 395] on span "I" at bounding box center [819, 402] width 33 height 33
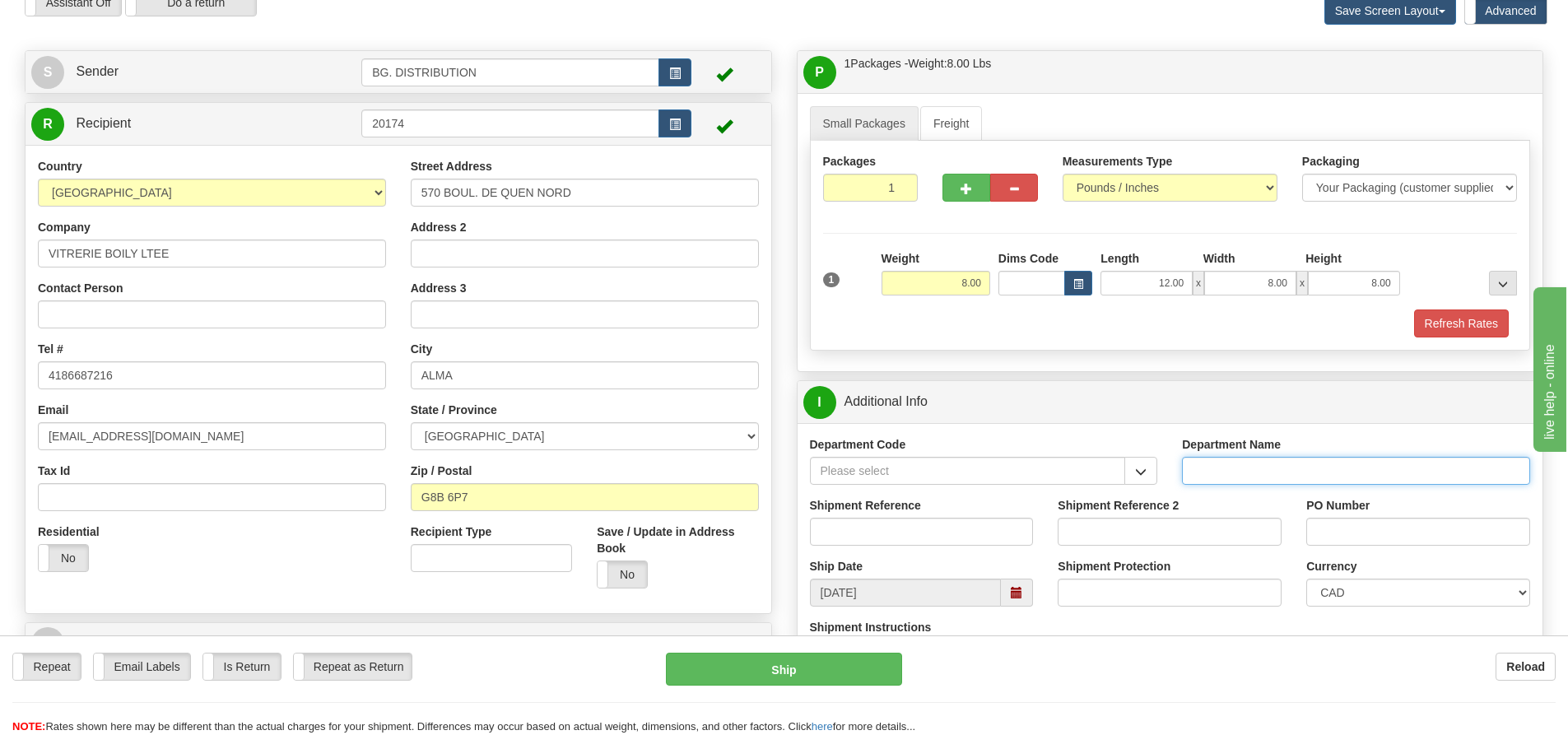
drag, startPoint x: 1329, startPoint y: 466, endPoint x: 1301, endPoint y: 474, distance: 29.1
click at [1328, 466] on input "Department Name" at bounding box center [1357, 471] width 348 height 28
type input "."
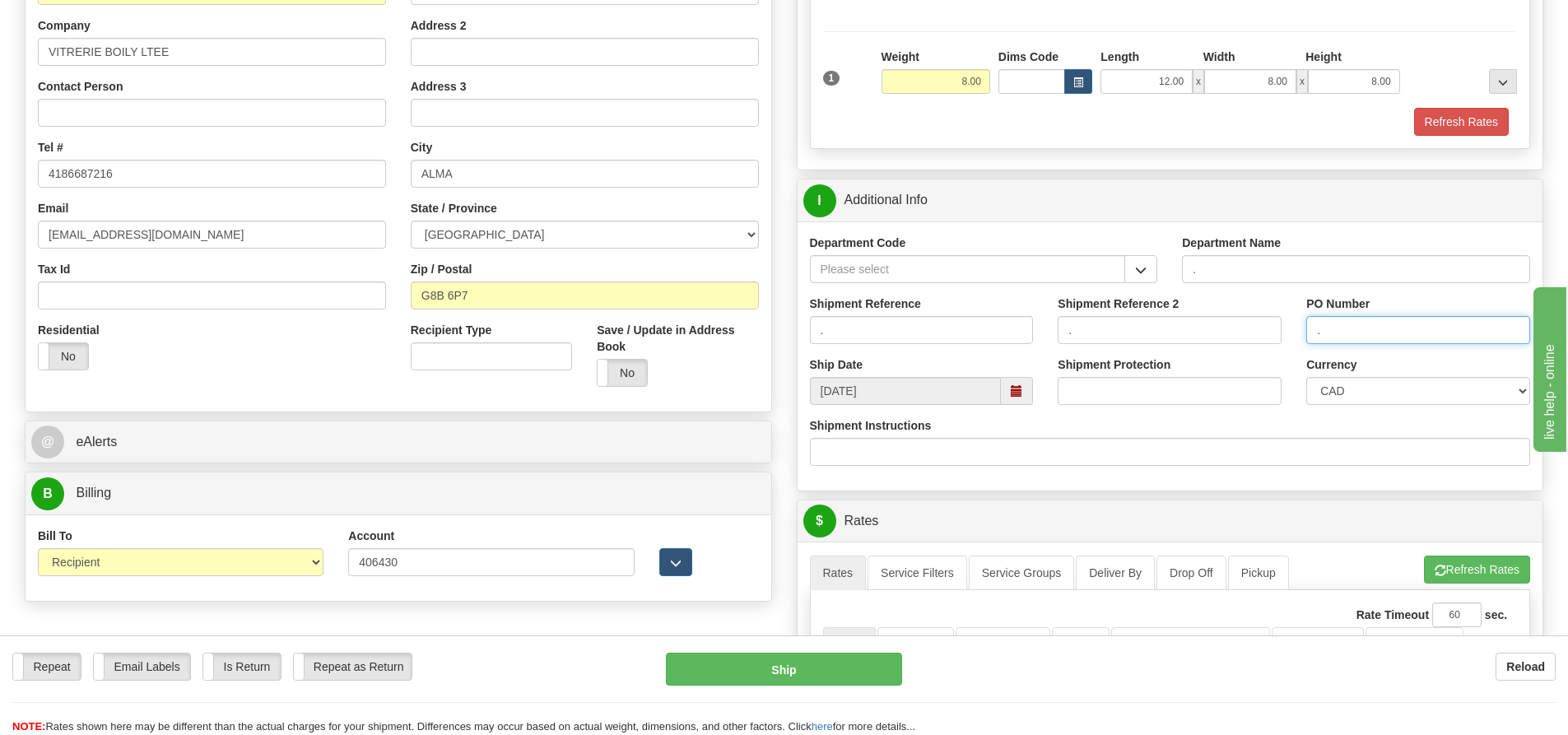
scroll to position [494, 0]
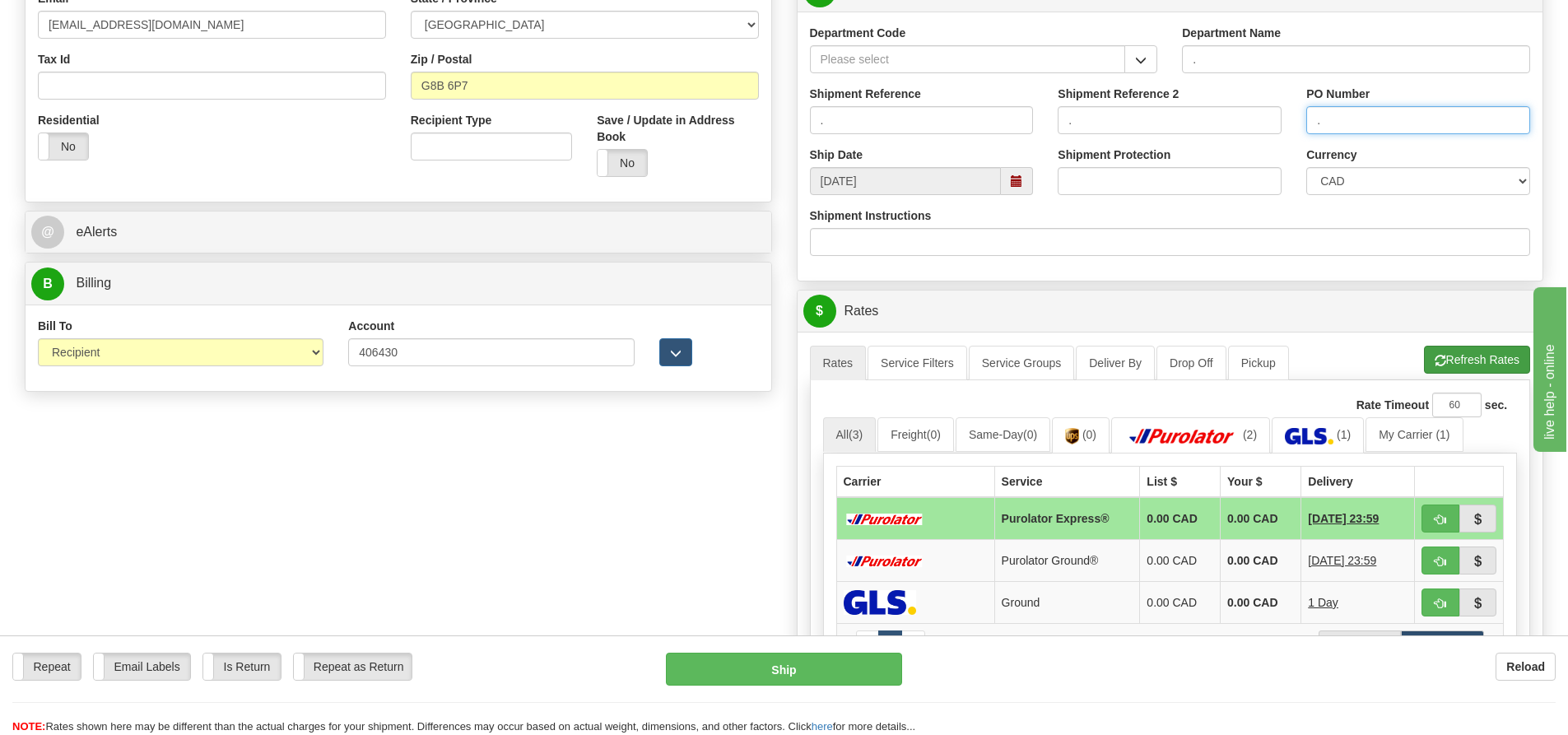
type input "."
click at [1468, 355] on button "Refresh Rates" at bounding box center [1477, 360] width 106 height 28
click at [1348, 439] on span "(1)" at bounding box center [1344, 434] width 14 height 13
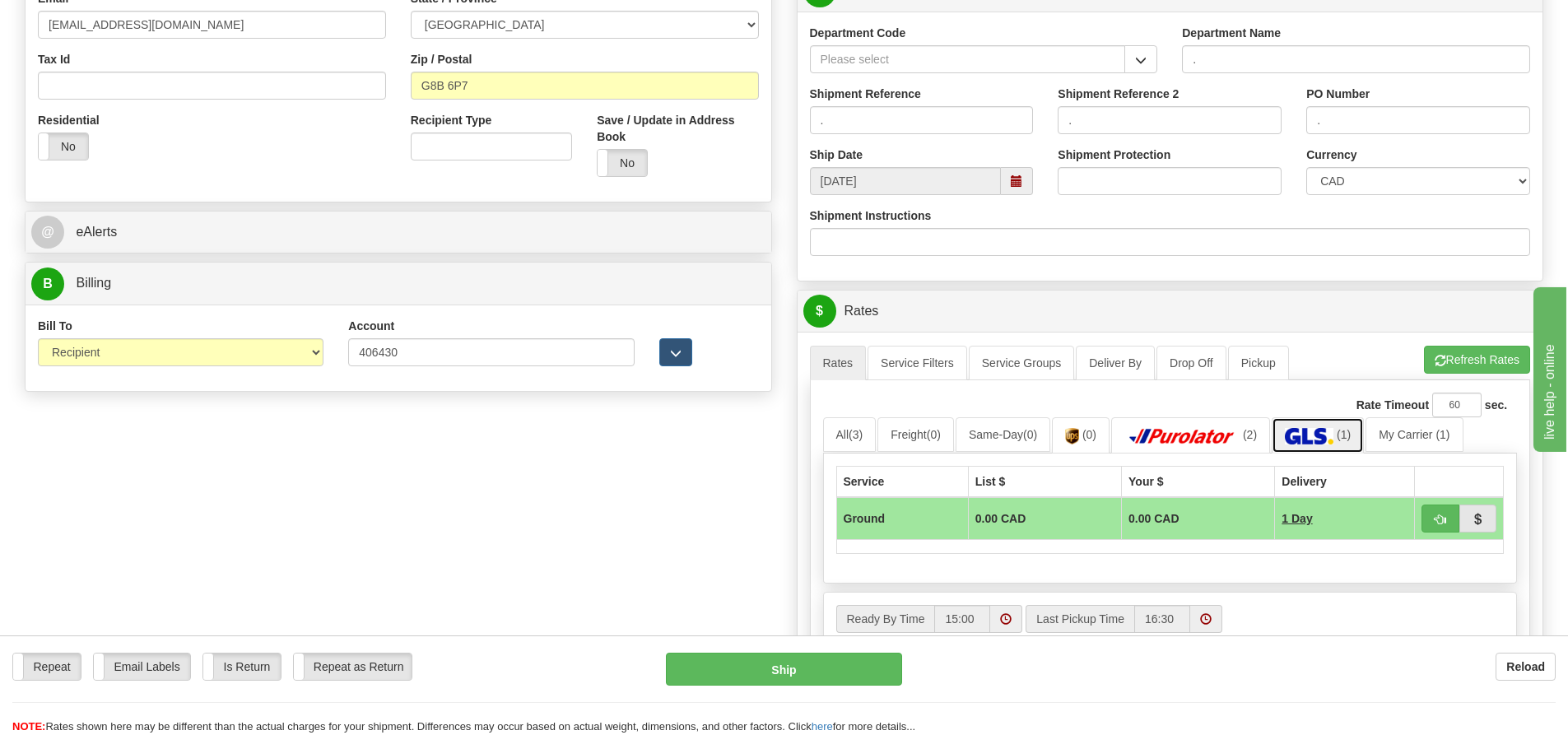
click at [1327, 432] on img at bounding box center [1309, 436] width 49 height 17
click at [1442, 515] on span "button" at bounding box center [1440, 520] width 11 height 11
type input "1"
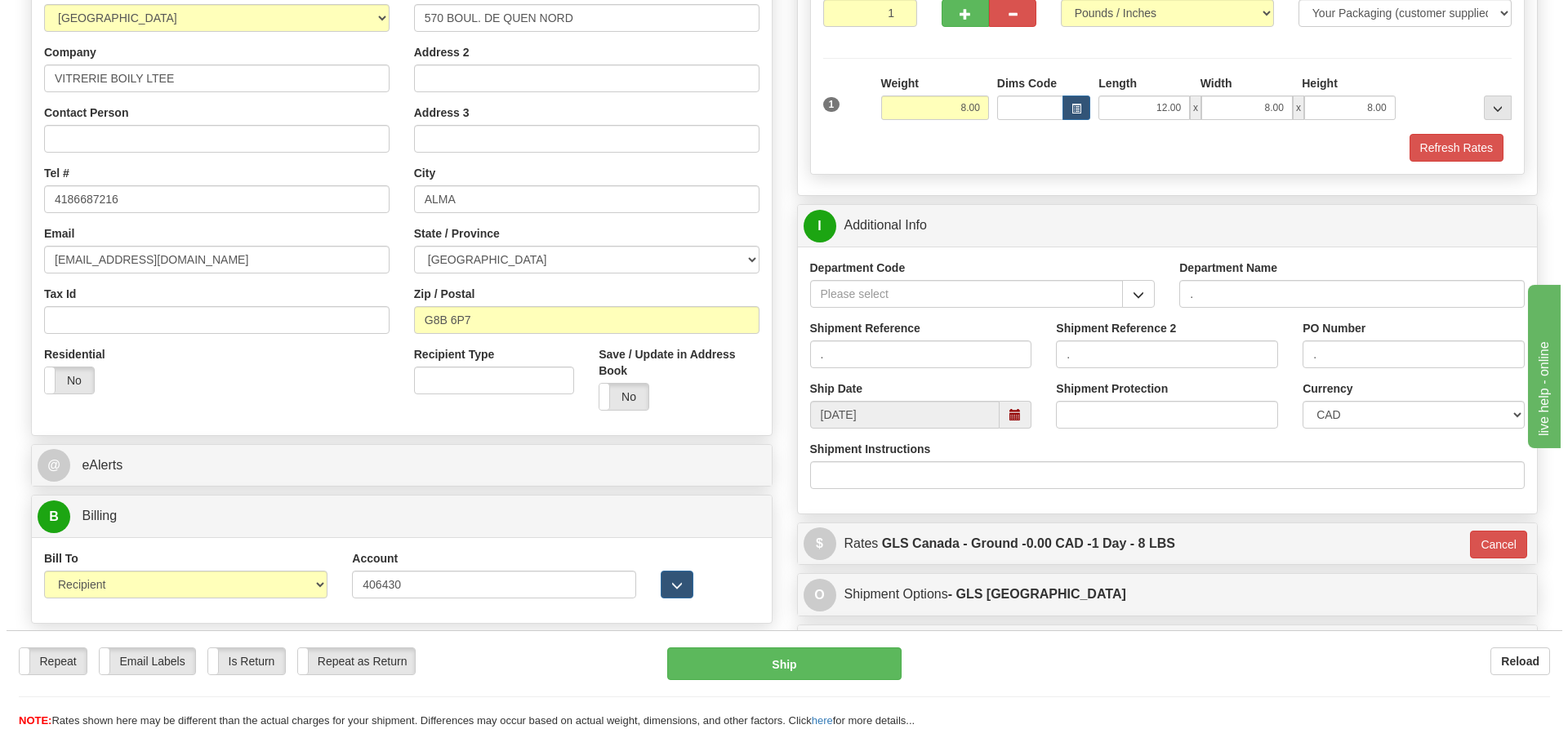
scroll to position [245, 0]
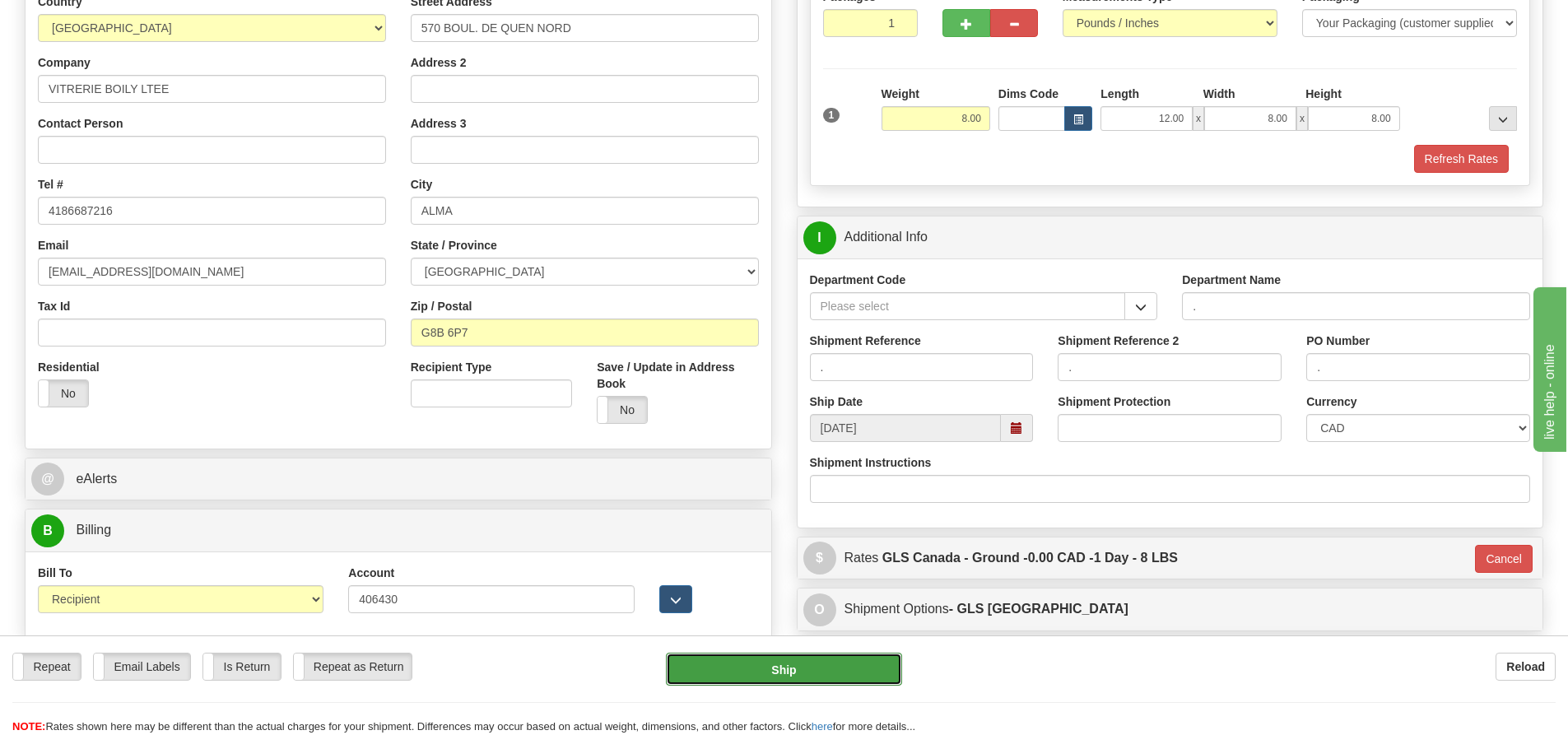
click at [828, 660] on button "Ship" at bounding box center [784, 669] width 236 height 33
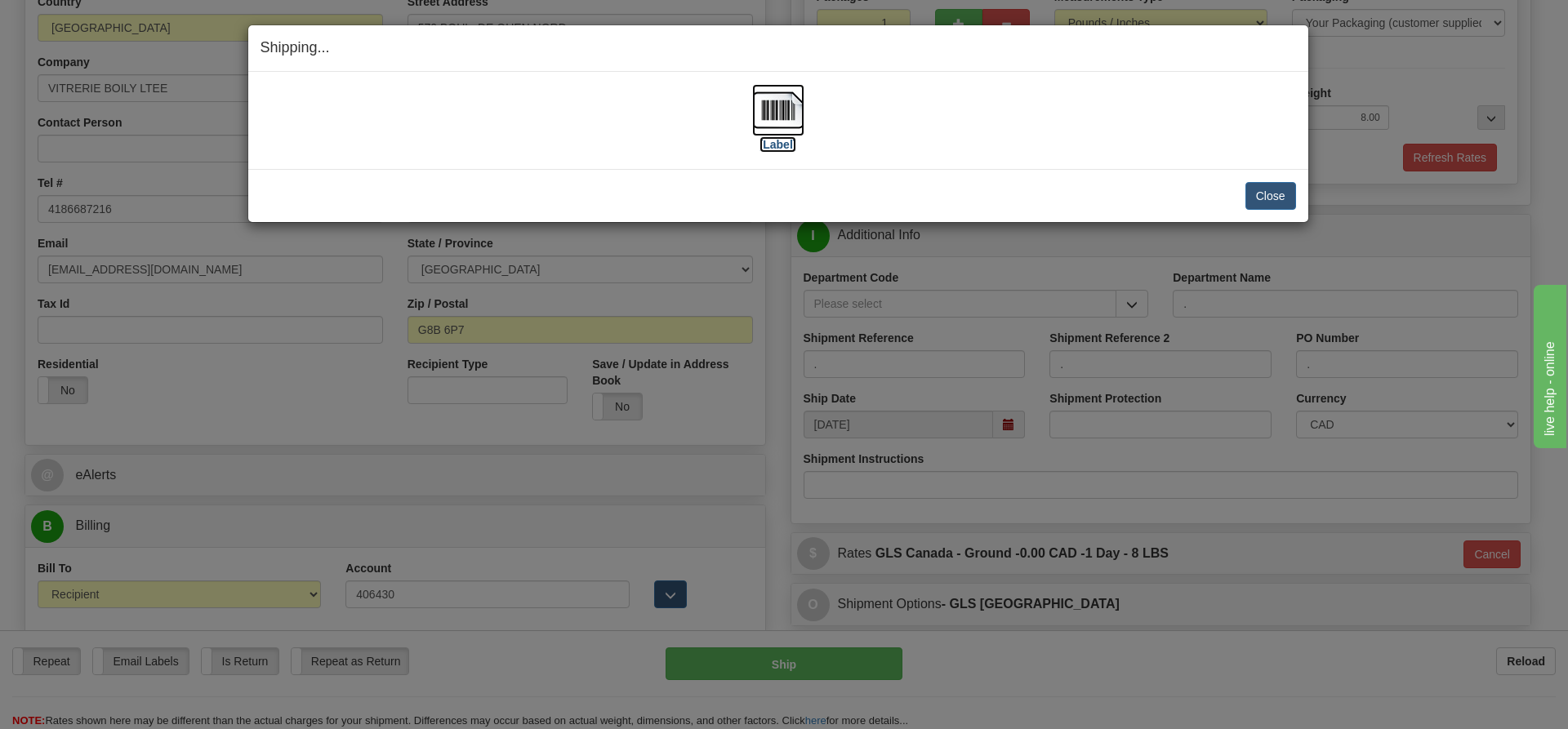
click at [782, 136] on label "[Label]" at bounding box center [778, 144] width 38 height 17
